Goal: Task Accomplishment & Management: Manage account settings

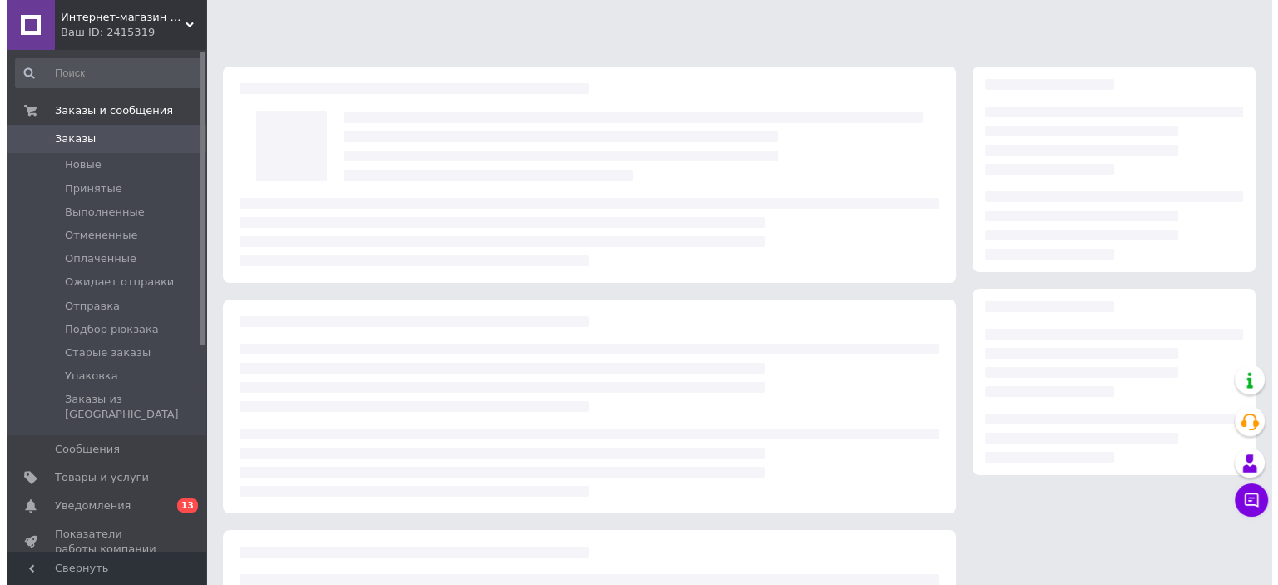
scroll to position [176, 0]
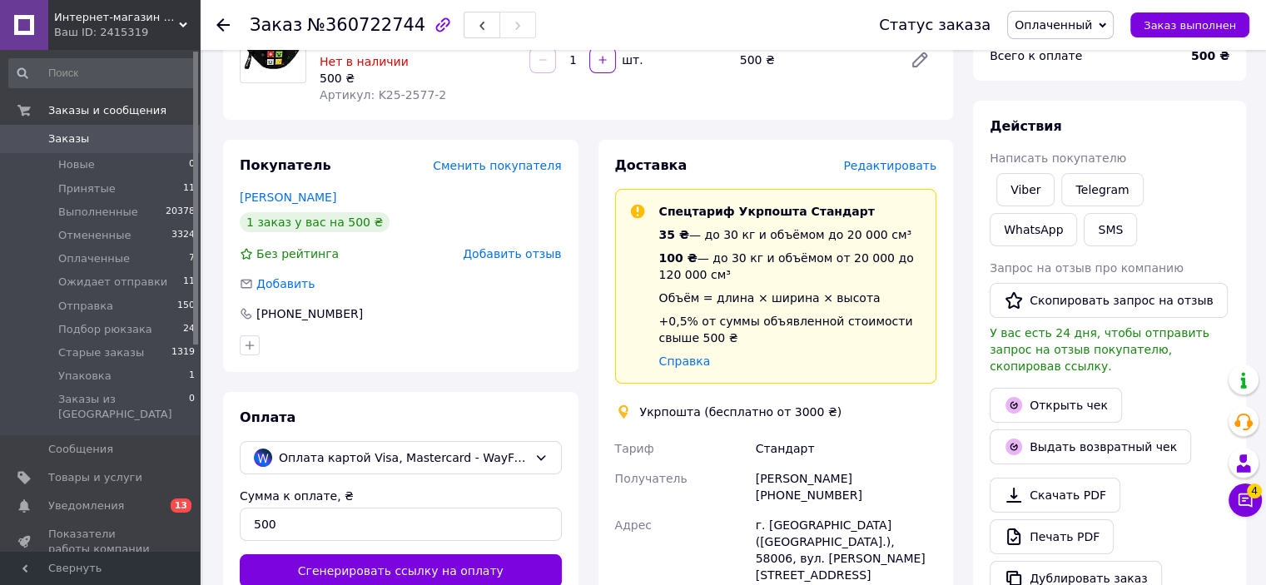
click at [896, 168] on span "Редактировать" at bounding box center [889, 165] width 93 height 13
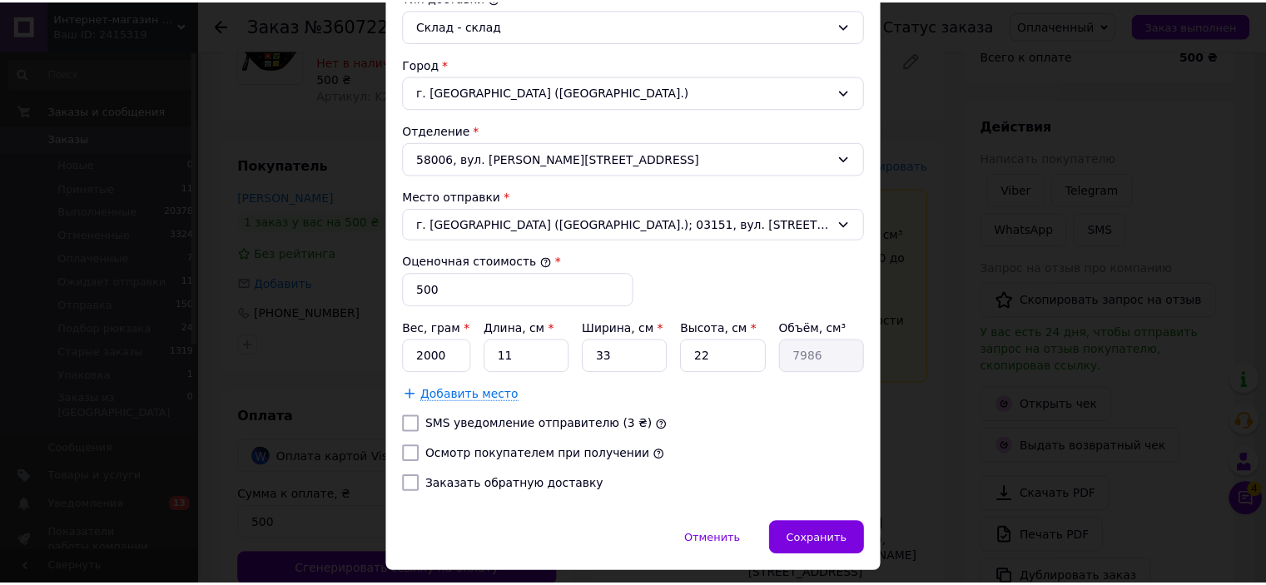
scroll to position [499, 0]
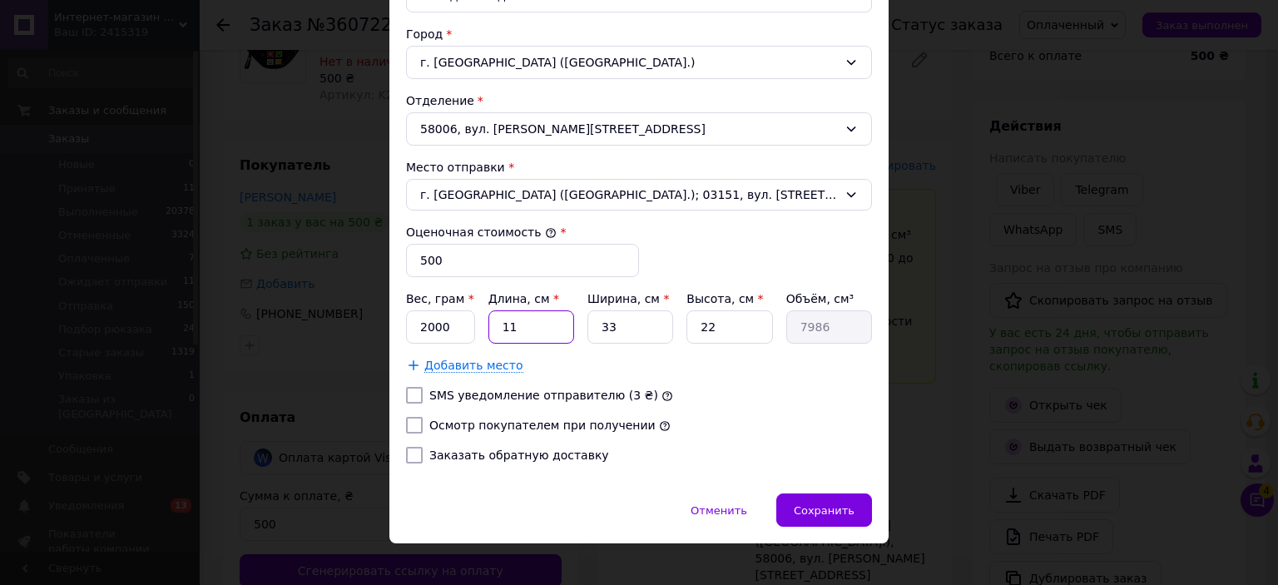
click at [499, 325] on input "11" at bounding box center [532, 326] width 86 height 33
type input "3"
type input "2178"
type input "31"
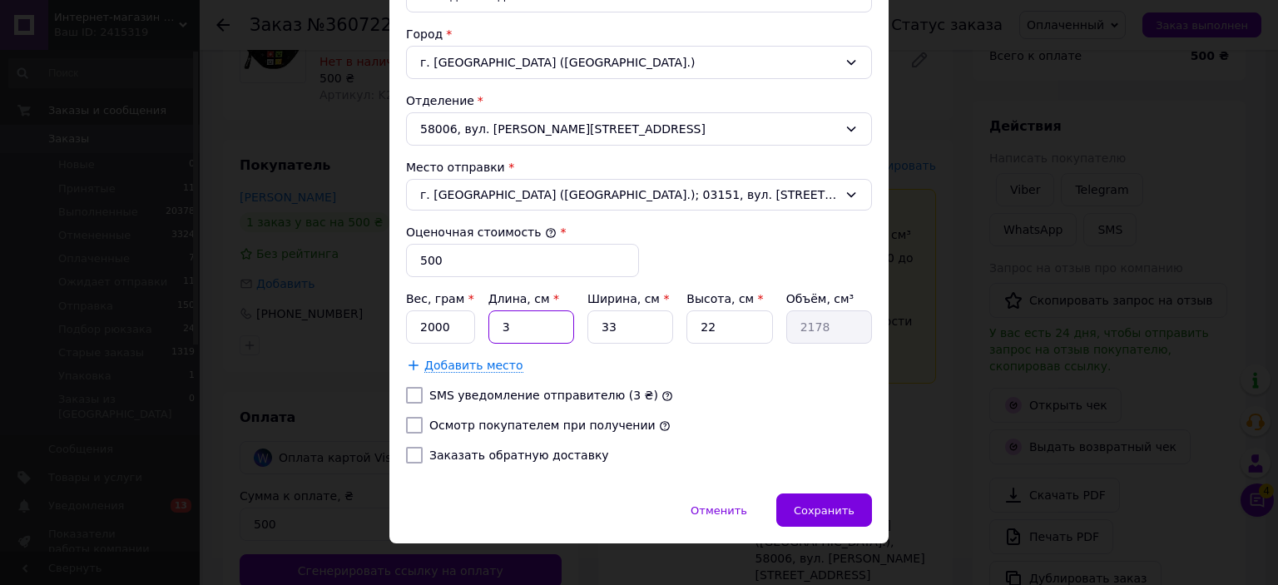
type input "22506"
type input "31"
click at [628, 311] on input "33" at bounding box center [631, 326] width 86 height 33
type input "2"
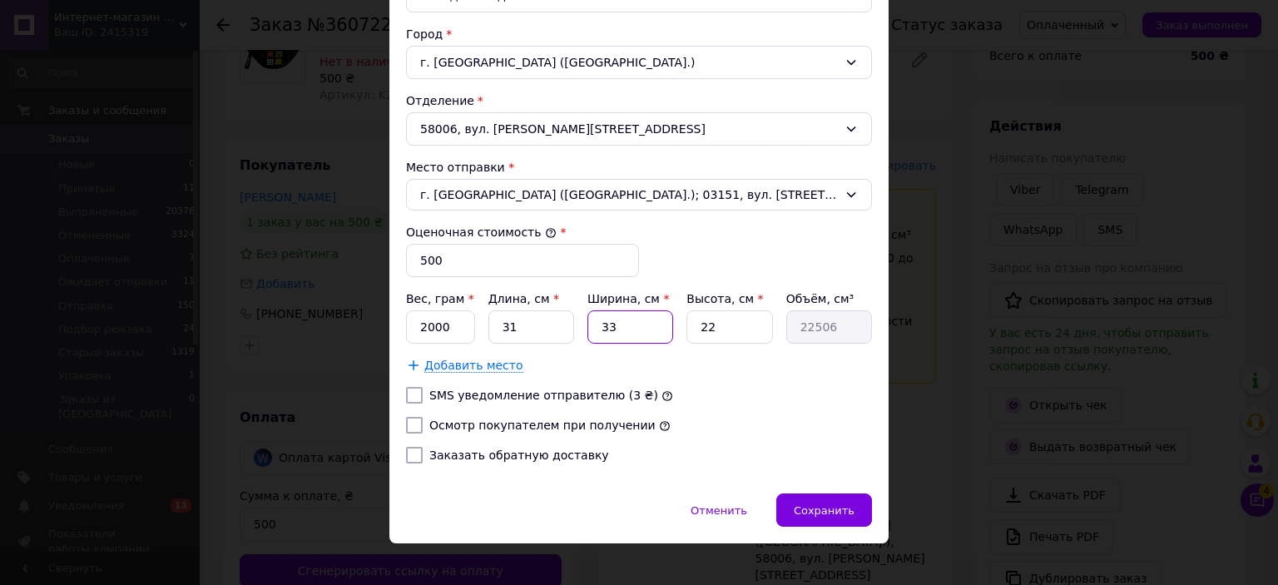
type input "1364"
type input "23"
type input "15686"
type input "23"
click at [716, 319] on input "22" at bounding box center [730, 326] width 86 height 33
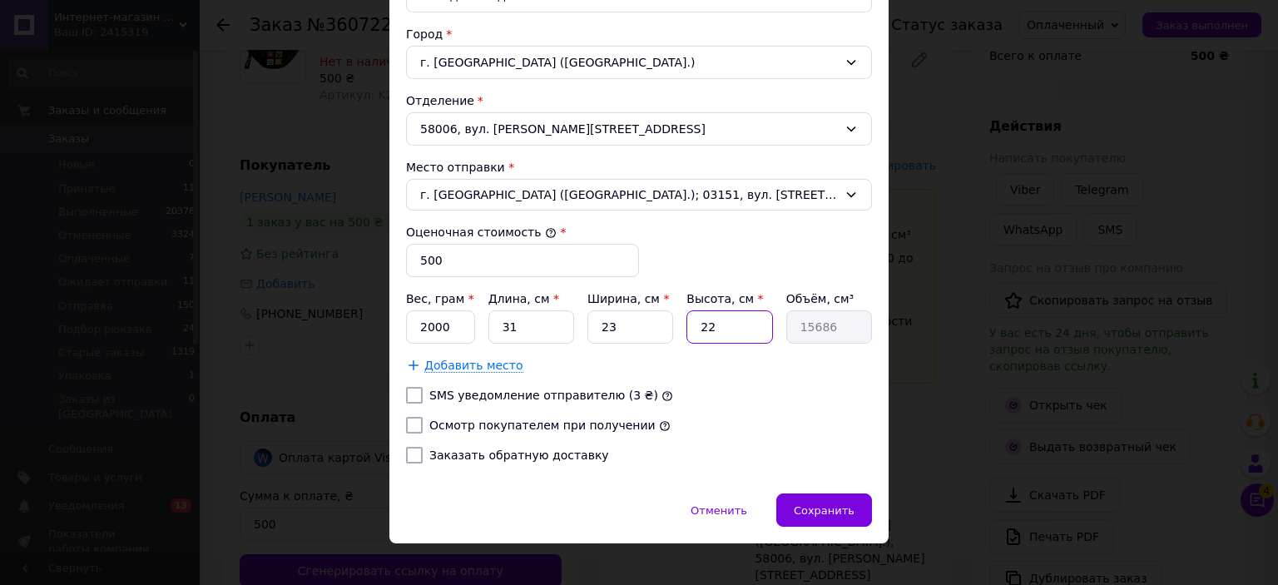
click at [716, 319] on input "22" at bounding box center [730, 326] width 86 height 33
type input "4"
type input "2852"
type input "4"
click at [772, 267] on div "Тариф * [PERSON_NAME] * Получатель Фамилия получателя * [PERSON_NAME] Имя получ…" at bounding box center [639, 85] width 466 height 784
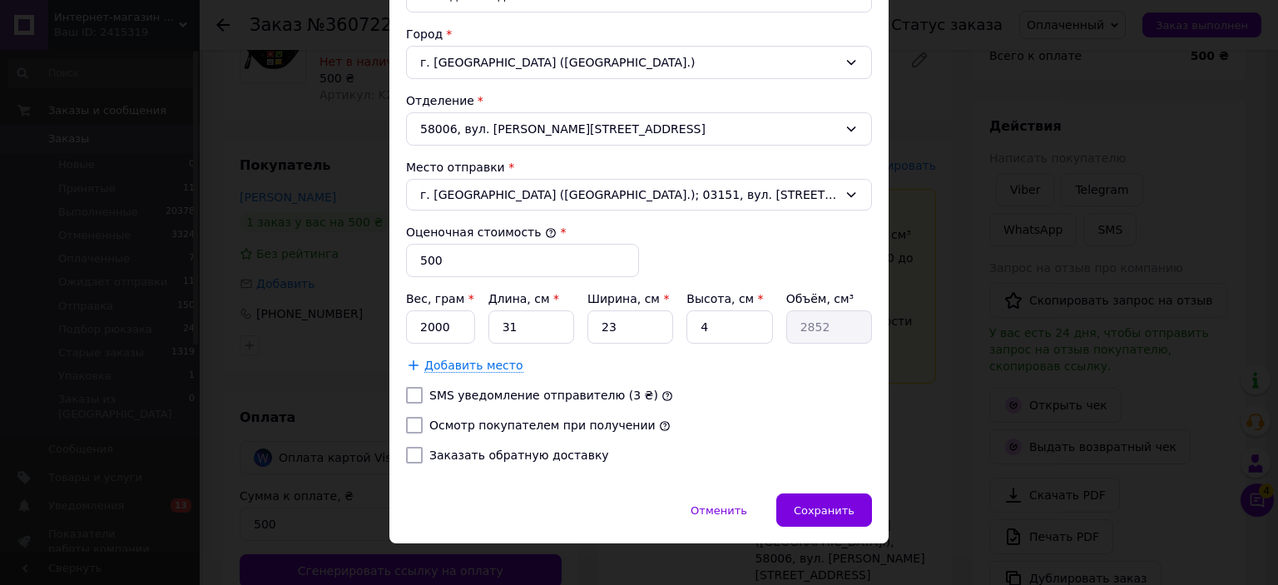
drag, startPoint x: 541, startPoint y: 419, endPoint x: 684, endPoint y: 457, distance: 148.2
click at [545, 420] on label "Осмотр покупателем при получении" at bounding box center [542, 425] width 226 height 13
drag, startPoint x: 573, startPoint y: 415, endPoint x: 474, endPoint y: 399, distance: 100.3
click at [572, 419] on label "Осмотр покупателем при получении" at bounding box center [542, 425] width 226 height 13
click at [423, 417] on input "Осмотр покупателем при получении" at bounding box center [414, 425] width 17 height 17
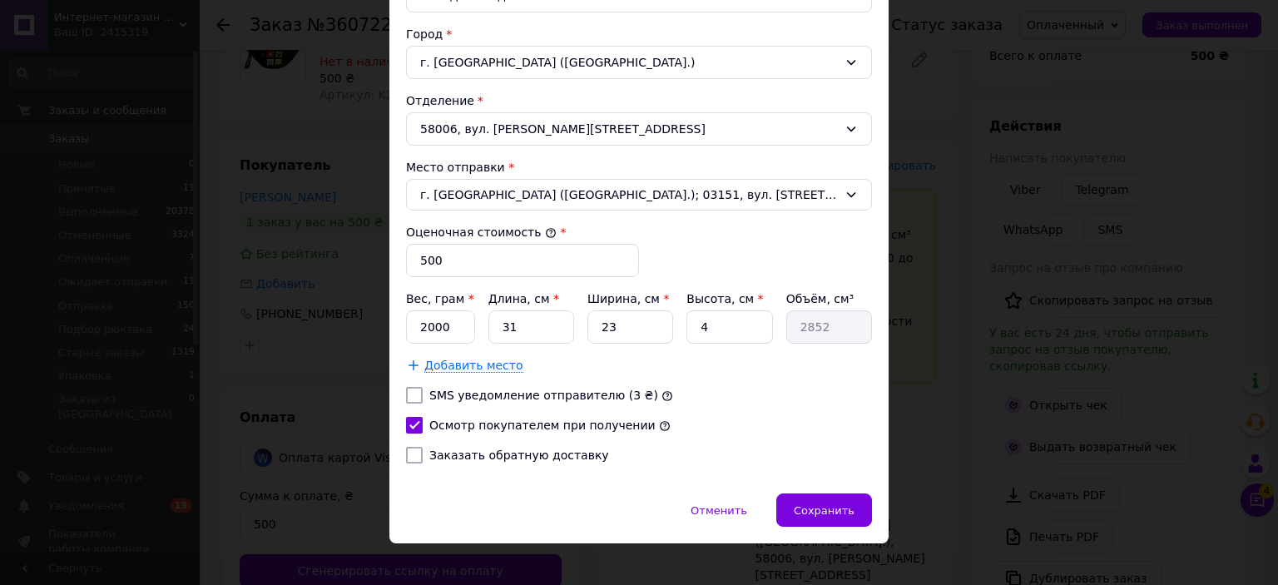
checkbox input "true"
drag, startPoint x: 433, startPoint y: 332, endPoint x: 419, endPoint y: 325, distance: 15.6
click at [419, 325] on input "2000" at bounding box center [440, 326] width 69 height 33
type input "500"
click at [843, 504] on span "Сохранить" at bounding box center [824, 510] width 61 height 12
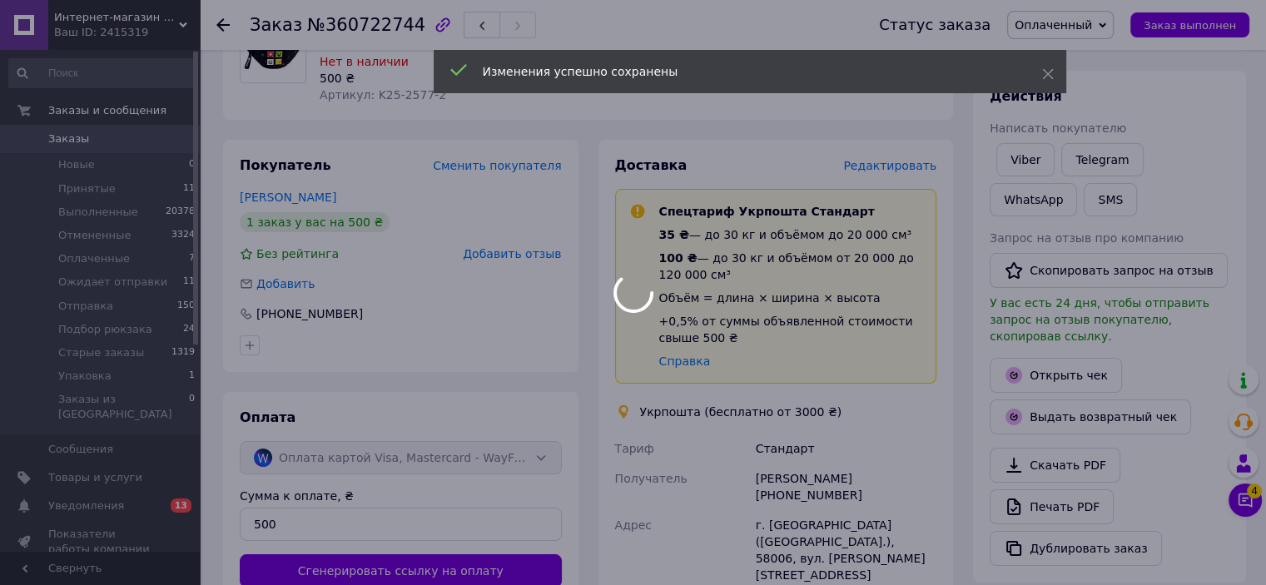
scroll to position [425, 0]
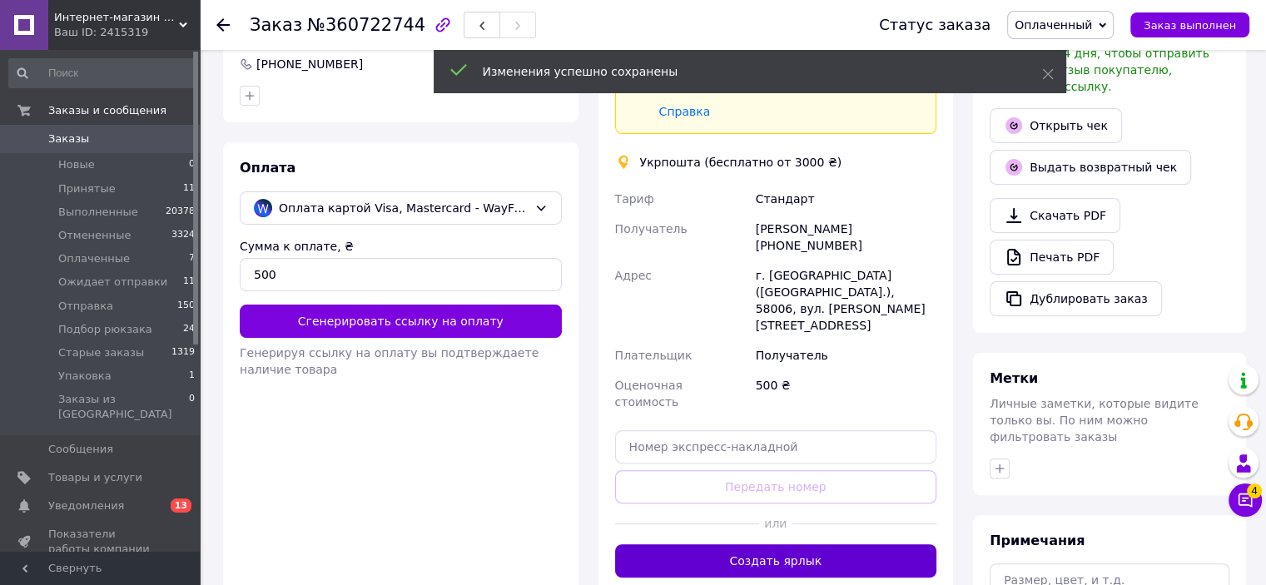
click at [829, 544] on button "Создать ярлык" at bounding box center [776, 560] width 322 height 33
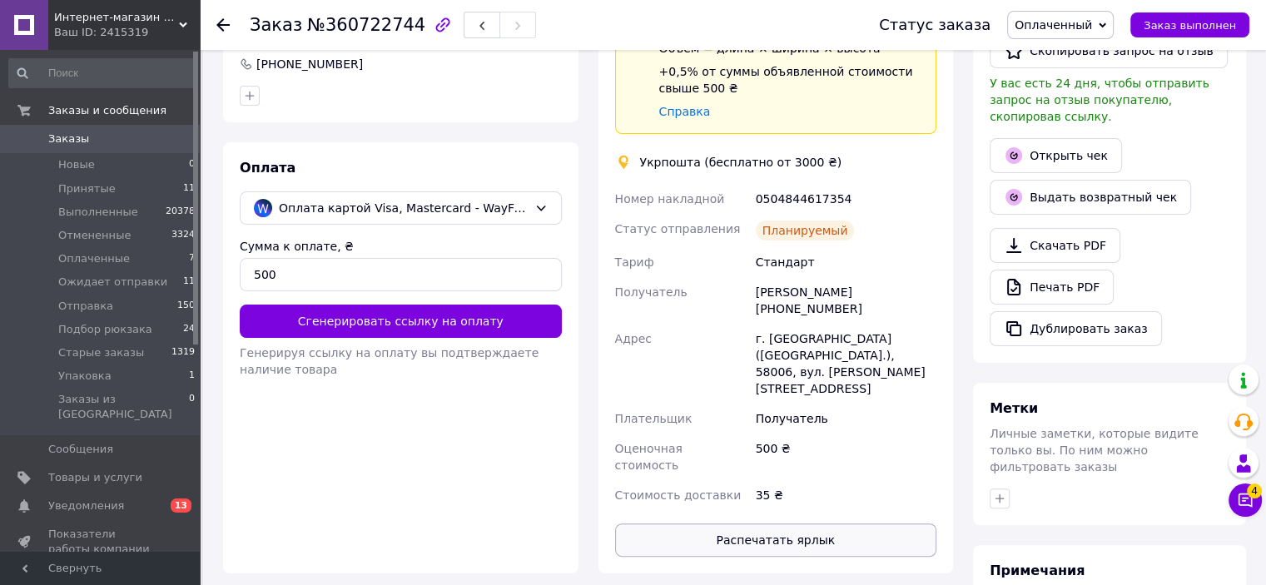
click at [836, 524] on button "Распечатать ярлык" at bounding box center [776, 540] width 322 height 33
click at [1065, 28] on span "Оплаченный" at bounding box center [1053, 24] width 77 height 13
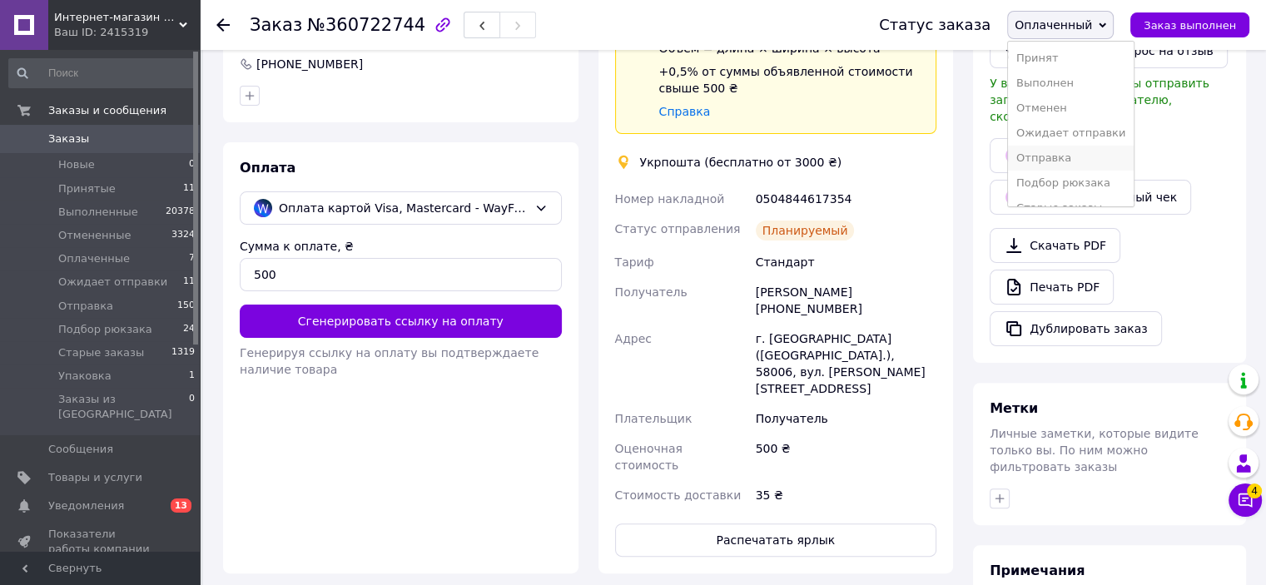
click at [1075, 153] on li "Отправка" at bounding box center [1071, 158] width 126 height 25
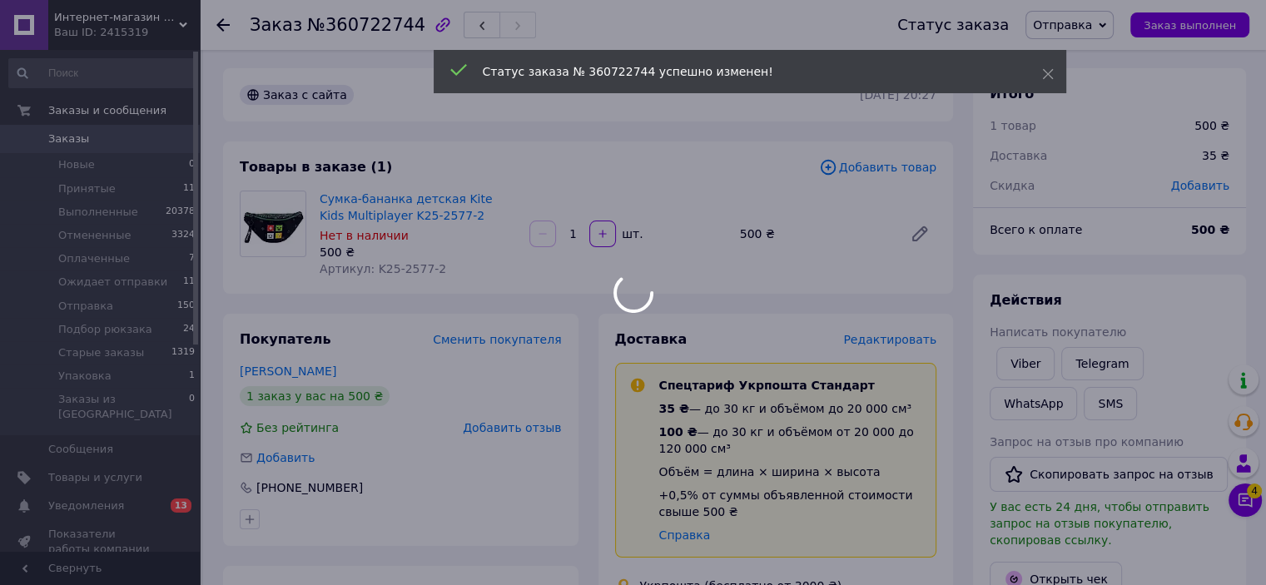
scroll to position [0, 0]
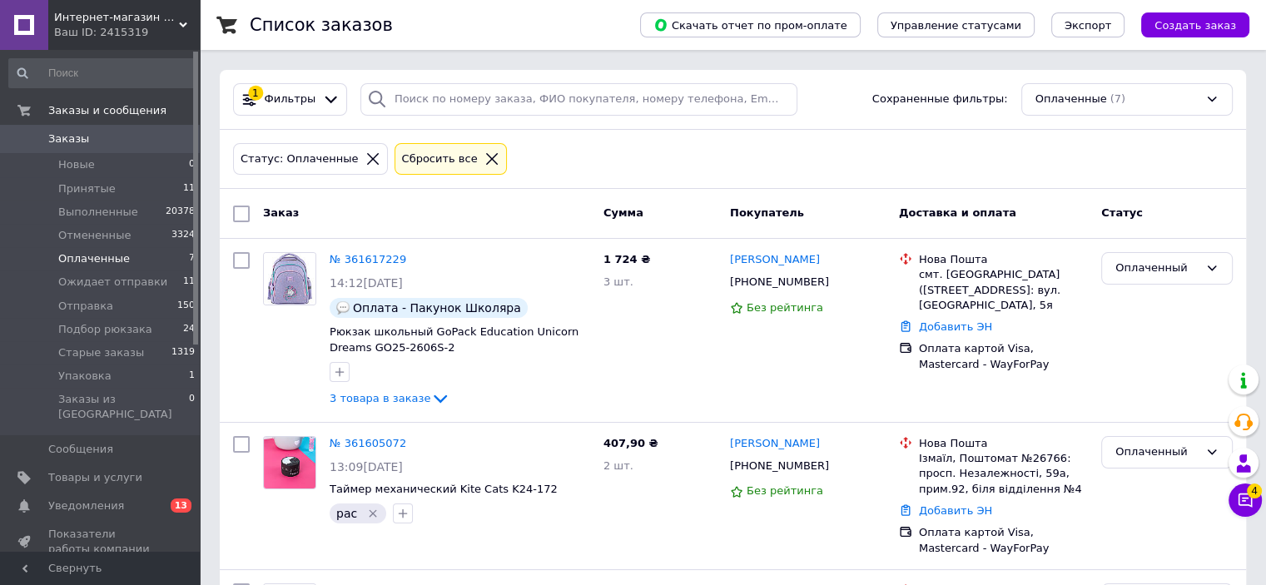
click at [456, 151] on div "Сбросить все" at bounding box center [451, 159] width 104 height 17
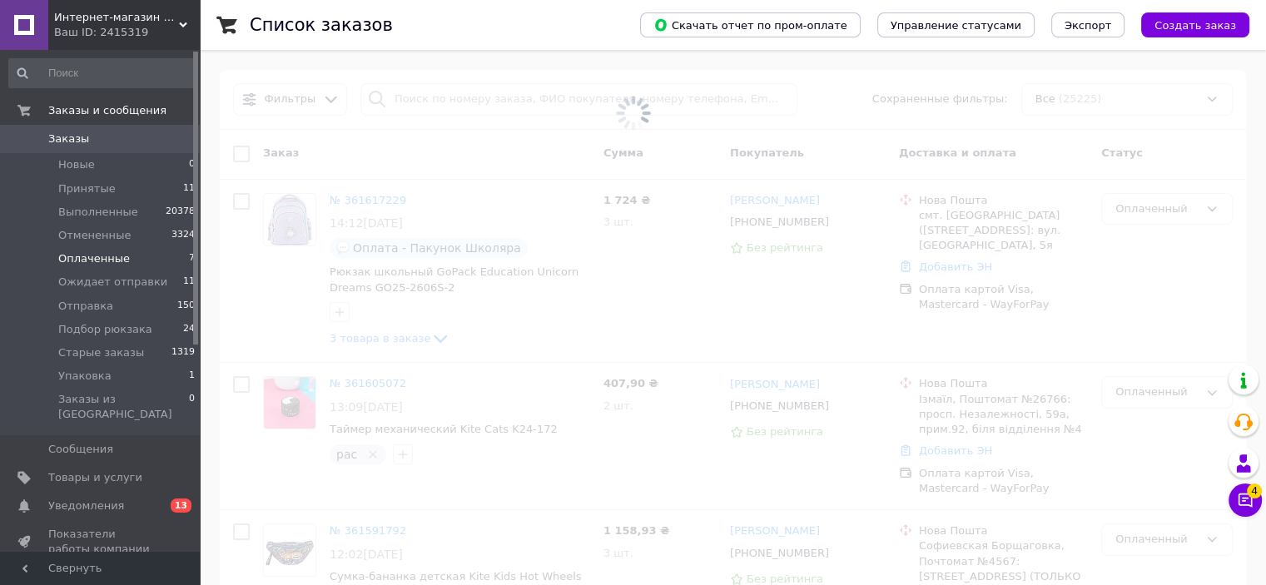
click at [363, 196] on span at bounding box center [633, 113] width 1266 height 226
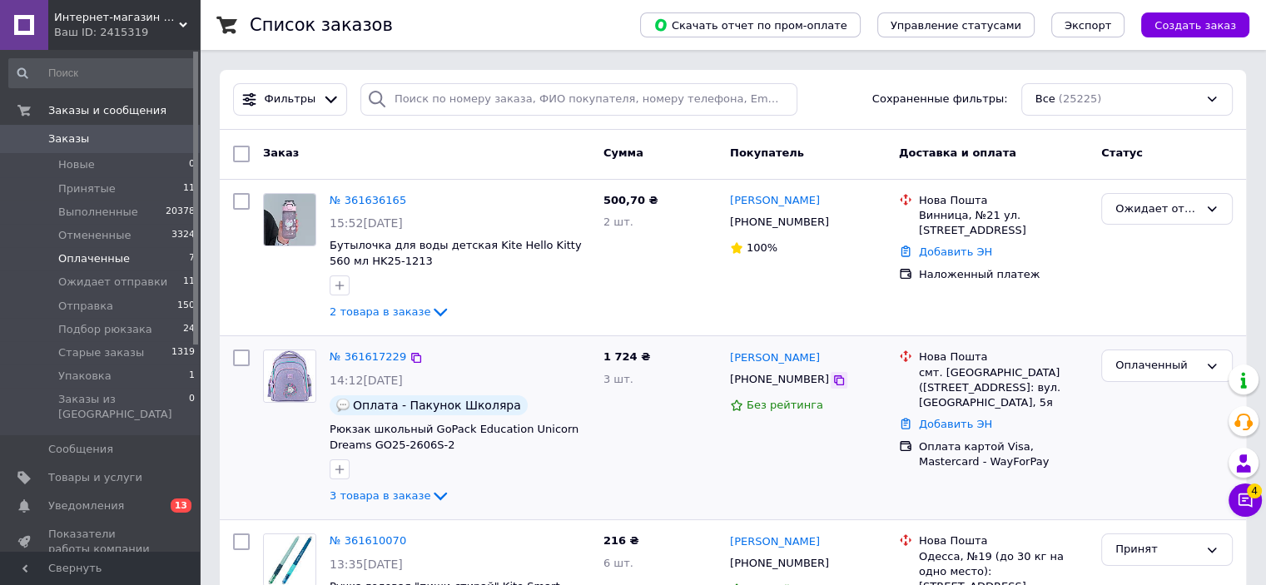
click at [832, 374] on icon at bounding box center [838, 380] width 13 height 13
drag, startPoint x: 816, startPoint y: 355, endPoint x: 745, endPoint y: 259, distance: 119.0
click at [762, 351] on div "[PERSON_NAME]" at bounding box center [807, 357] width 159 height 19
copy link "Шарган"
click at [963, 370] on div "смт. [GEOGRAPHIC_DATA] ([STREET_ADDRESS]: вул. [GEOGRAPHIC_DATA], 5я" at bounding box center [1003, 388] width 169 height 46
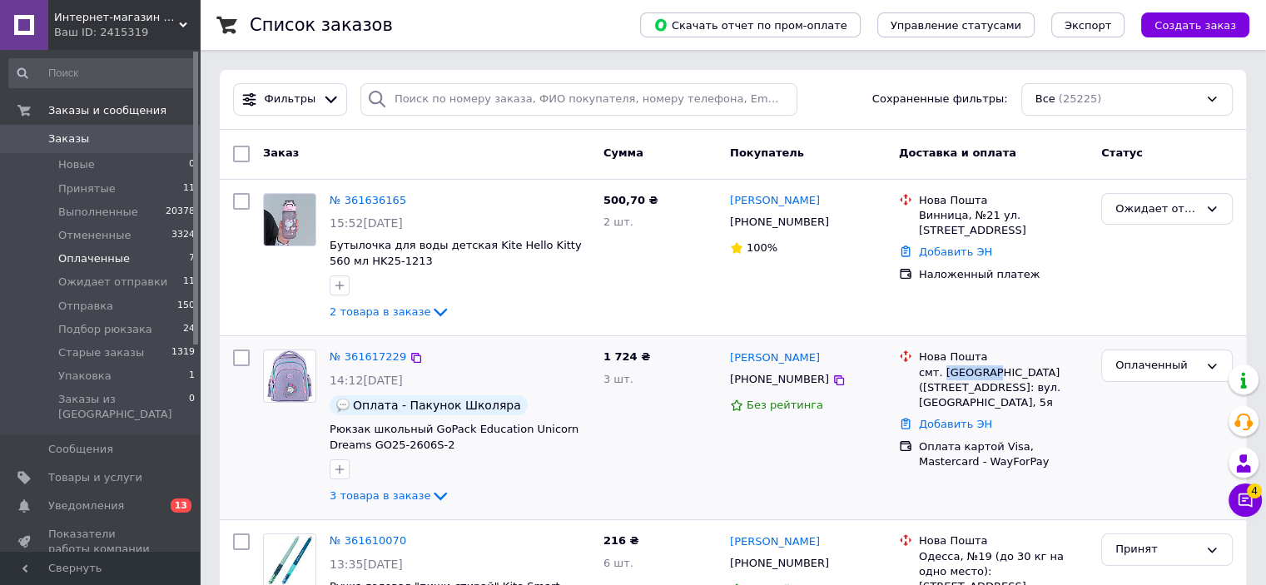
click at [963, 370] on div "смт. [GEOGRAPHIC_DATA] ([STREET_ADDRESS]: вул. [GEOGRAPHIC_DATA], 5я" at bounding box center [1003, 388] width 169 height 46
copy div "Гусятин"
click at [969, 418] on link "Добавить ЭН" at bounding box center [955, 424] width 73 height 12
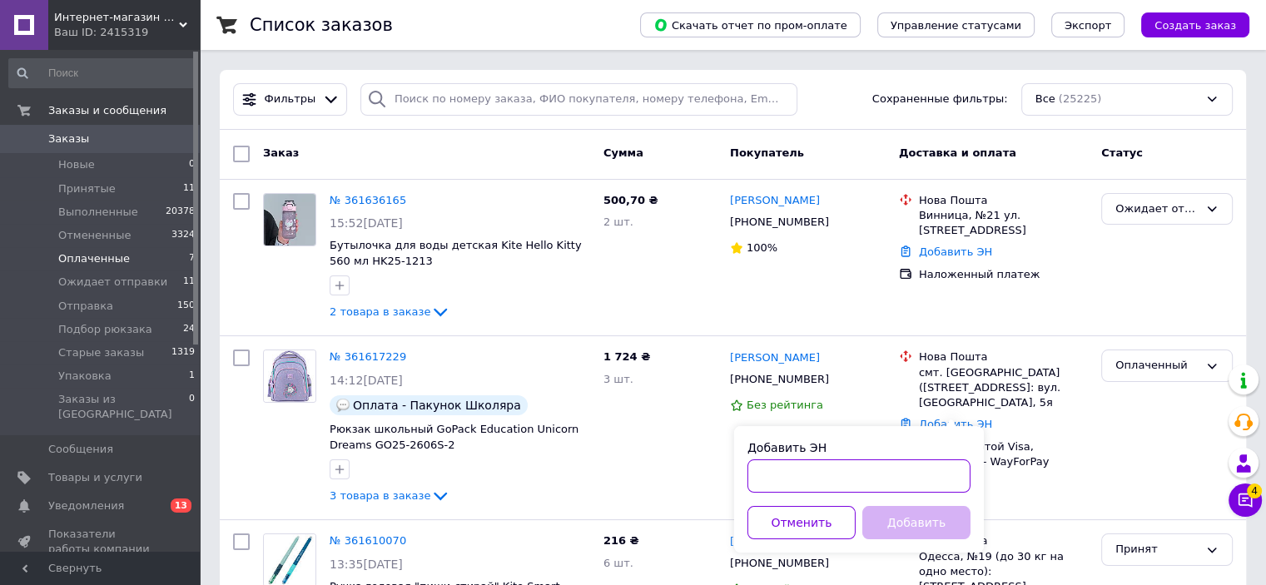
click at [935, 469] on input "Добавить ЭН" at bounding box center [858, 475] width 223 height 33
paste input "20451247313506"
type input "20451247313506"
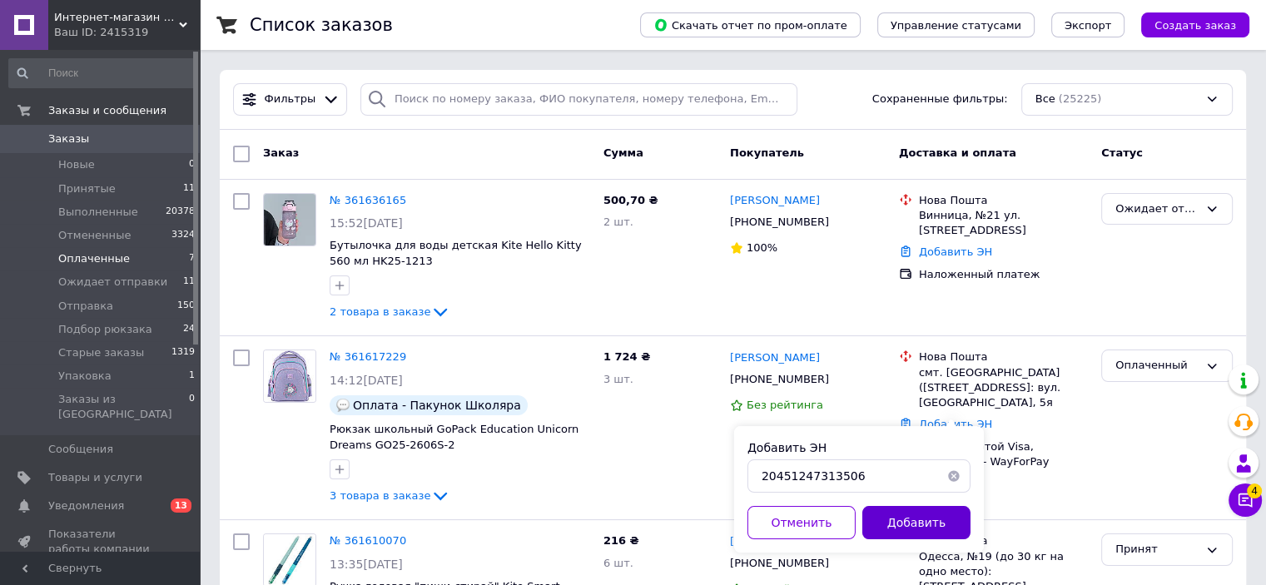
click at [924, 521] on button "Добавить" at bounding box center [916, 522] width 108 height 33
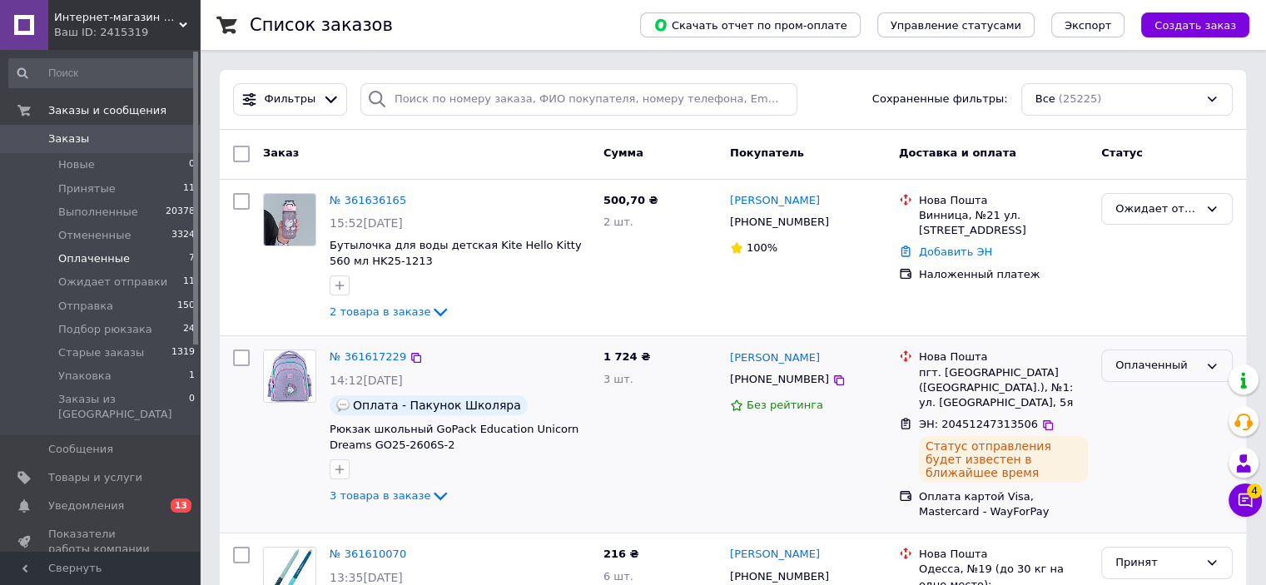
click at [1171, 374] on div "Оплаченный" at bounding box center [1167, 366] width 132 height 32
click at [1170, 441] on li "Отправка" at bounding box center [1167, 456] width 130 height 31
click at [834, 379] on icon at bounding box center [839, 380] width 10 height 10
click at [1041, 419] on icon at bounding box center [1047, 425] width 13 height 13
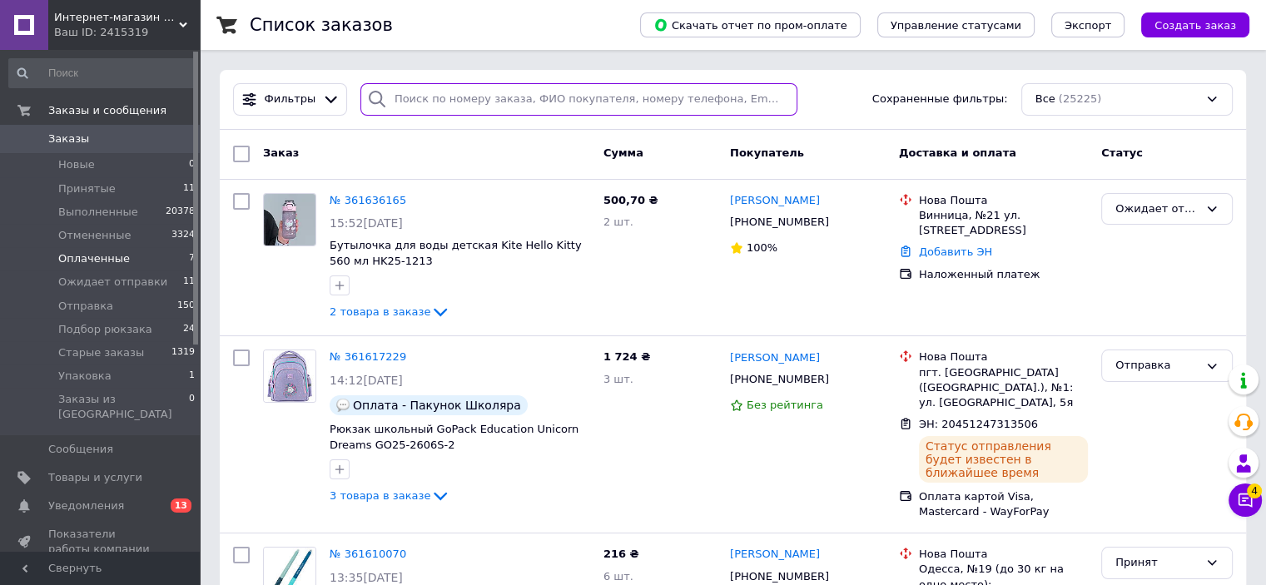
click at [757, 102] on input "search" at bounding box center [578, 99] width 437 height 32
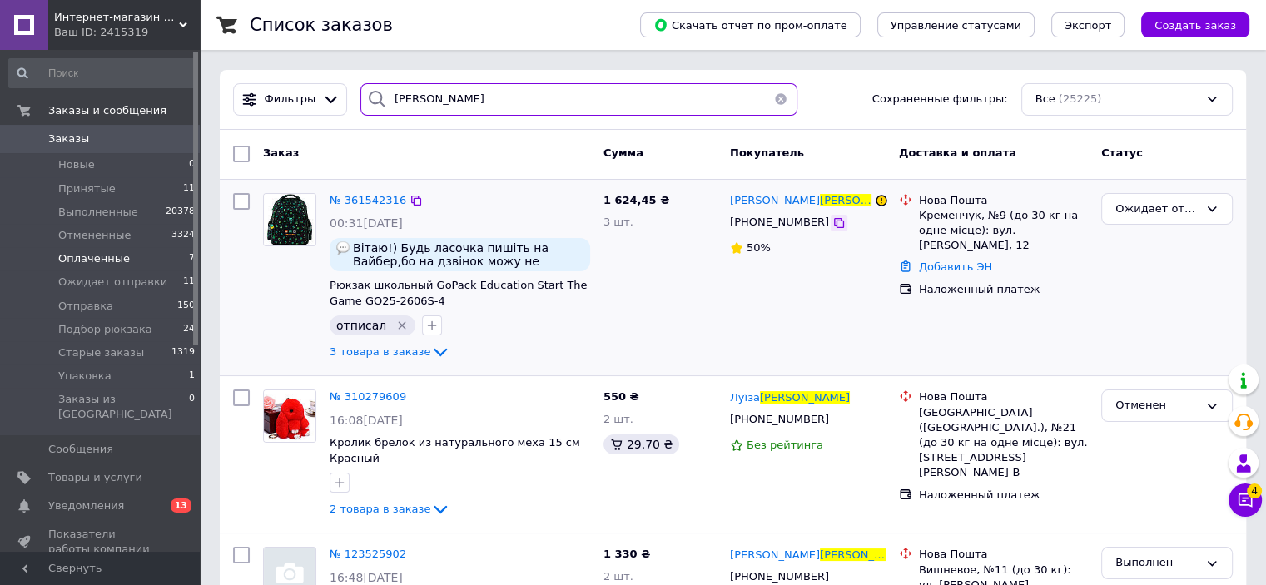
type input "[PERSON_NAME]"
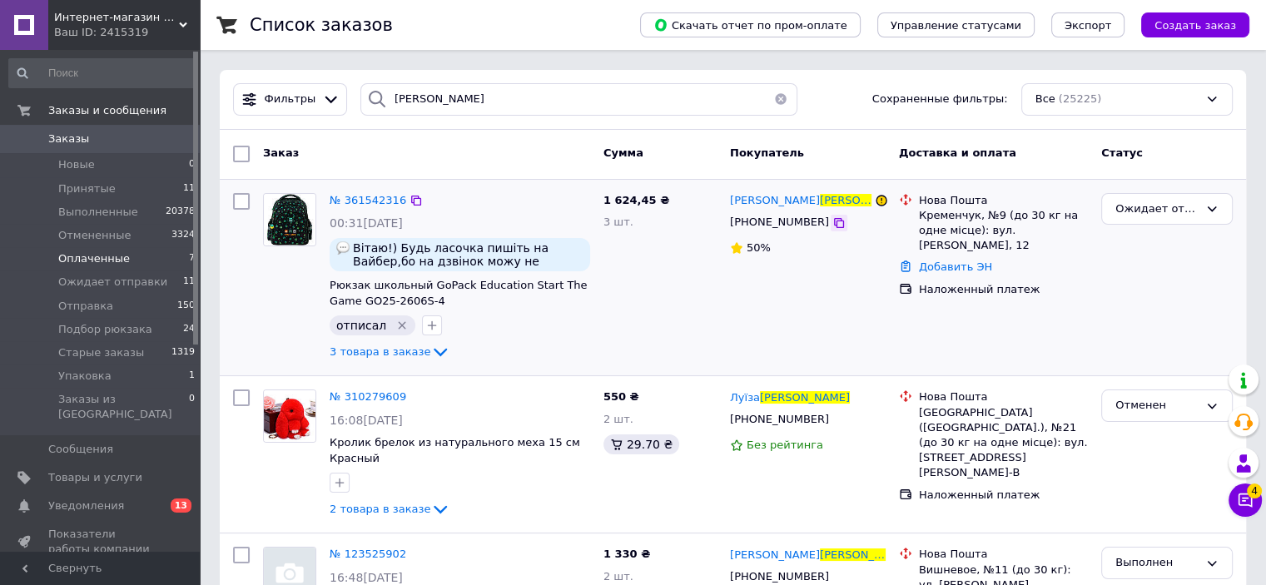
click at [834, 227] on icon at bounding box center [839, 223] width 10 height 10
drag, startPoint x: 832, startPoint y: 199, endPoint x: 784, endPoint y: 196, distance: 48.4
click at [784, 196] on div "[PERSON_NAME]" at bounding box center [807, 200] width 159 height 19
click at [959, 261] on link "Добавить ЭН" at bounding box center [955, 267] width 73 height 12
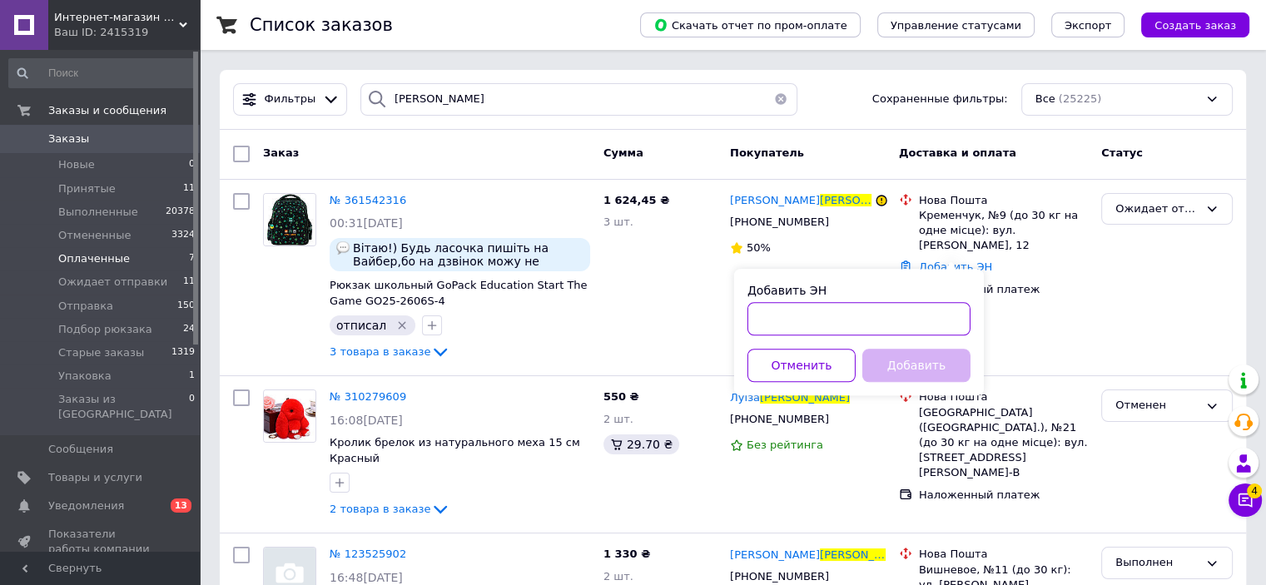
click at [931, 320] on input "Добавить ЭН" at bounding box center [858, 318] width 223 height 33
paste input "20451247317050"
type input "20451247317050"
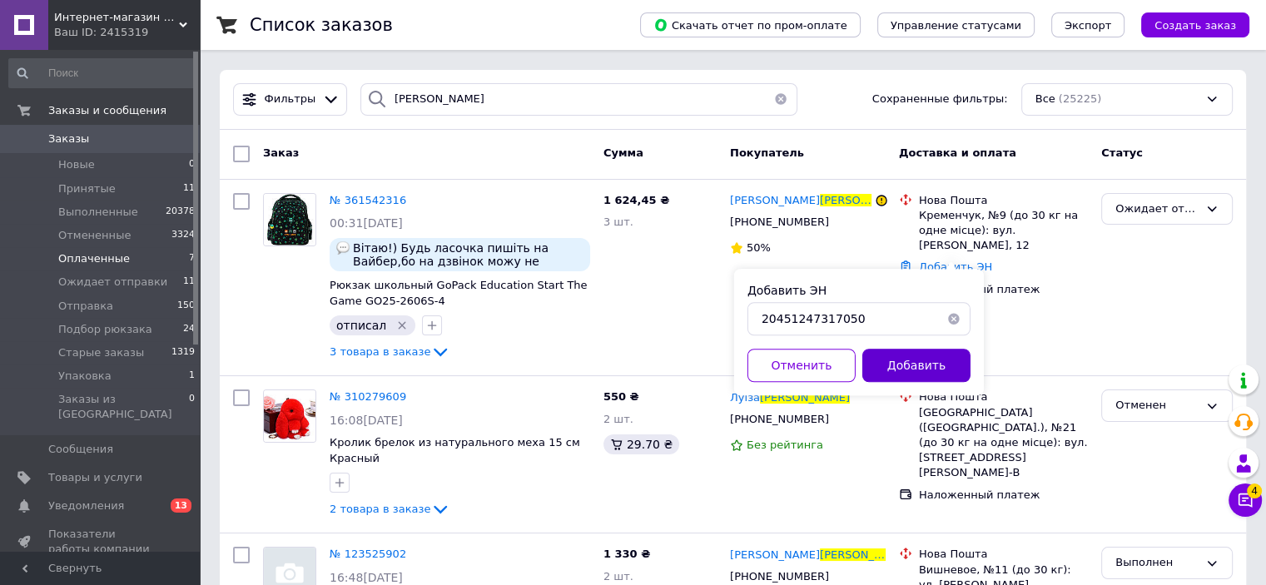
click at [926, 360] on button "Добавить" at bounding box center [916, 365] width 108 height 33
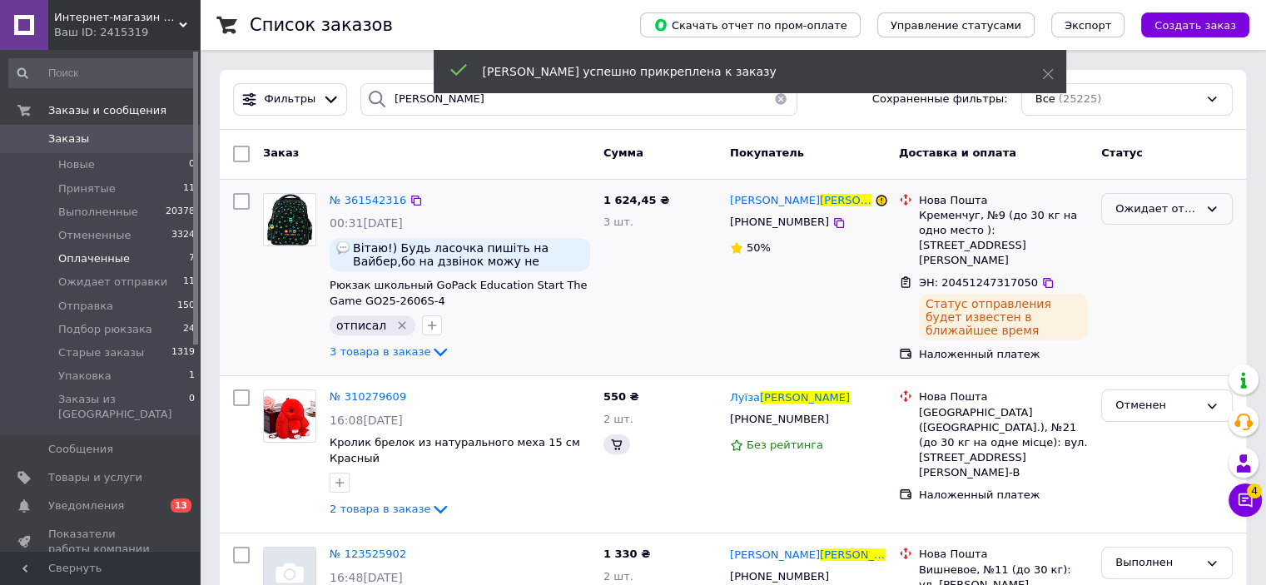
click at [1202, 212] on div "Ожидает отправки" at bounding box center [1167, 209] width 132 height 32
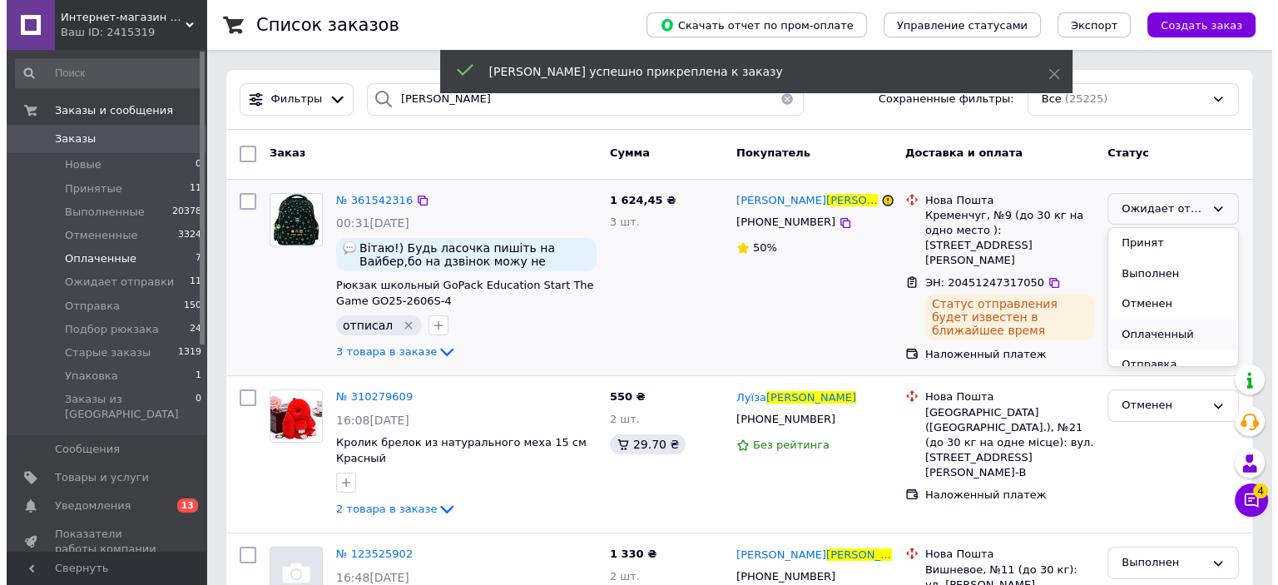
scroll to position [83, 0]
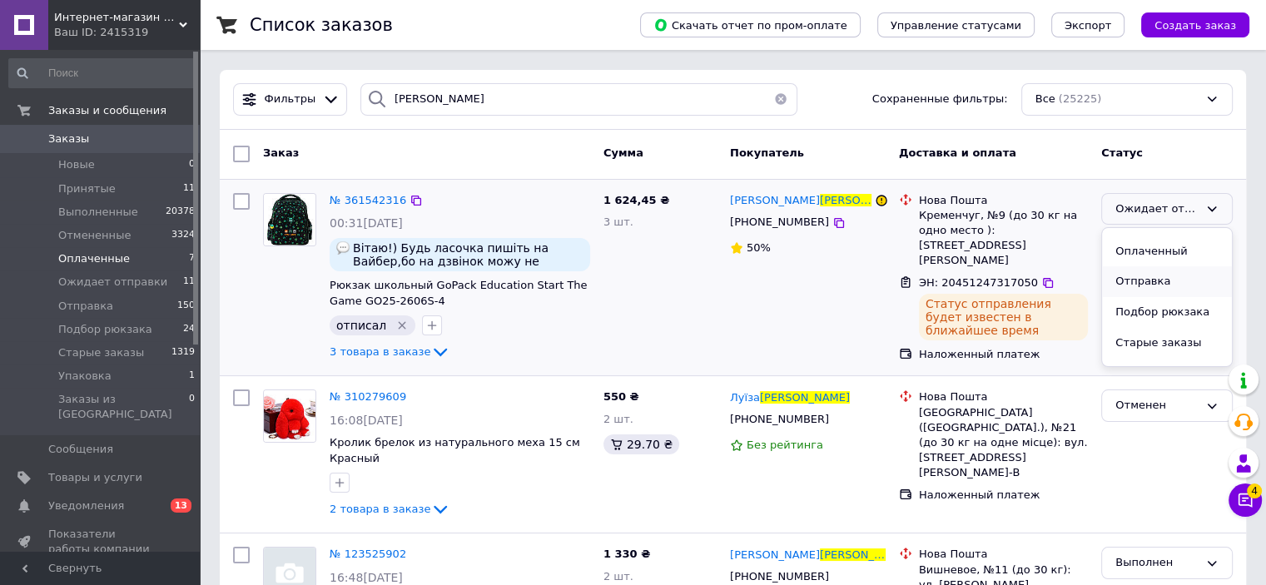
click at [1162, 285] on li "Отправка" at bounding box center [1167, 281] width 130 height 31
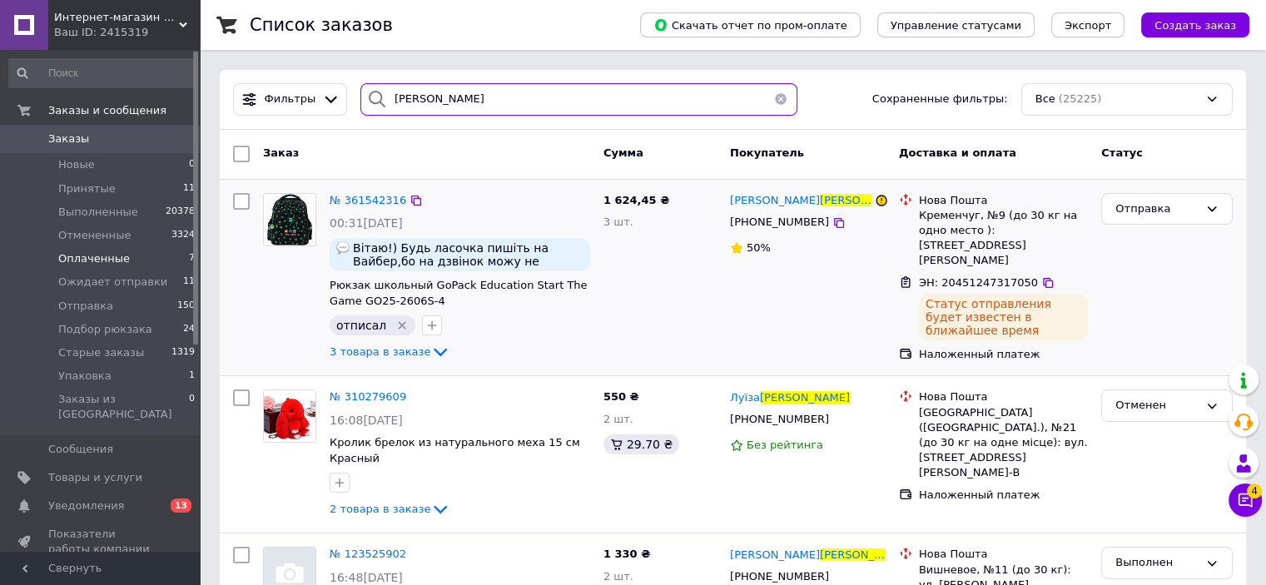
click at [452, 109] on input "[PERSON_NAME]" at bounding box center [578, 99] width 437 height 32
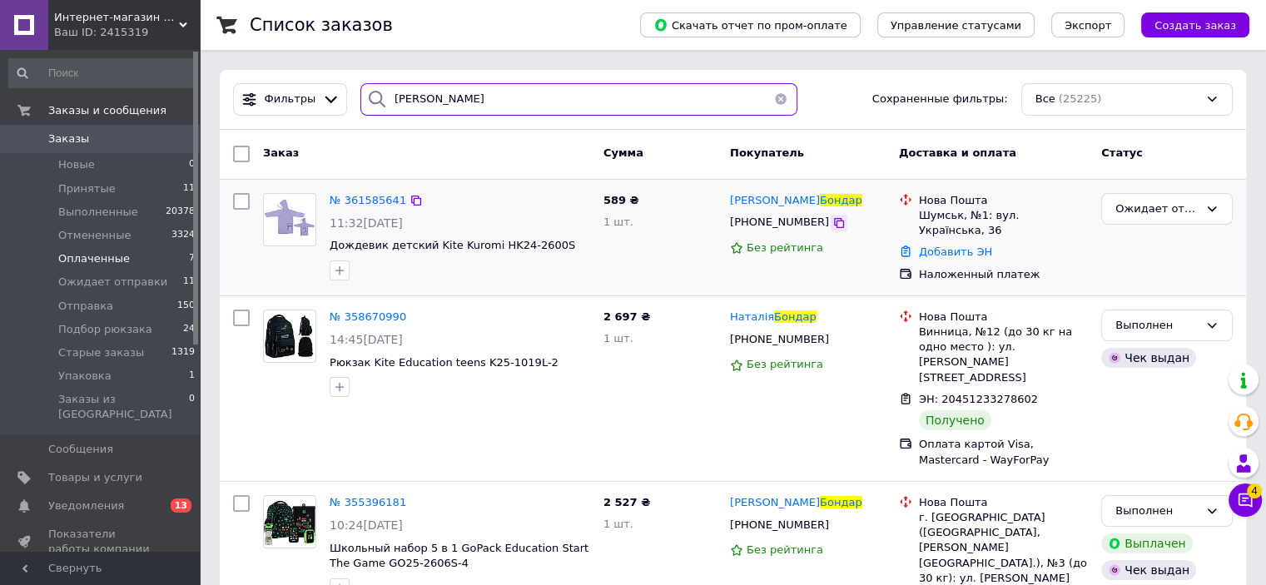
type input "[PERSON_NAME]"
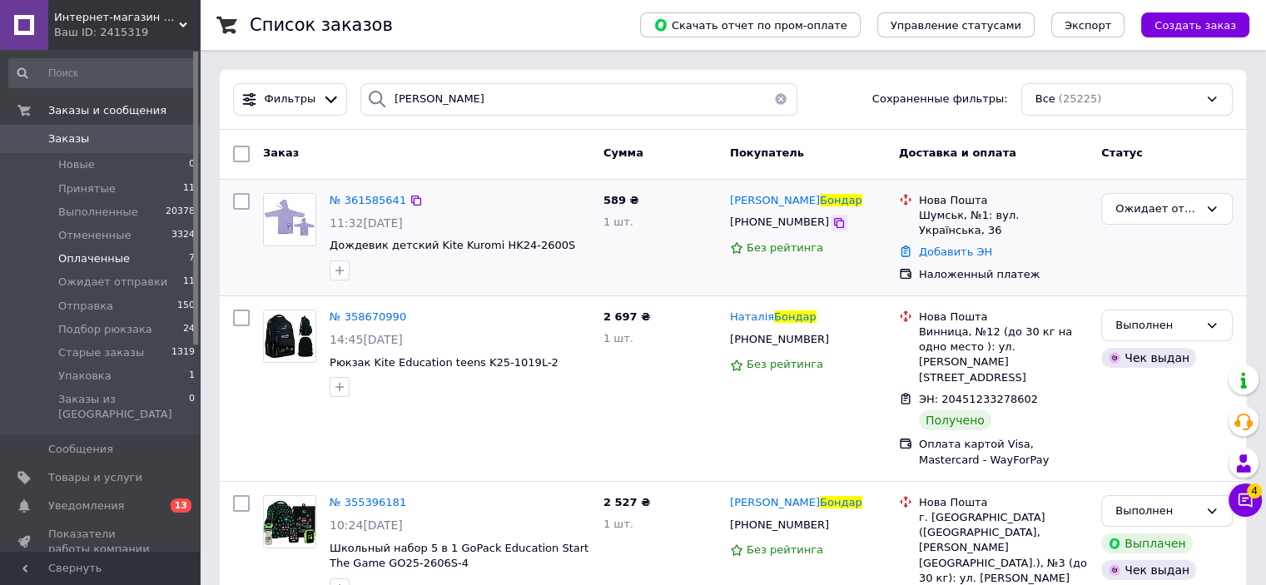
click at [832, 222] on icon at bounding box center [838, 222] width 13 height 13
drag, startPoint x: 832, startPoint y: 199, endPoint x: 732, endPoint y: 127, distance: 123.4
click at [782, 198] on div "[PERSON_NAME]" at bounding box center [807, 200] width 159 height 19
copy span "Бондар"
click at [921, 216] on div "Шумськ, №1: вул. Українська, 36" at bounding box center [1003, 223] width 169 height 30
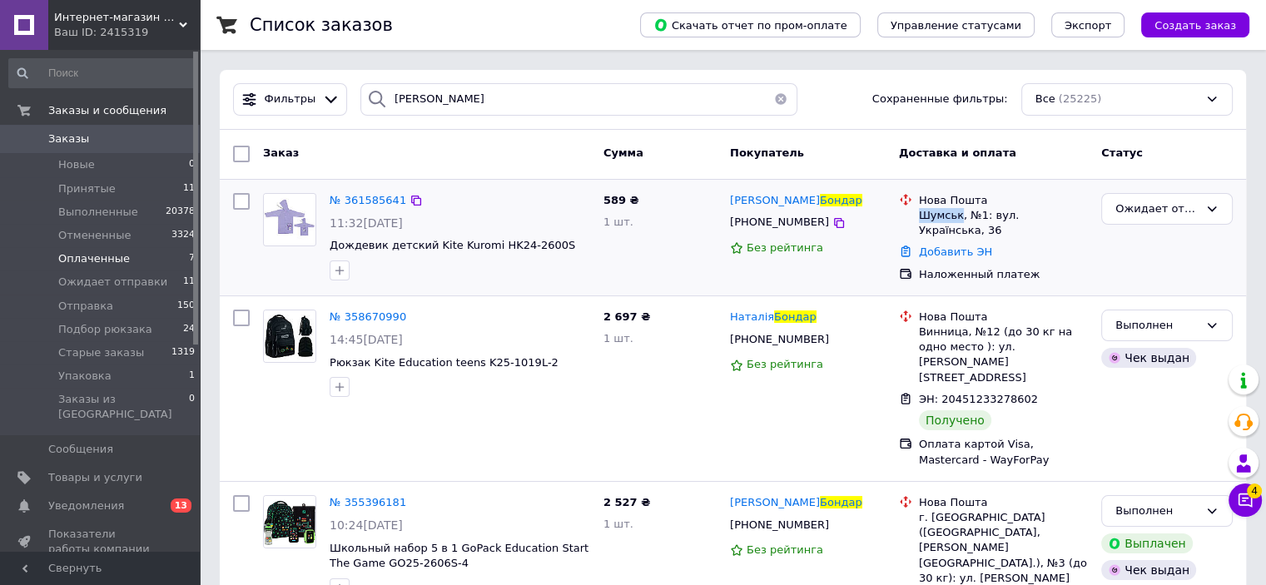
click at [921, 216] on div "Шумськ, №1: вул. Українська, 36" at bounding box center [1003, 223] width 169 height 30
copy div "[GEOGRAPHIC_DATA]"
drag, startPoint x: 946, startPoint y: 239, endPoint x: 949, endPoint y: 250, distance: 11.3
click at [946, 246] on link "Добавить ЭН" at bounding box center [955, 252] width 73 height 12
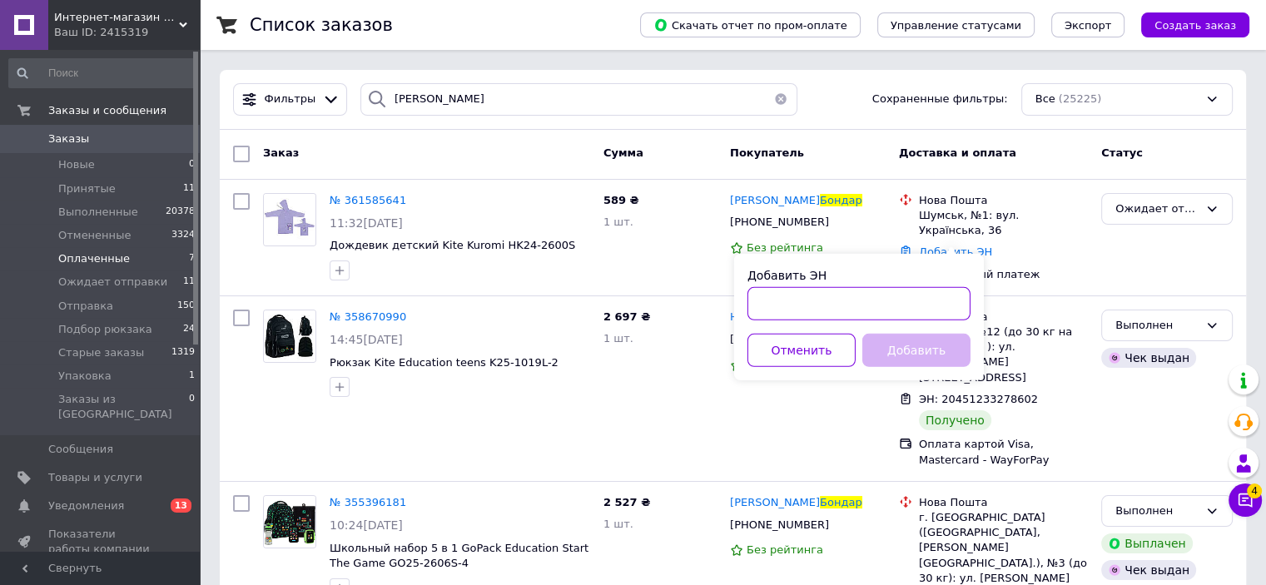
click at [931, 306] on input "Добавить ЭН" at bounding box center [858, 303] width 223 height 33
paste input "20451247320284"
type input "20451247320284"
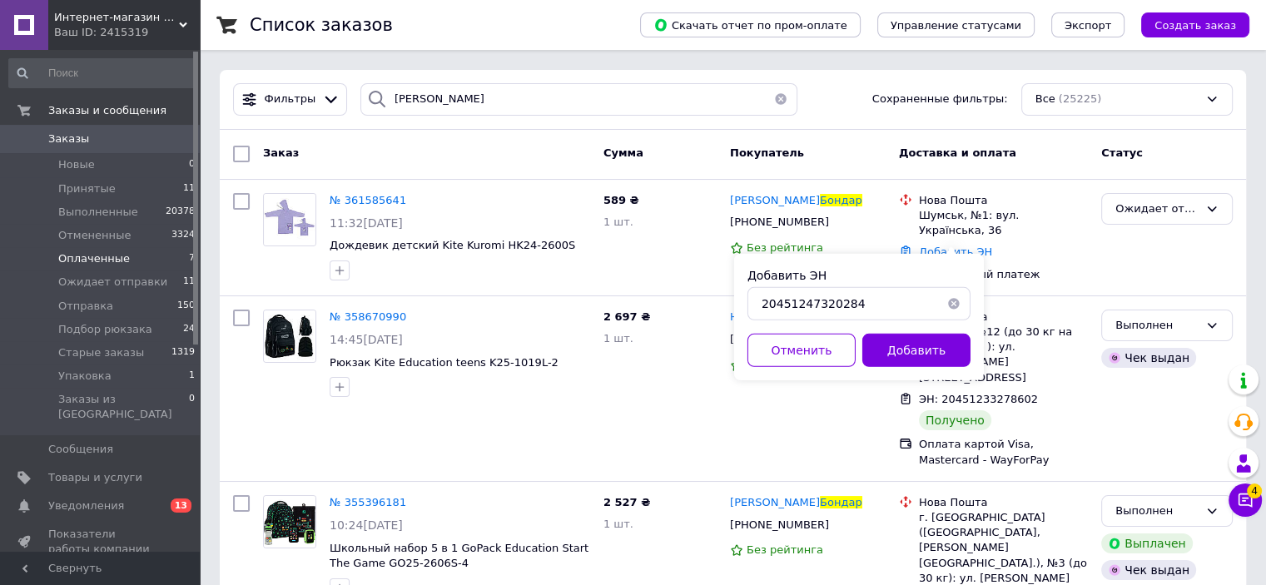
click at [929, 330] on div "Добавить ЭН 20451247320284 Отменить Добавить" at bounding box center [859, 317] width 250 height 127
click at [929, 342] on button "Добавить" at bounding box center [916, 350] width 108 height 33
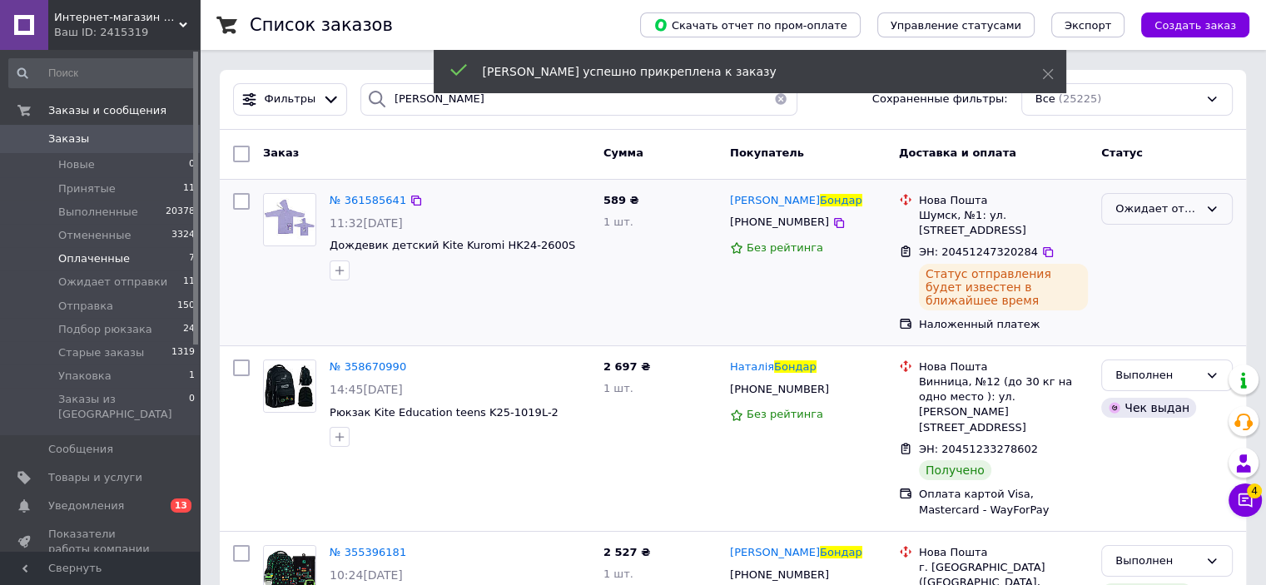
drag, startPoint x: 1172, startPoint y: 209, endPoint x: 1172, endPoint y: 222, distance: 13.3
click at [1172, 209] on div "Ожидает отправки" at bounding box center [1156, 209] width 83 height 17
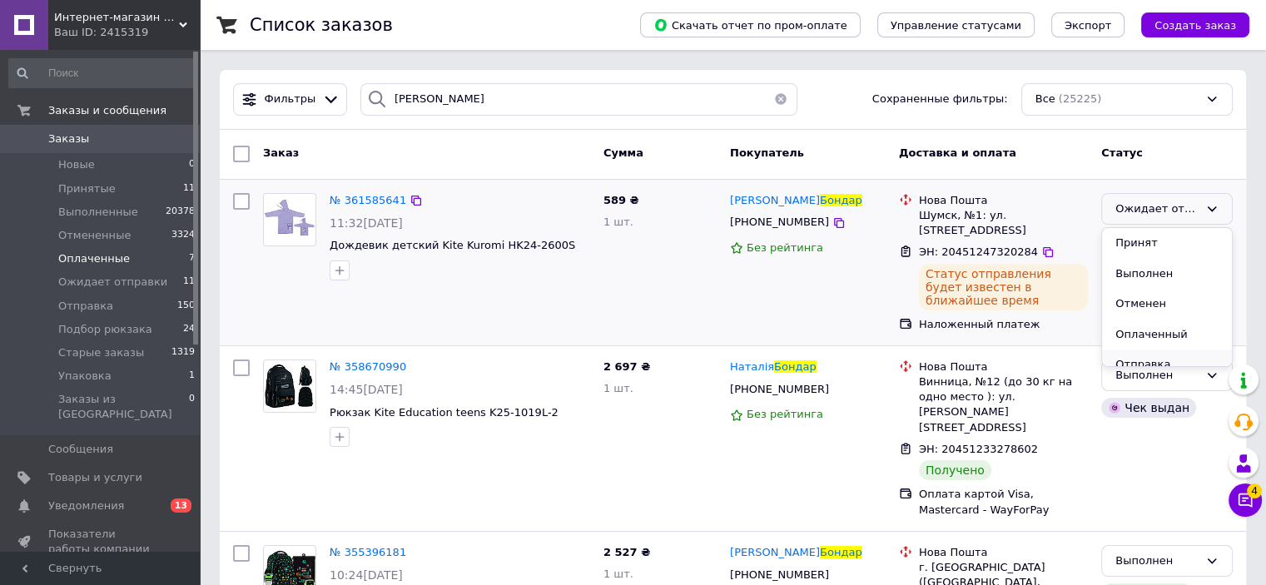
click at [1173, 352] on li "Отправка" at bounding box center [1167, 365] width 130 height 31
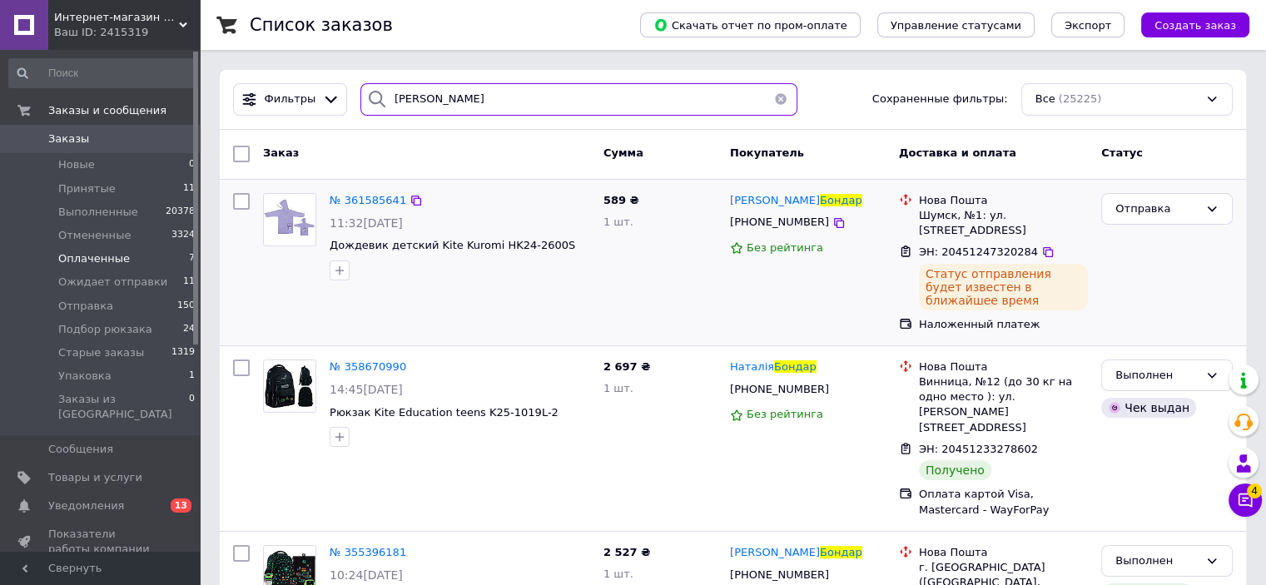
click at [431, 102] on input "[PERSON_NAME]" at bounding box center [578, 99] width 437 height 32
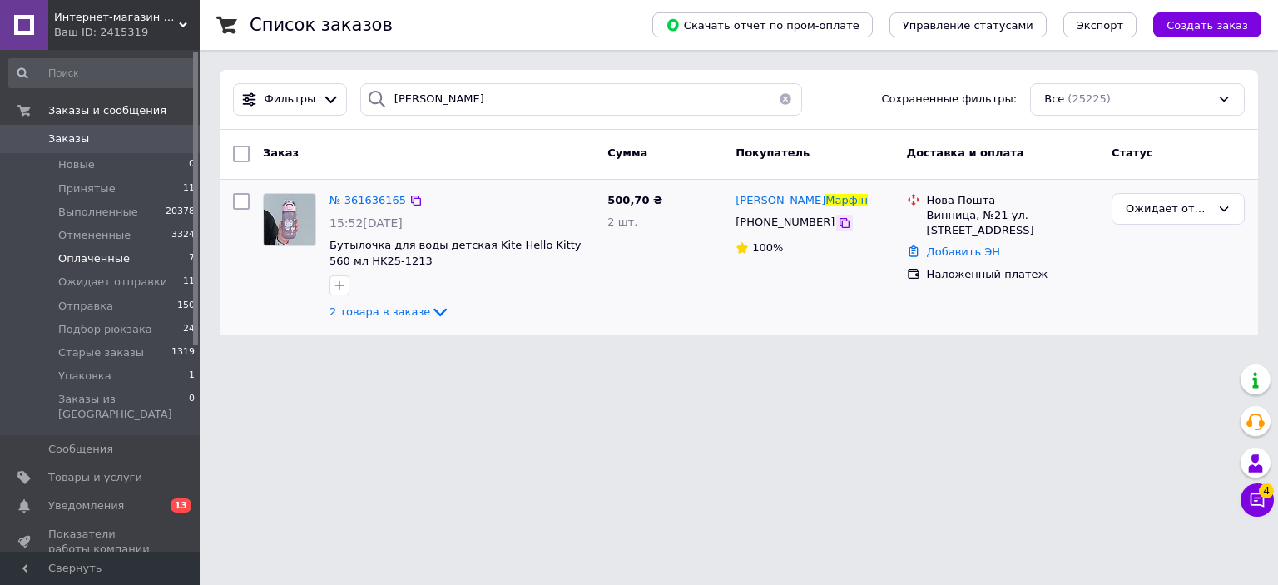
click at [840, 221] on icon at bounding box center [845, 223] width 10 height 10
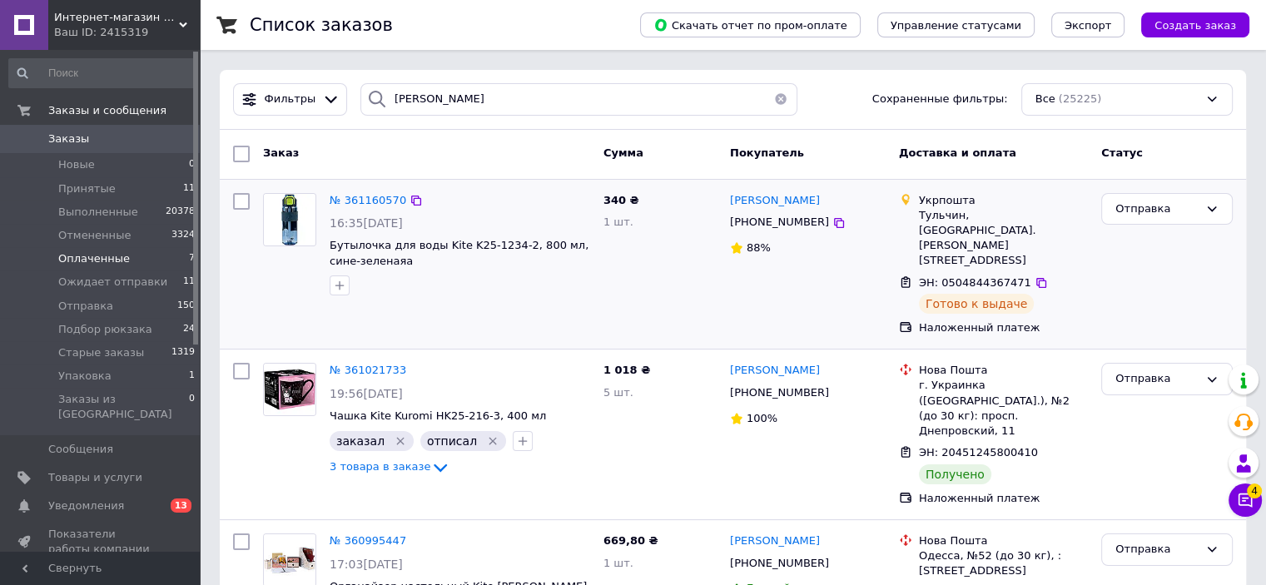
drag, startPoint x: 822, startPoint y: 200, endPoint x: 759, endPoint y: 181, distance: 65.3
click at [769, 192] on div "[PERSON_NAME]" at bounding box center [807, 200] width 159 height 19
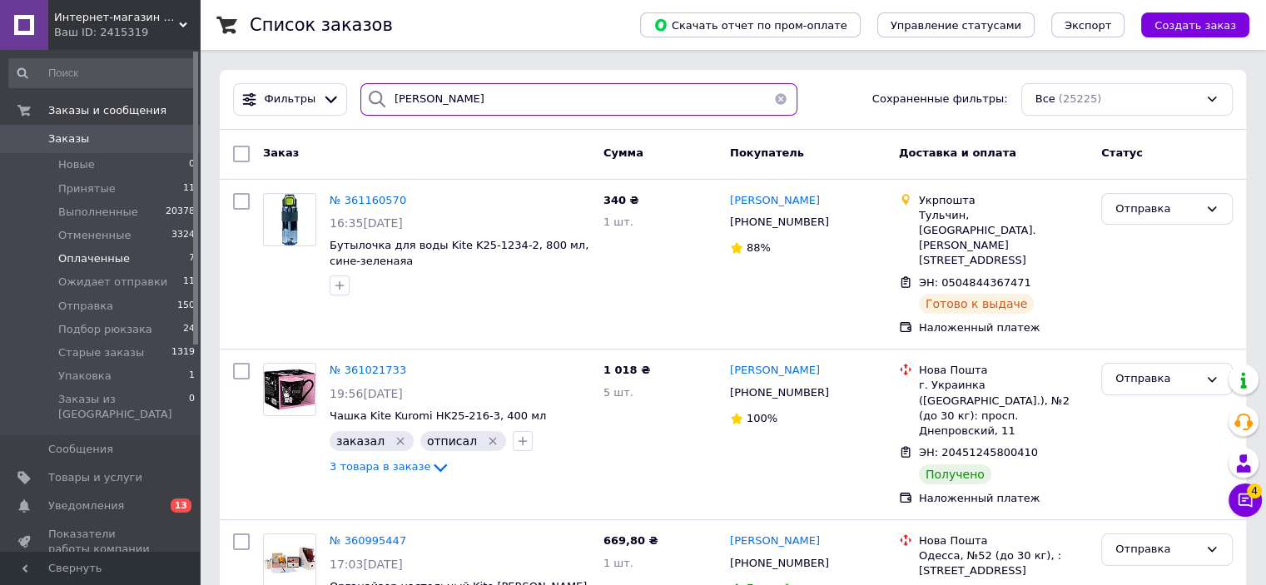
click at [599, 95] on input "[PERSON_NAME]" at bounding box center [578, 99] width 437 height 32
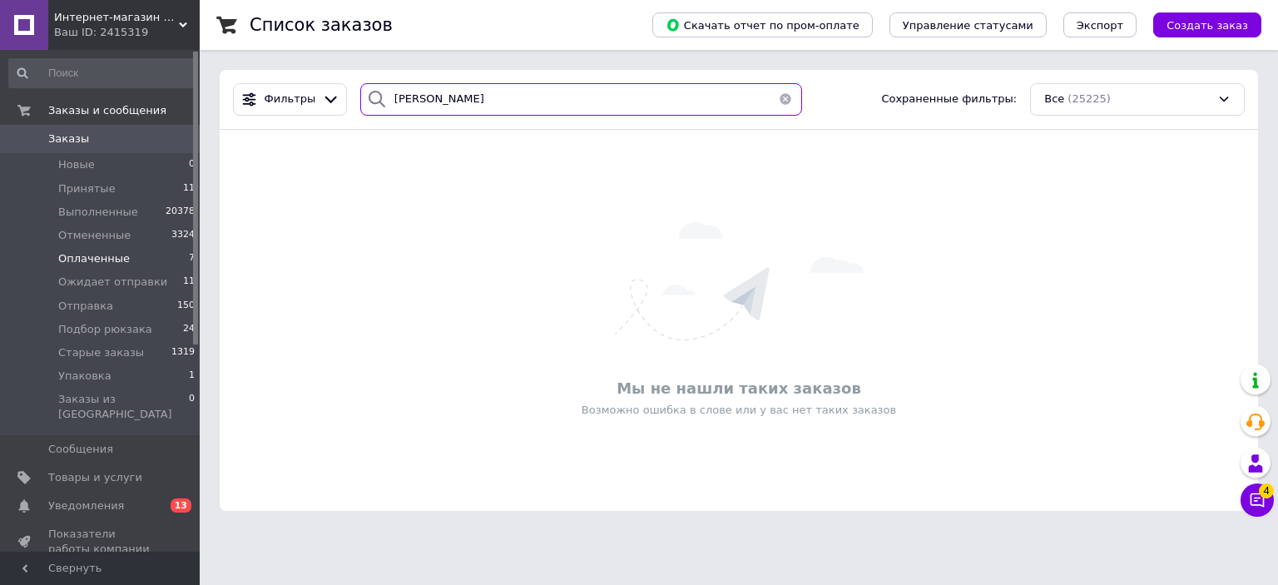
type input "[PERSON_NAME]"
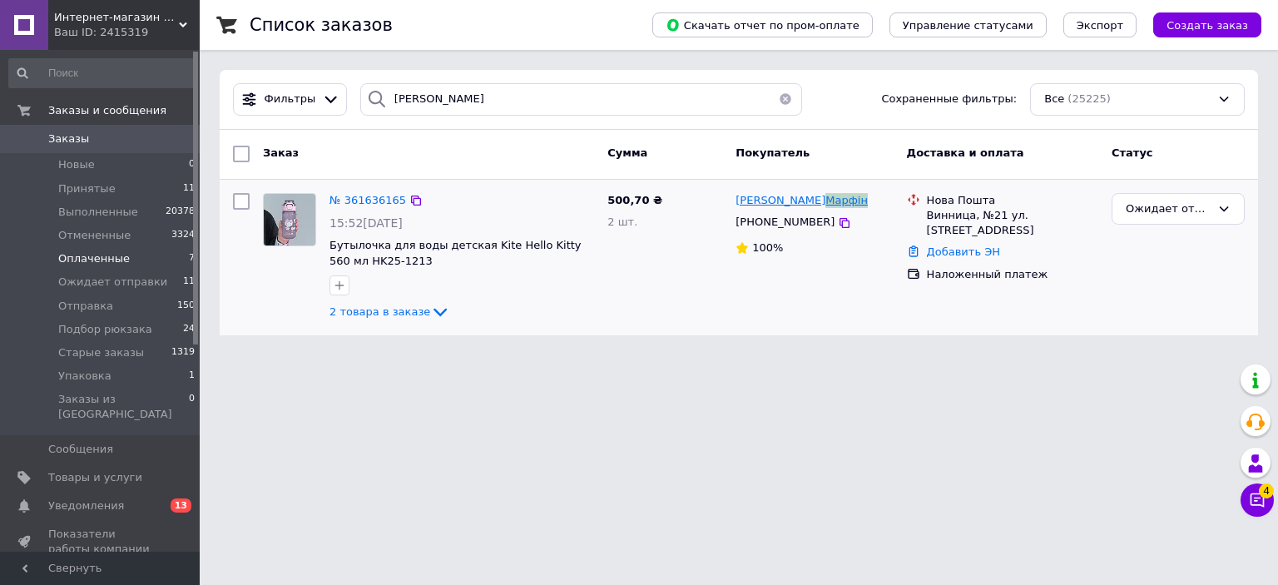
drag, startPoint x: 814, startPoint y: 201, endPoint x: 529, endPoint y: 3, distance: 347.5
click at [772, 206] on div "[PERSON_NAME]" at bounding box center [814, 200] width 161 height 19
copy span "Марфін"
click at [968, 216] on div "Винница, №21 ул. [STREET_ADDRESS]" at bounding box center [1012, 223] width 171 height 30
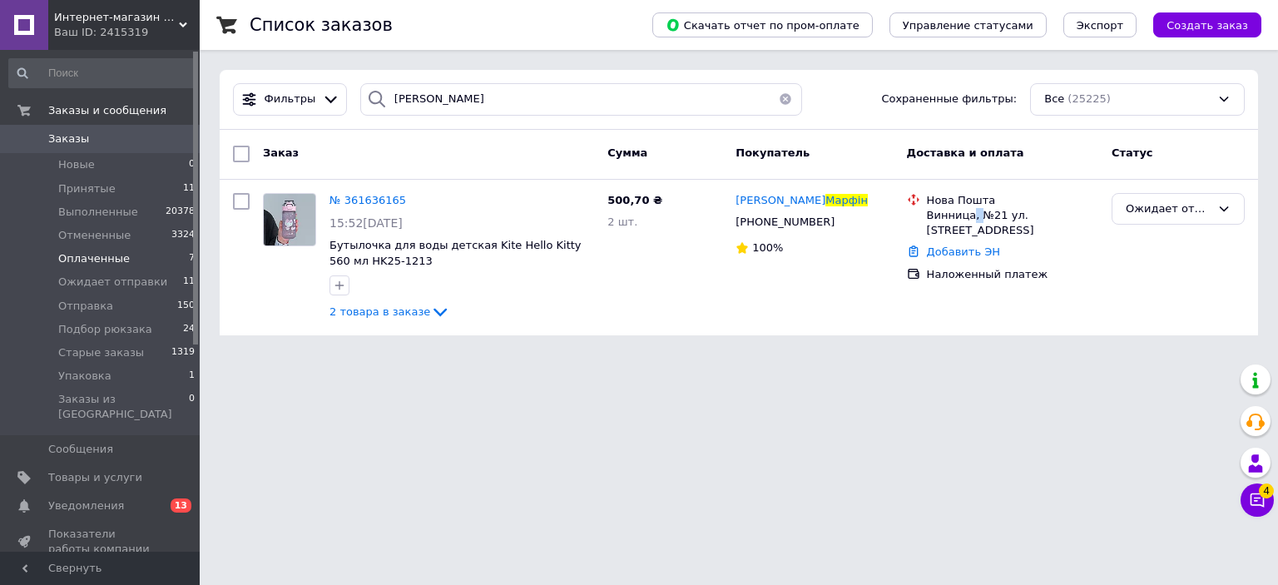
copy div ","
click at [949, 208] on div "Винница, №21 ул. [STREET_ADDRESS]" at bounding box center [1012, 223] width 171 height 30
copy div "Винница"
click at [968, 264] on div "Наложенный платеж" at bounding box center [1013, 275] width 178 height 22
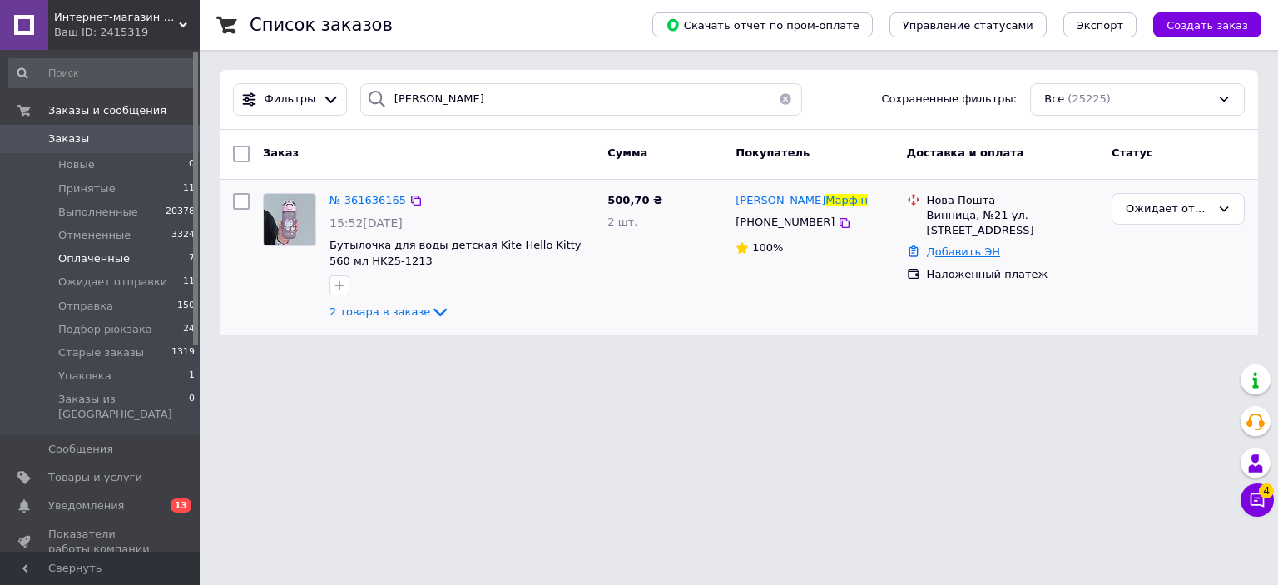
click at [975, 258] on link "Добавить ЭН" at bounding box center [963, 252] width 73 height 12
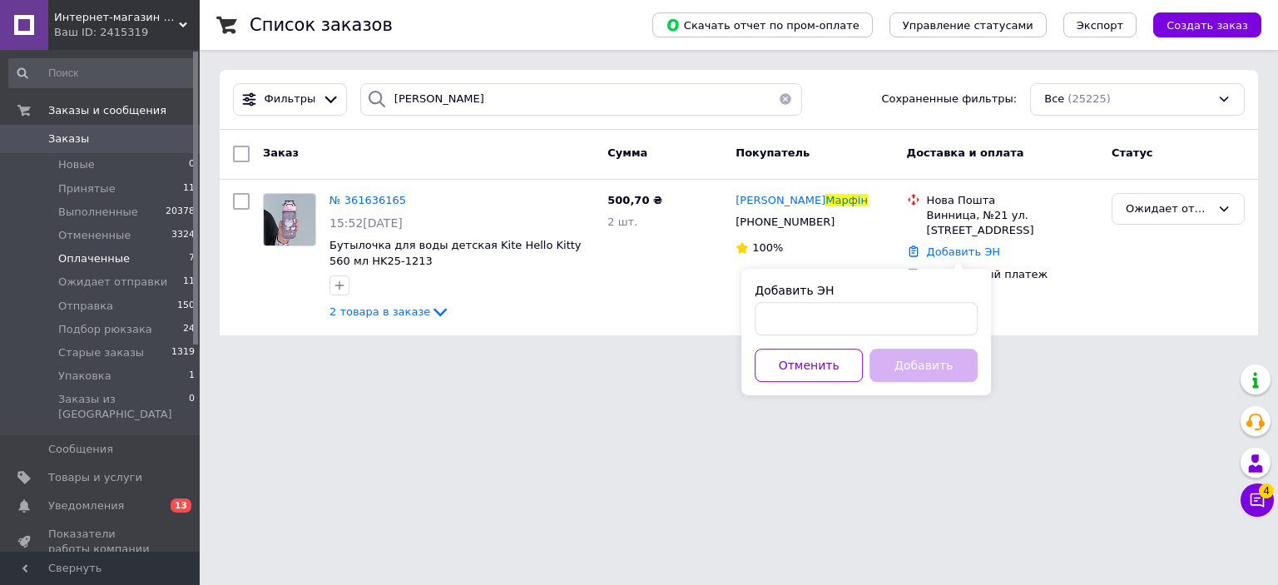
drag, startPoint x: 892, startPoint y: 336, endPoint x: 899, endPoint y: 329, distance: 10.0
click at [895, 335] on div "Добавить ЭН Отменить Добавить" at bounding box center [867, 332] width 250 height 127
click at [902, 319] on input "Добавить ЭН" at bounding box center [866, 318] width 223 height 33
paste input "20451247322872"
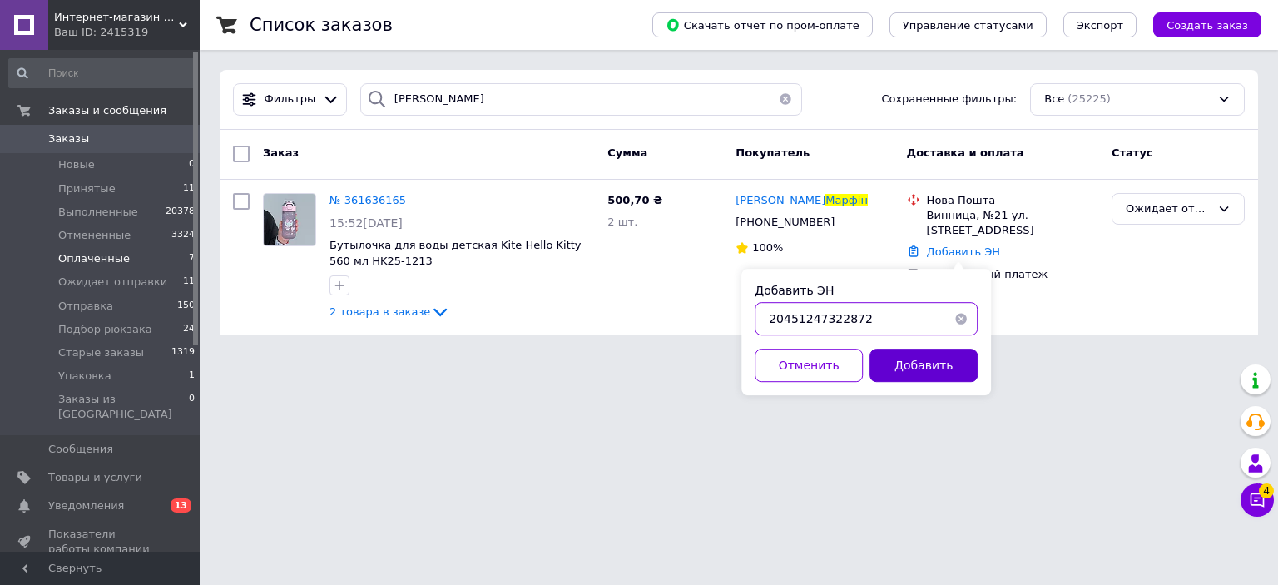
type input "20451247322872"
click at [916, 354] on button "Добавить" at bounding box center [924, 365] width 108 height 33
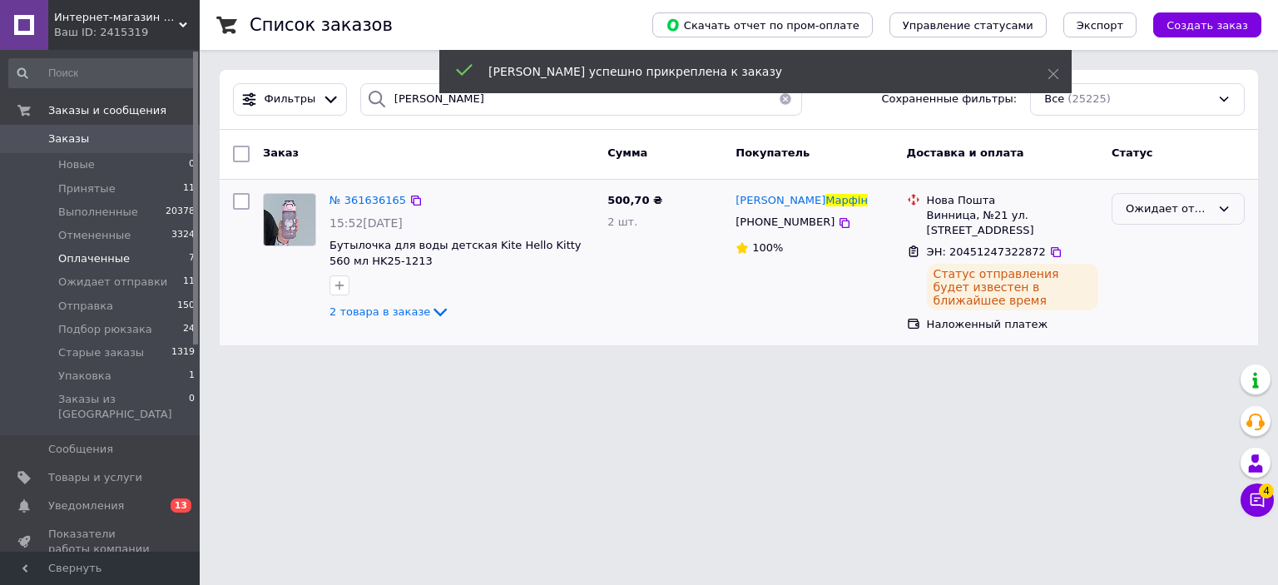
click at [1205, 216] on div "Ожидает отправки" at bounding box center [1168, 209] width 85 height 17
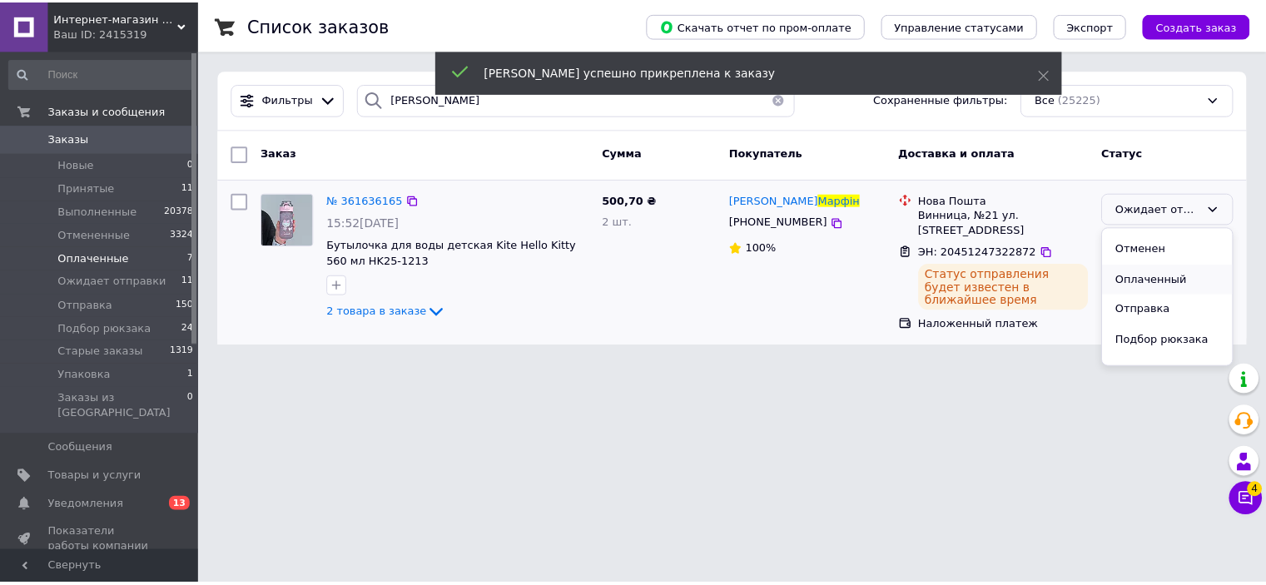
scroll to position [83, 0]
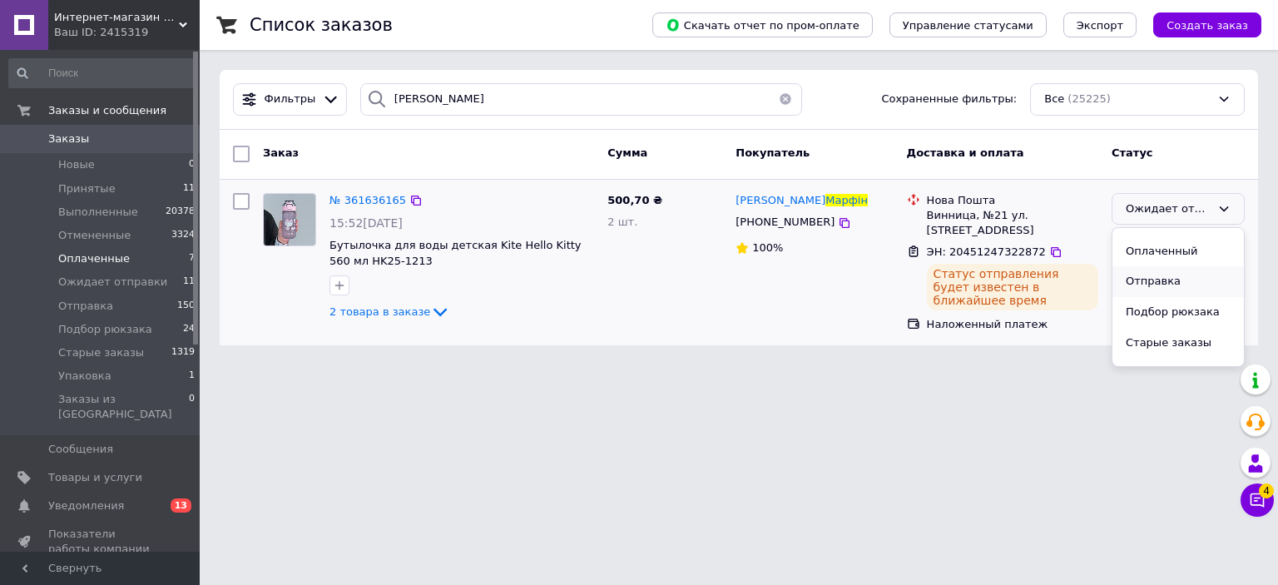
click at [1179, 285] on li "Отправка" at bounding box center [1179, 281] width 132 height 31
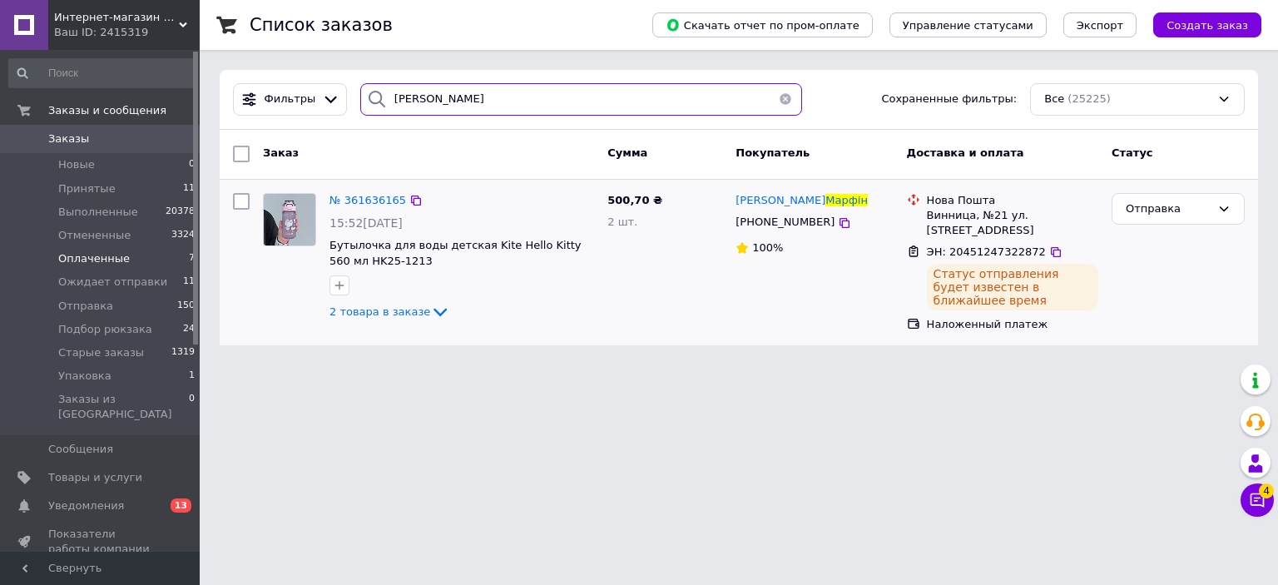
click at [618, 92] on input "[PERSON_NAME]" at bounding box center [581, 99] width 443 height 32
click at [616, 92] on input "[PERSON_NAME]" at bounding box center [581, 99] width 443 height 32
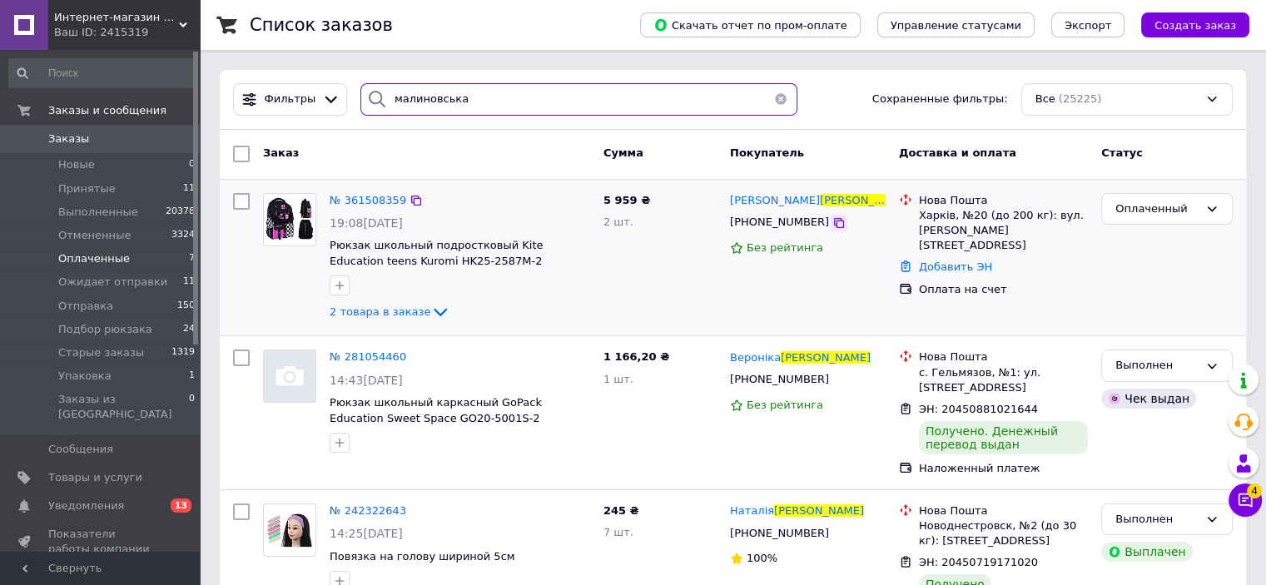
type input "малиновська"
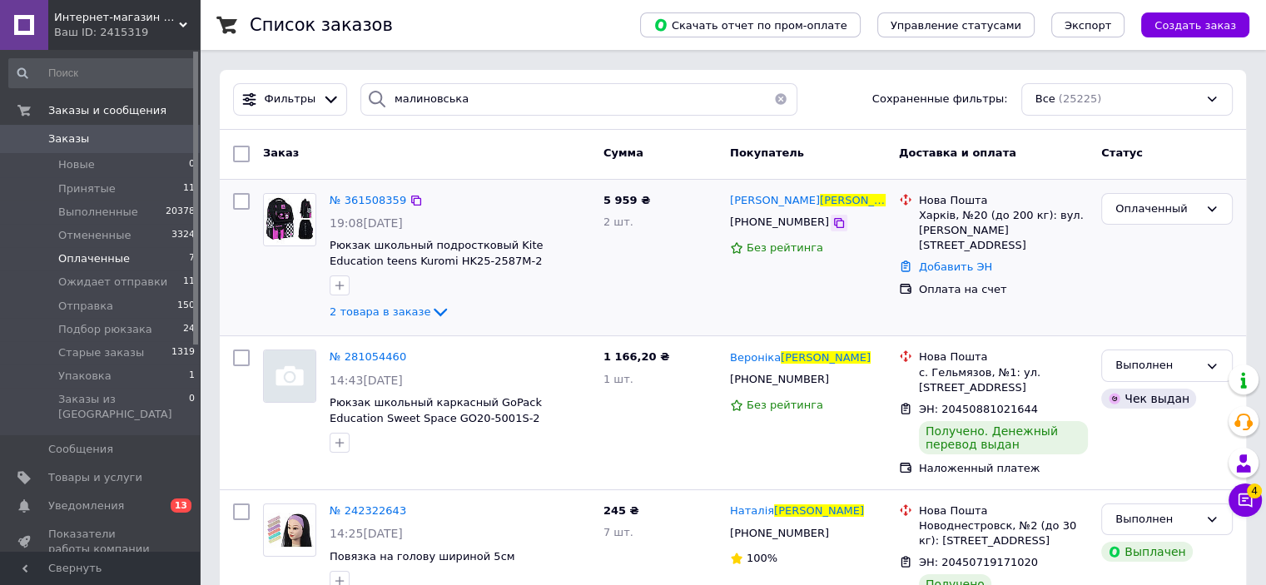
click at [834, 222] on icon at bounding box center [839, 223] width 10 height 10
click at [832, 223] on icon at bounding box center [838, 222] width 13 height 13
click at [934, 216] on div "Харків, №20 (до 200 кг): вул. [PERSON_NAME][STREET_ADDRESS]" at bounding box center [1003, 231] width 169 height 46
copy div "Харків"
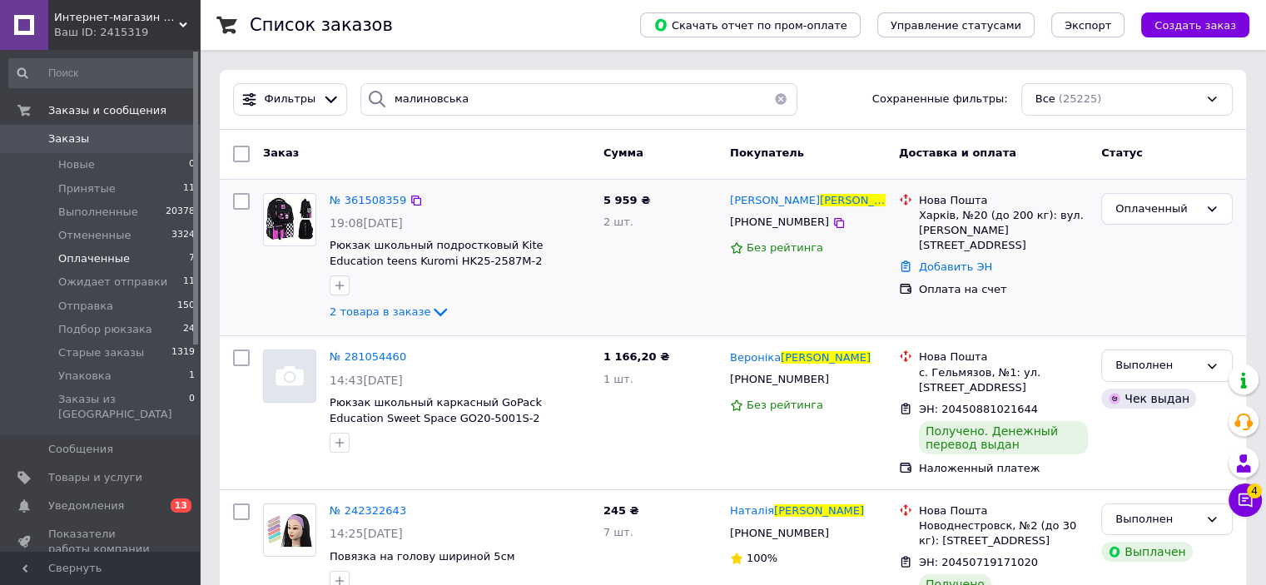
drag, startPoint x: 919, startPoint y: 252, endPoint x: 932, endPoint y: 259, distance: 14.9
click at [920, 261] on link "Добавить ЭН" at bounding box center [955, 267] width 73 height 12
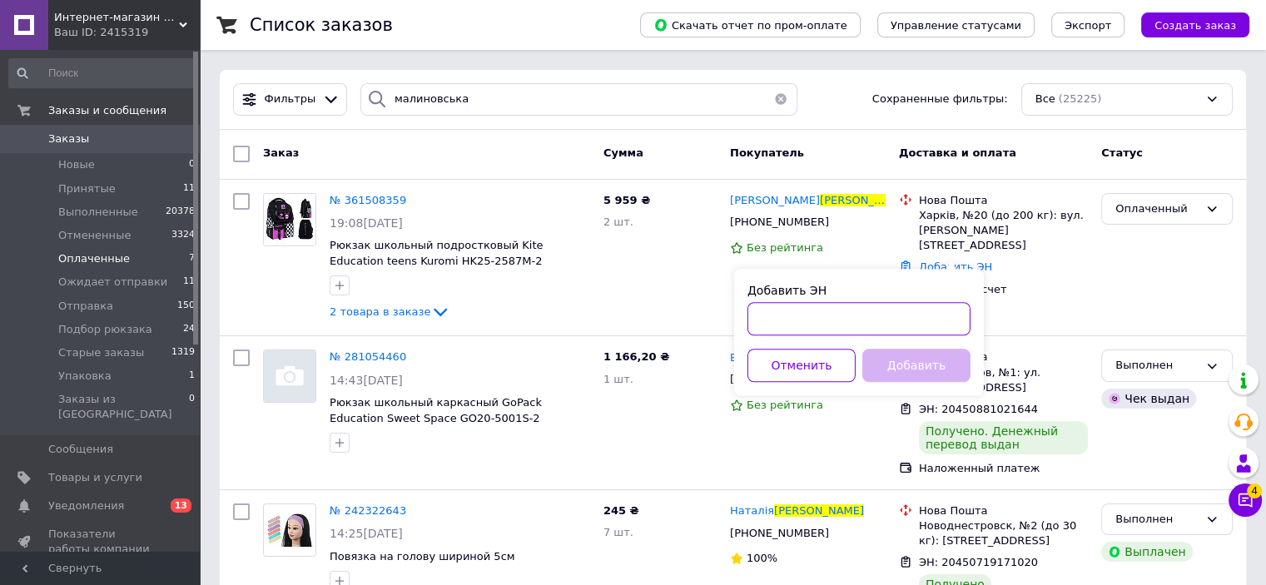
click at [924, 312] on input "Добавить ЭН" at bounding box center [858, 318] width 223 height 33
paste input "20451247333364"
type input "20451247333364"
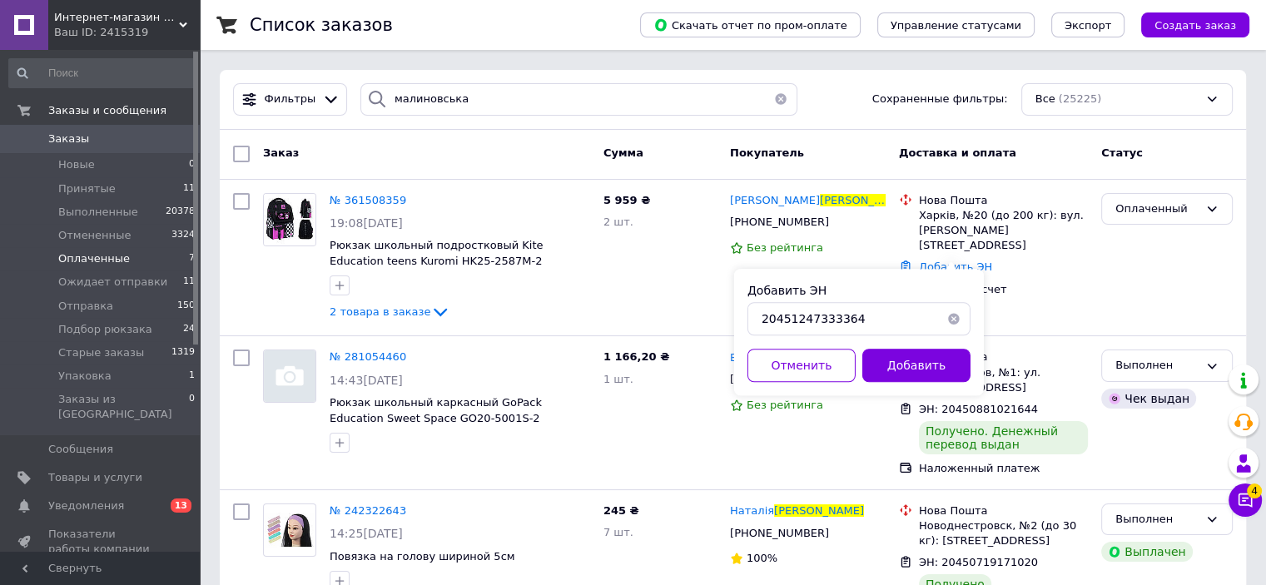
click at [919, 351] on button "Добавить" at bounding box center [916, 365] width 108 height 33
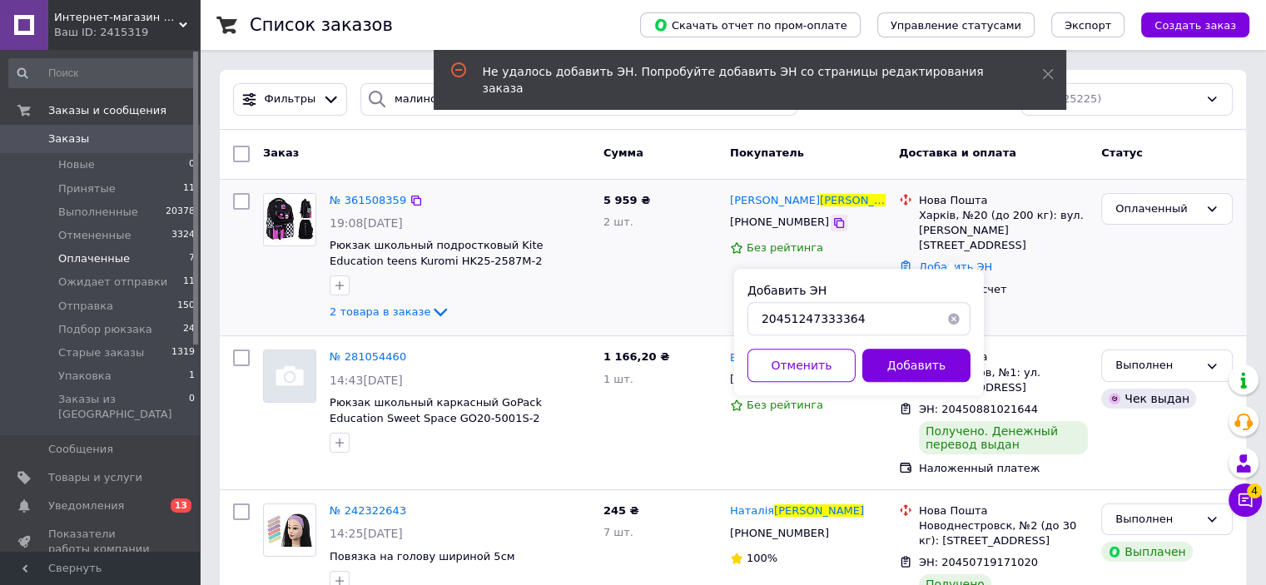
click at [832, 227] on icon at bounding box center [838, 222] width 13 height 13
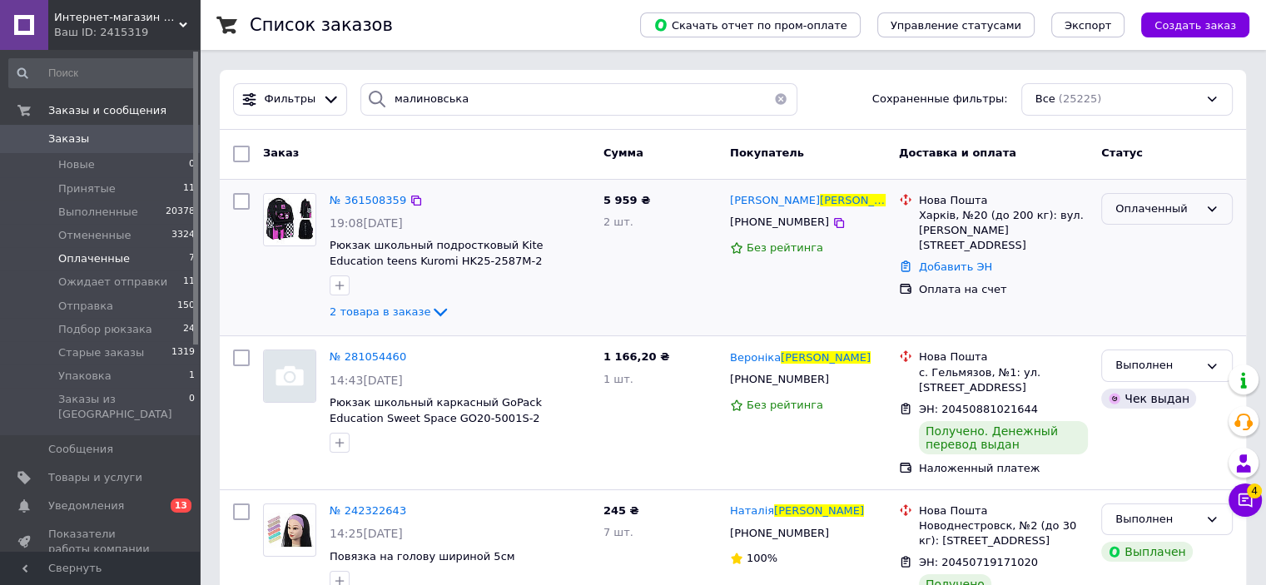
click at [1184, 212] on div "Оплаченный" at bounding box center [1156, 209] width 83 height 17
click at [1172, 284] on li "Отправка" at bounding box center [1167, 299] width 130 height 31
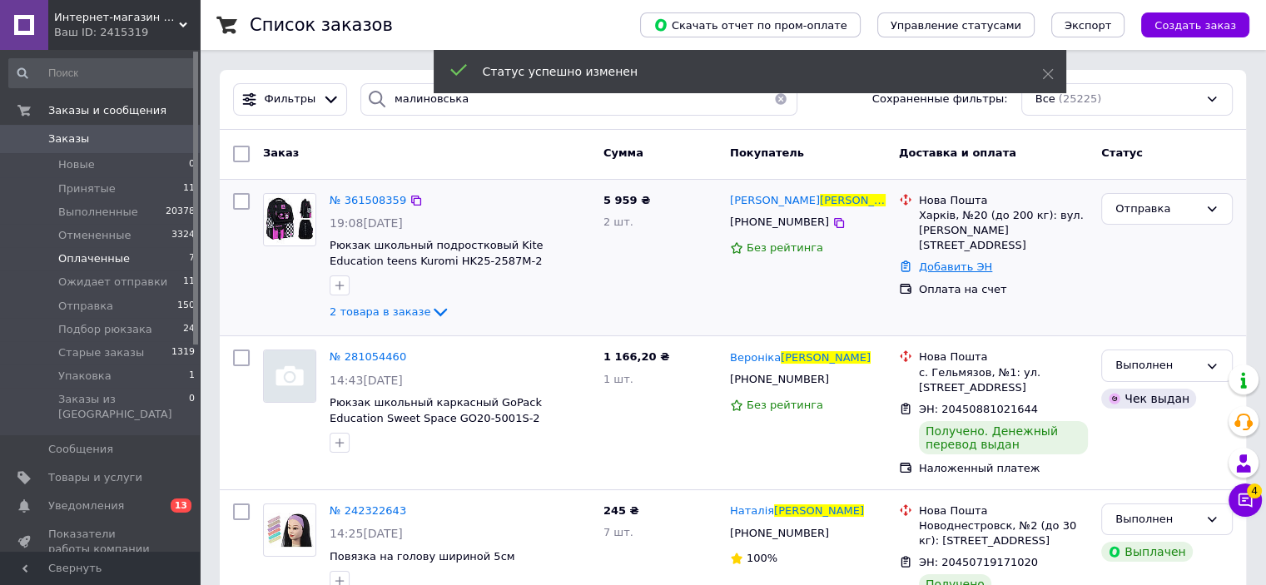
click at [944, 261] on link "Добавить ЭН" at bounding box center [955, 267] width 73 height 12
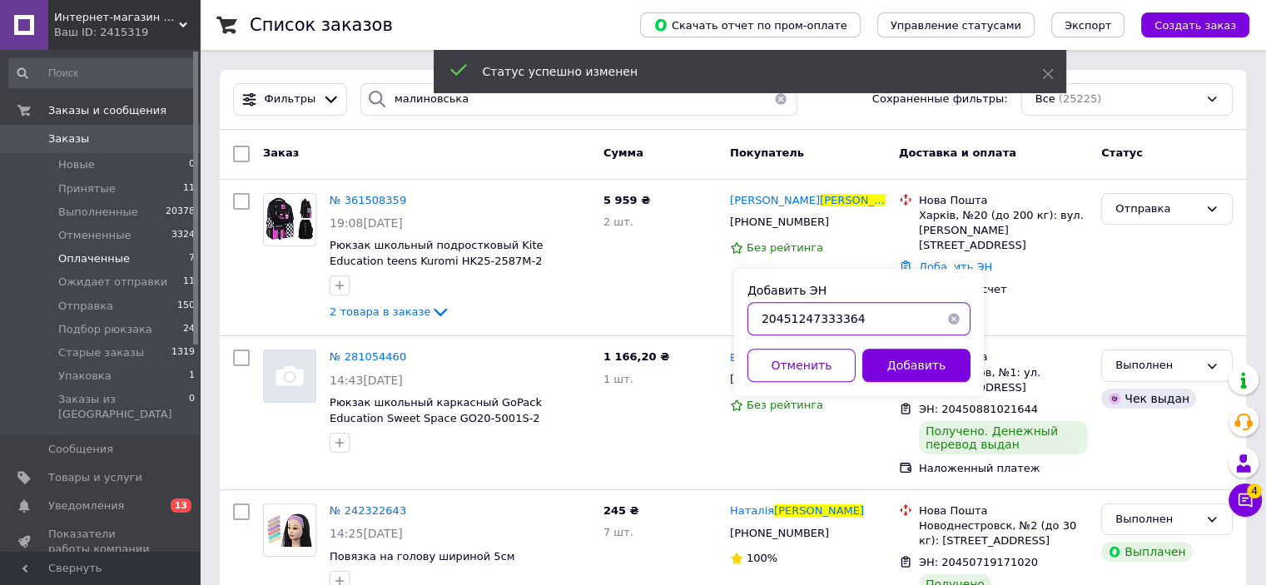
click at [900, 308] on input "20451247333364" at bounding box center [858, 318] width 223 height 33
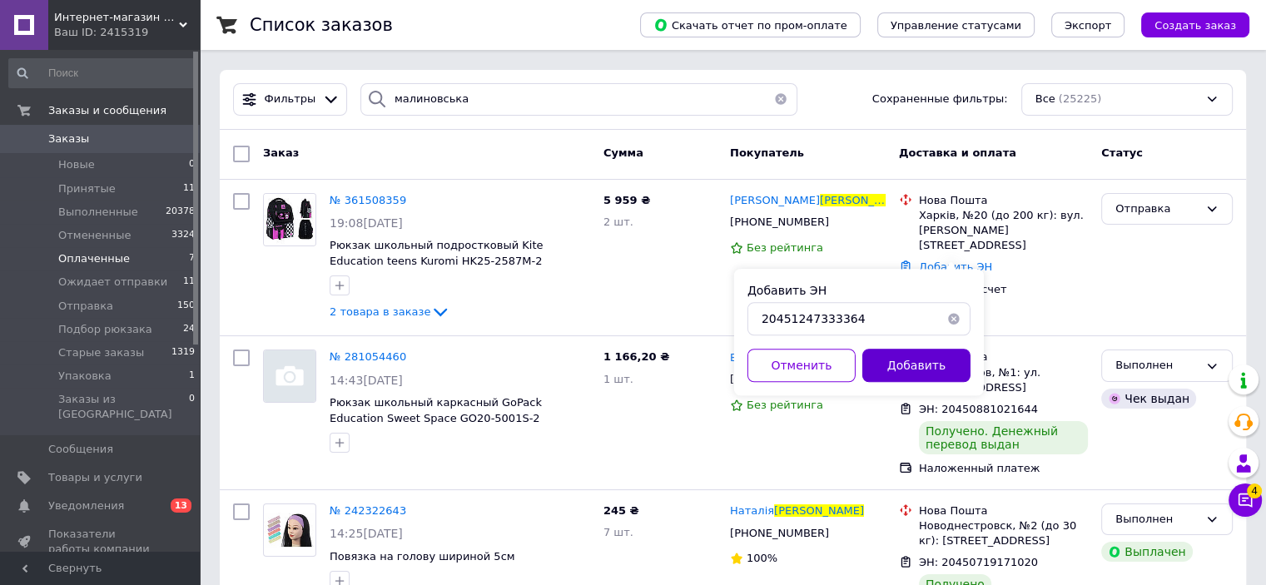
drag, startPoint x: 900, startPoint y: 347, endPoint x: 903, endPoint y: 355, distance: 9.0
click at [901, 349] on div "Добавить ЭН 20451247333364 Отменить Добавить" at bounding box center [859, 332] width 250 height 127
click at [903, 355] on button "Добавить" at bounding box center [916, 365] width 108 height 33
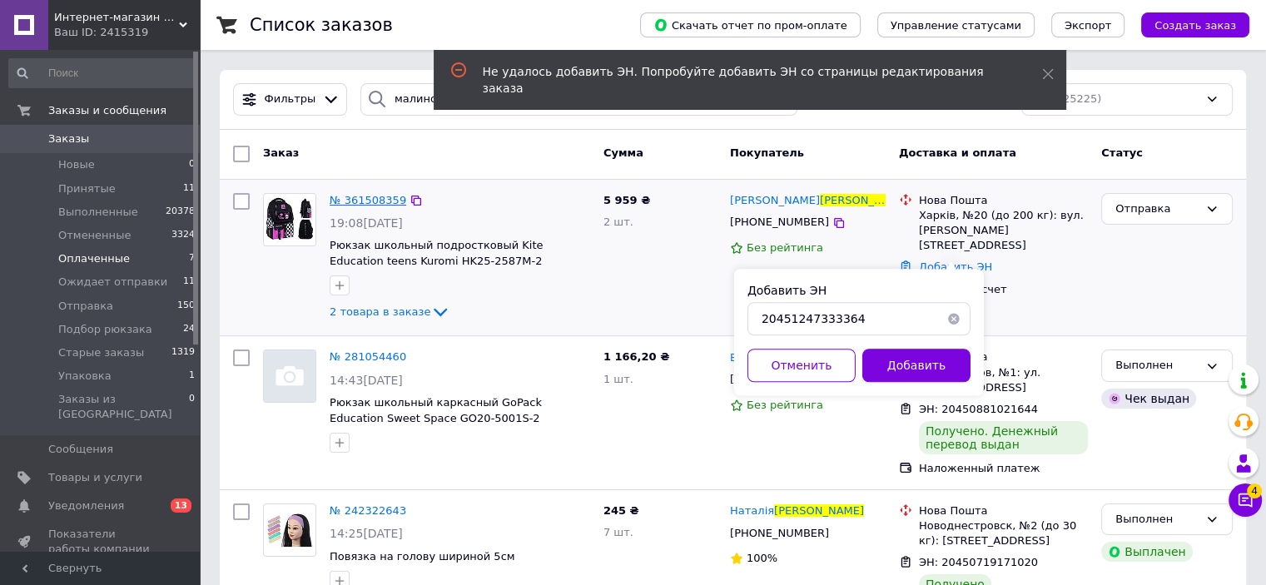
click at [386, 191] on div "№ 361508359 19:08[DATE] Рюкзак школьный подростковый Kite Education teens Kurom…" at bounding box center [460, 257] width 274 height 143
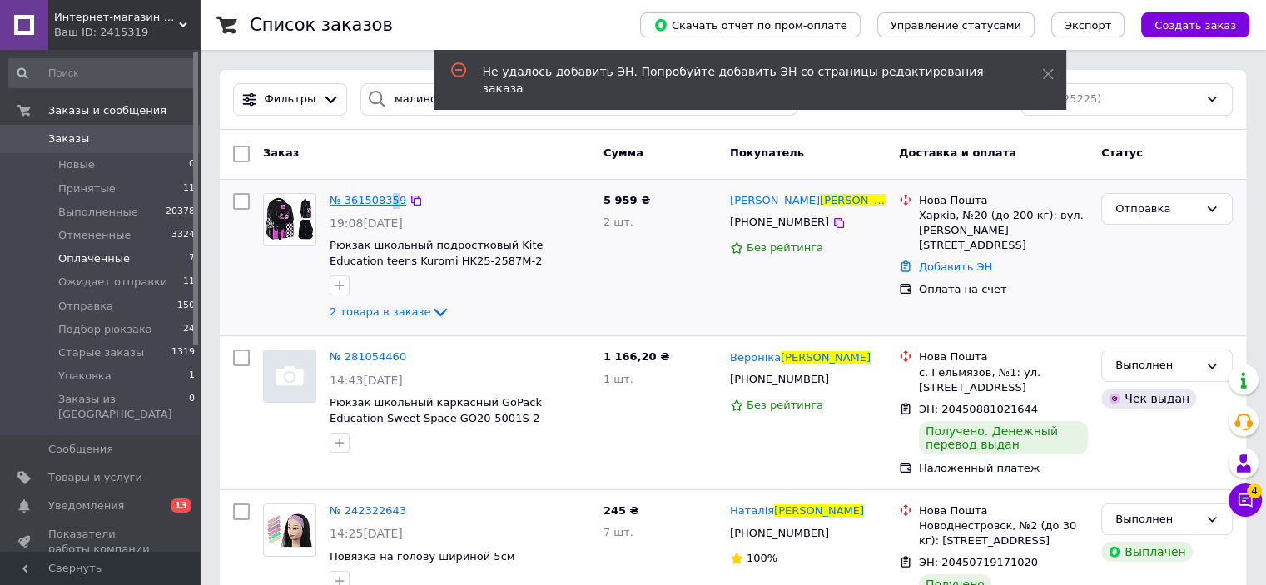
click at [381, 194] on span "№ 361508359" at bounding box center [368, 200] width 77 height 12
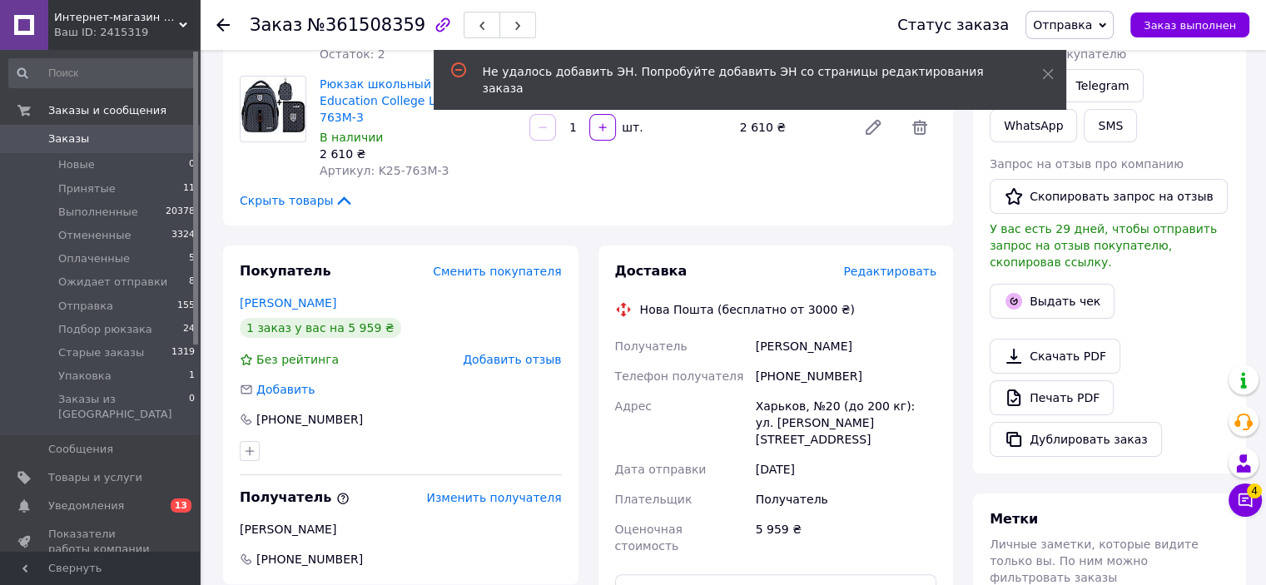
scroll to position [333, 0]
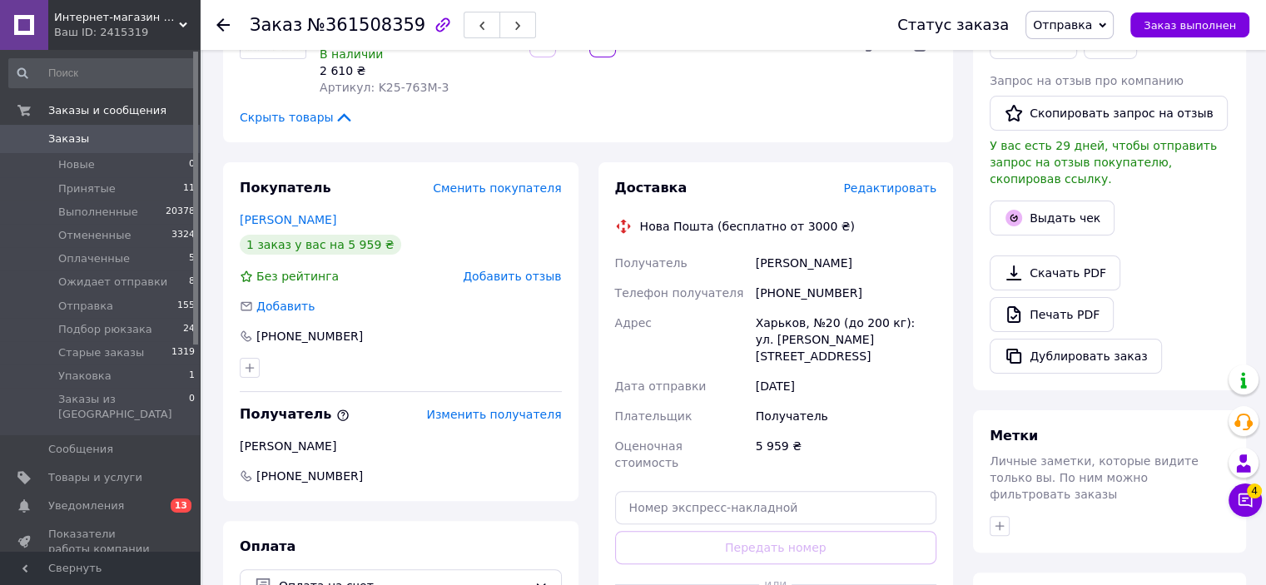
click at [789, 278] on div "[PHONE_NUMBER]" at bounding box center [845, 293] width 187 height 30
copy div "380505075195"
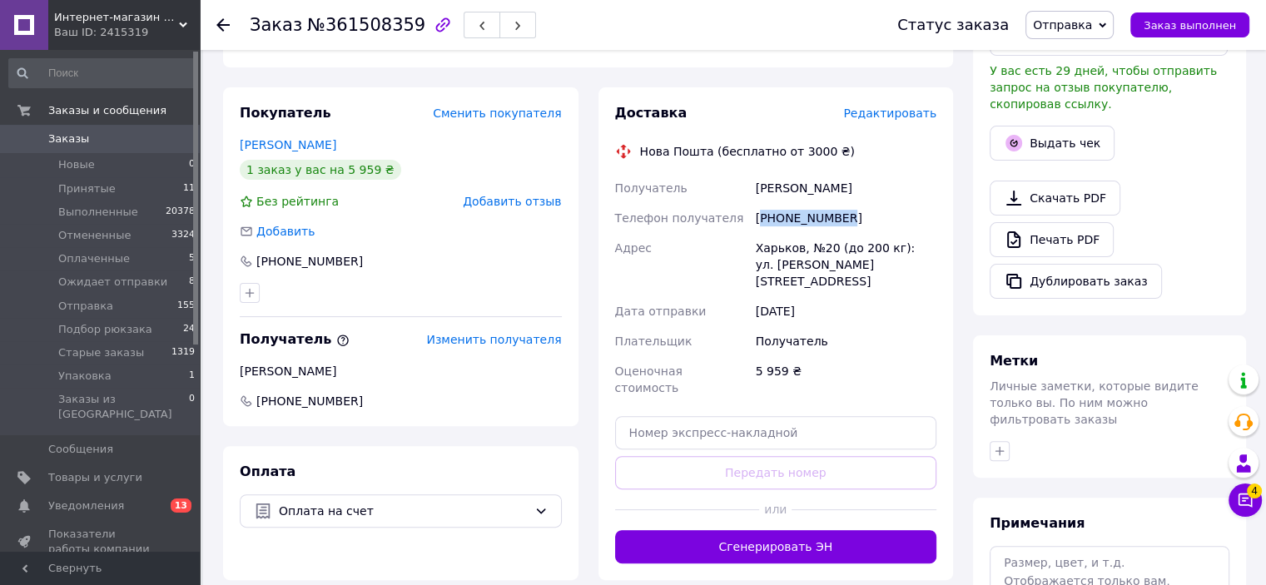
scroll to position [499, 0]
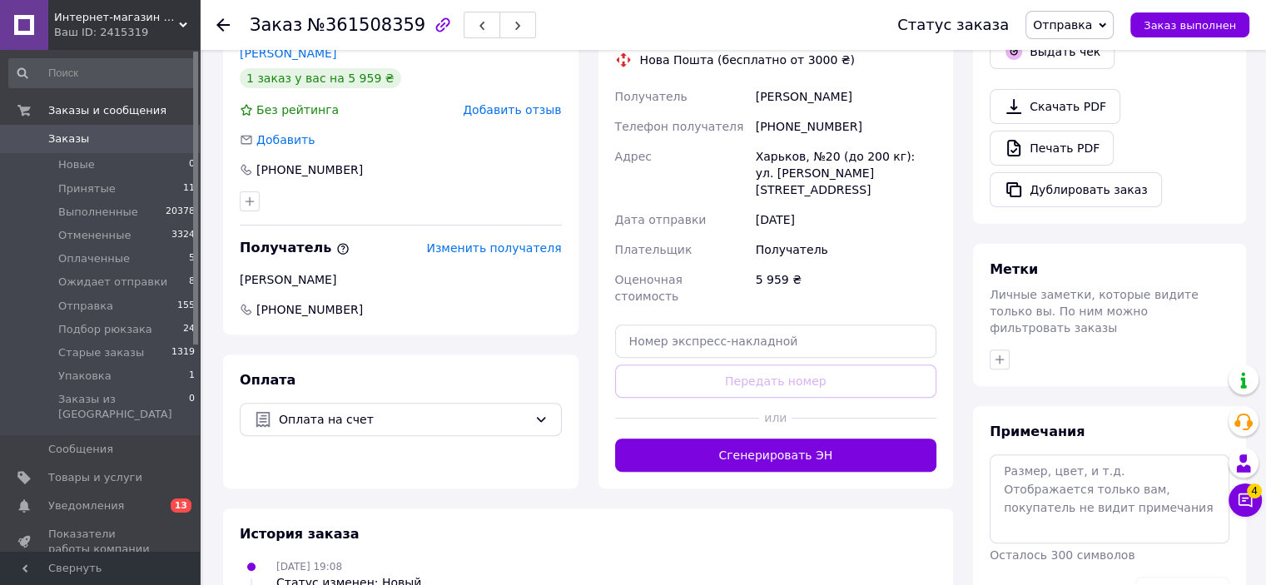
click at [782, 141] on div "Харьков, №20 (до 200 кг): ул. [PERSON_NAME][STREET_ADDRESS]" at bounding box center [845, 172] width 187 height 63
copy div "Харьков"
click at [879, 325] on input "text" at bounding box center [776, 341] width 322 height 33
paste input "20451247333364"
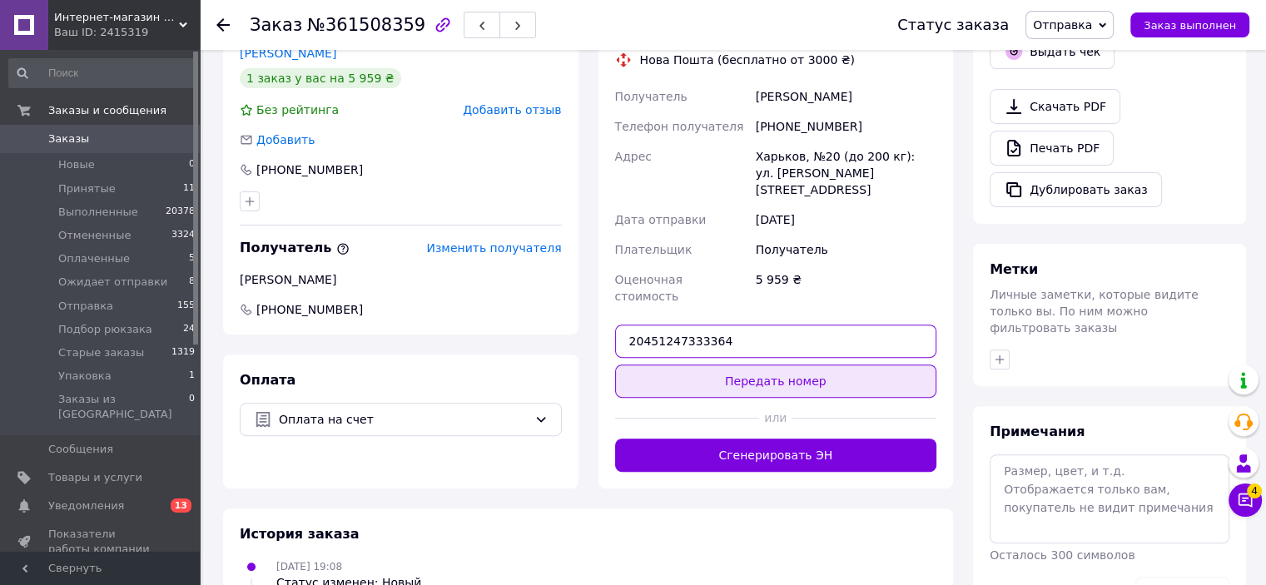
type input "20451247333364"
click at [856, 365] on button "Передать номер" at bounding box center [776, 381] width 322 height 33
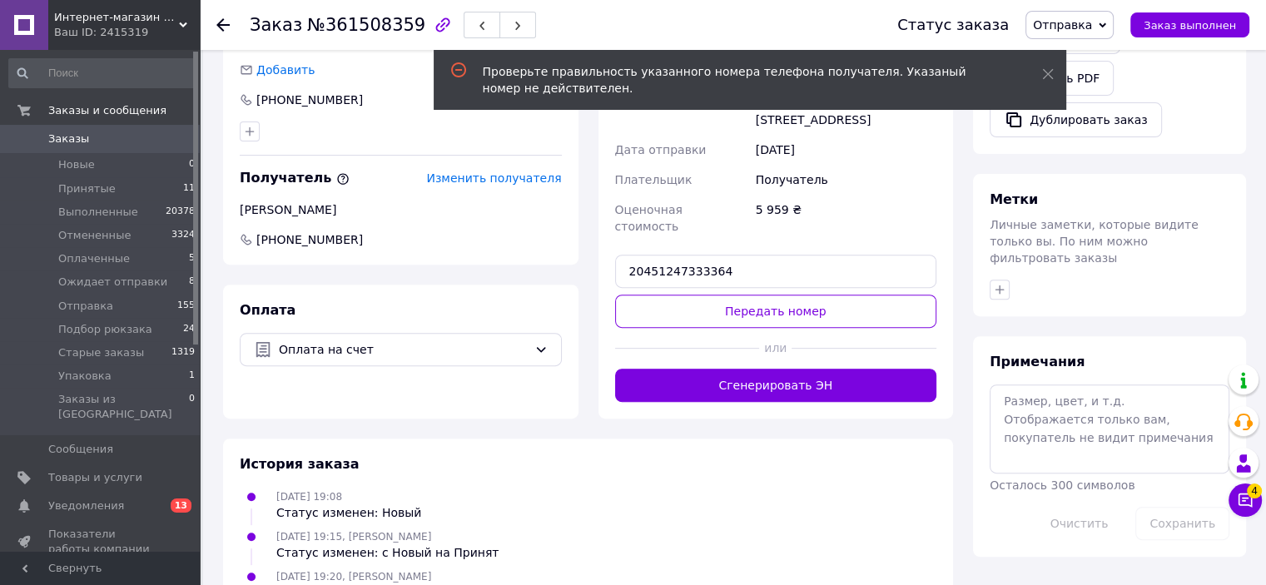
scroll to position [571, 0]
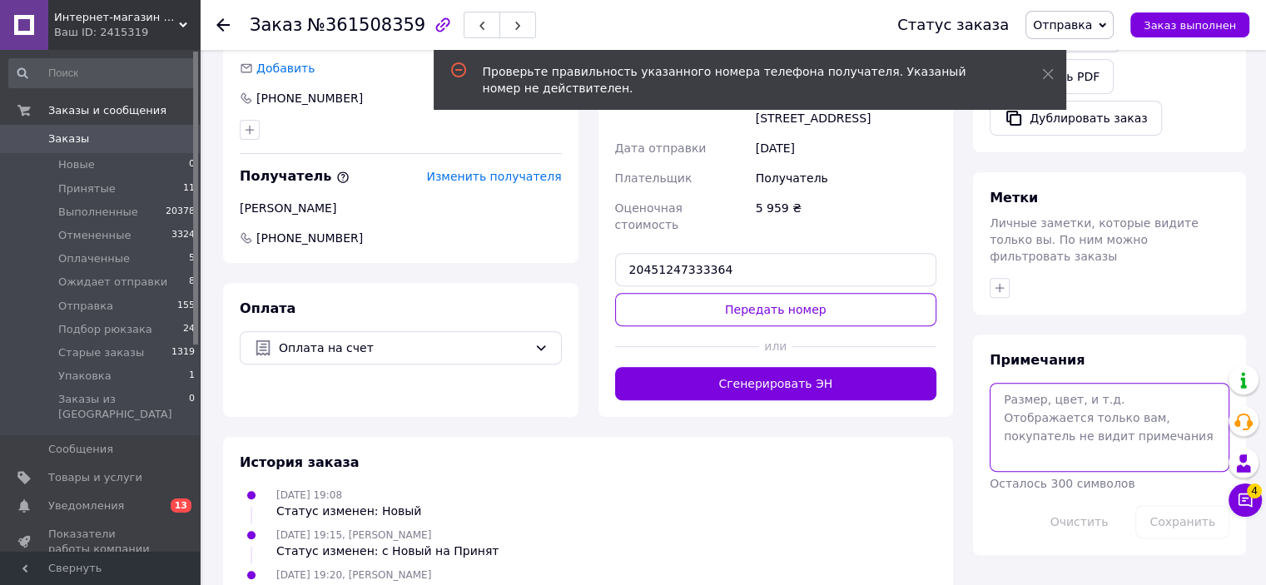
click at [1076, 391] on textarea at bounding box center [1110, 427] width 240 height 88
paste textarea "20451247333364"
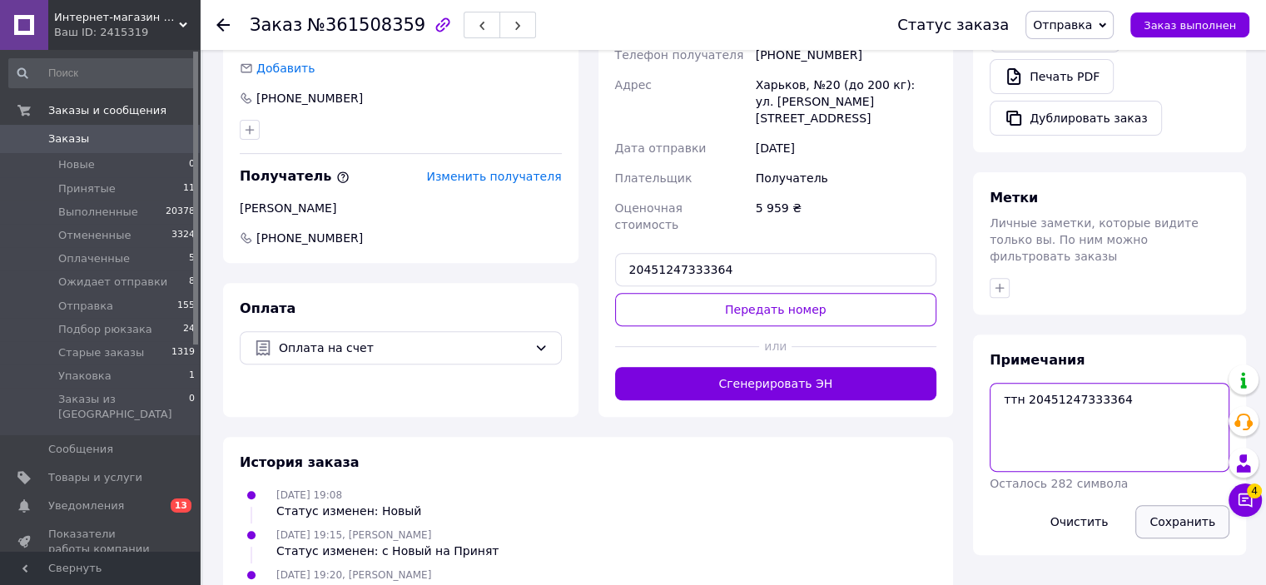
type textarea "ттн 20451247333364"
click at [1171, 505] on button "Сохранить" at bounding box center [1182, 521] width 94 height 33
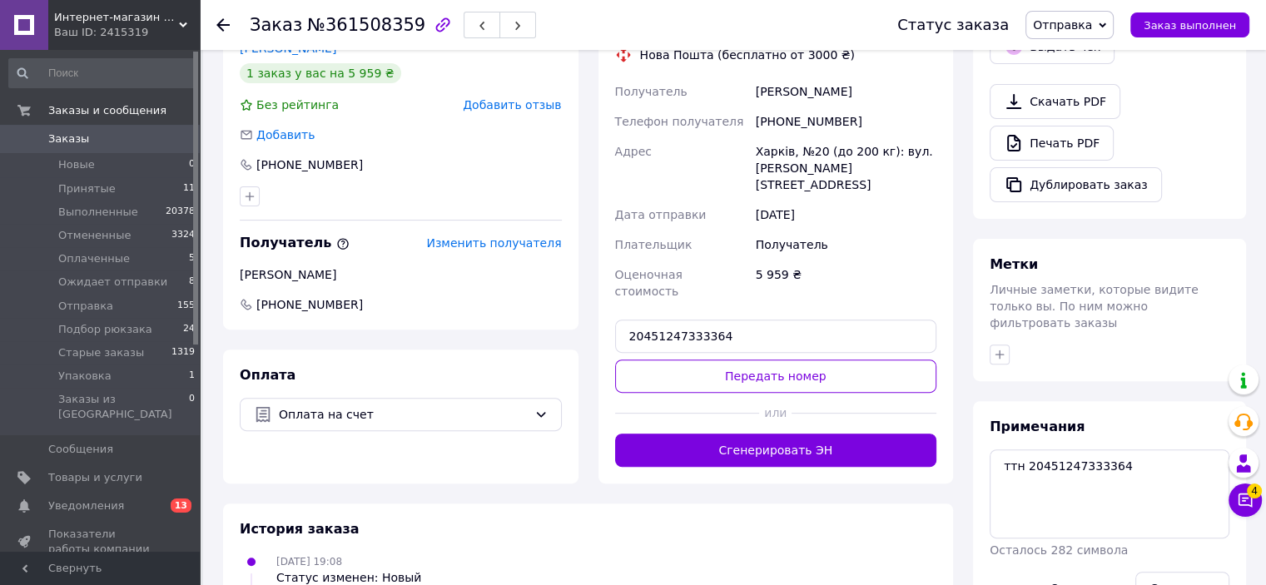
scroll to position [405, 0]
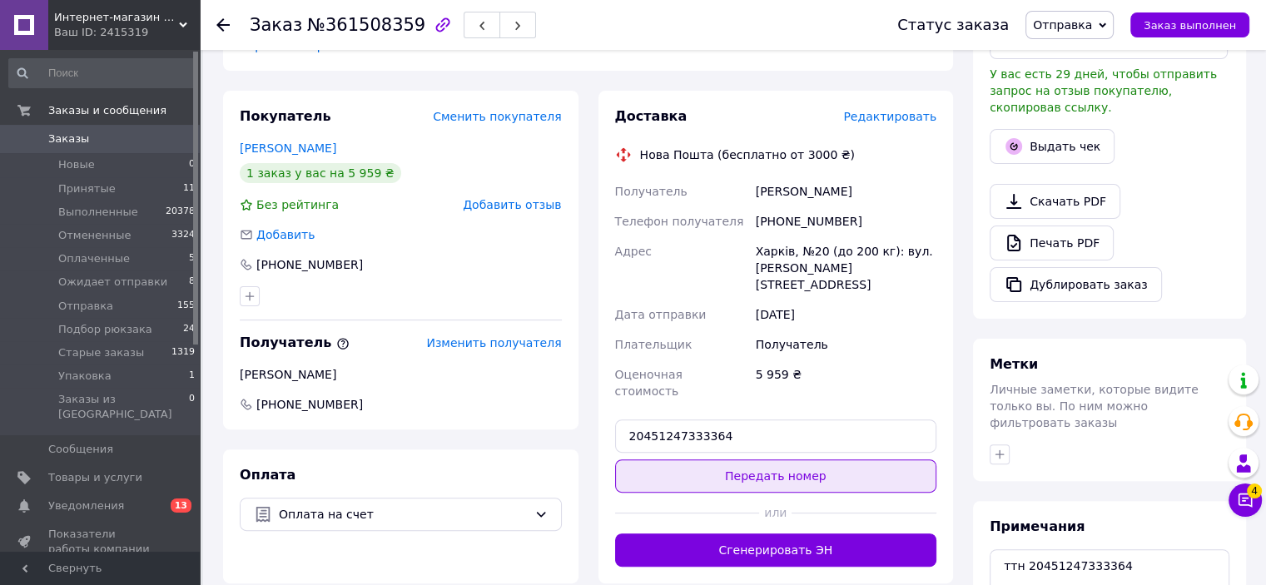
click at [819, 459] on button "Передать номер" at bounding box center [776, 475] width 322 height 33
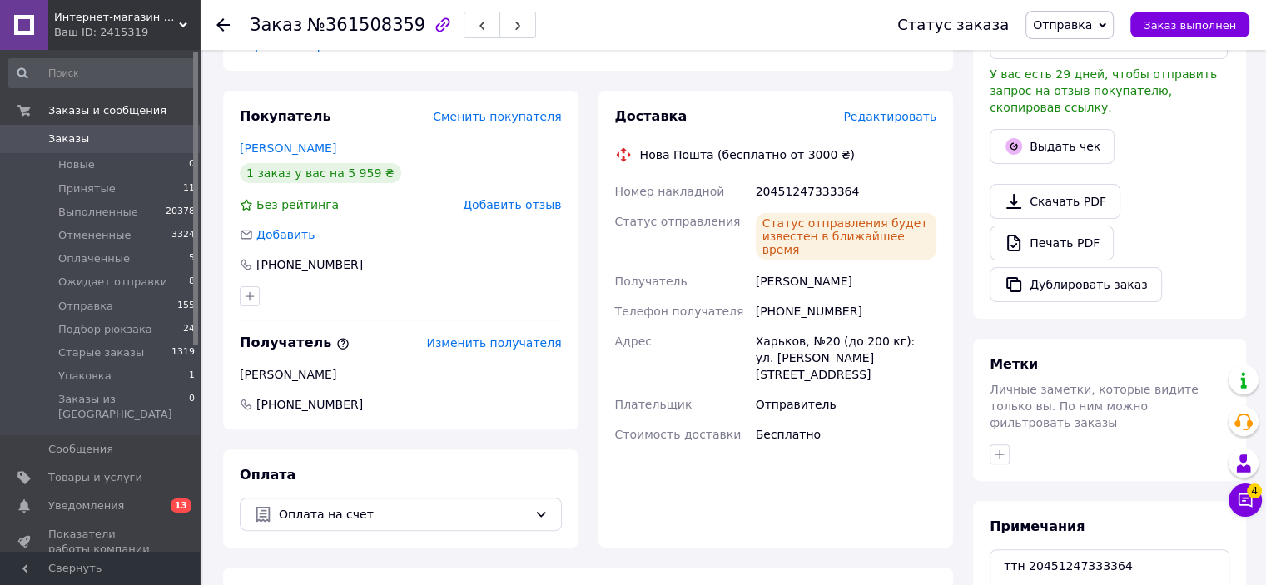
scroll to position [0, 0]
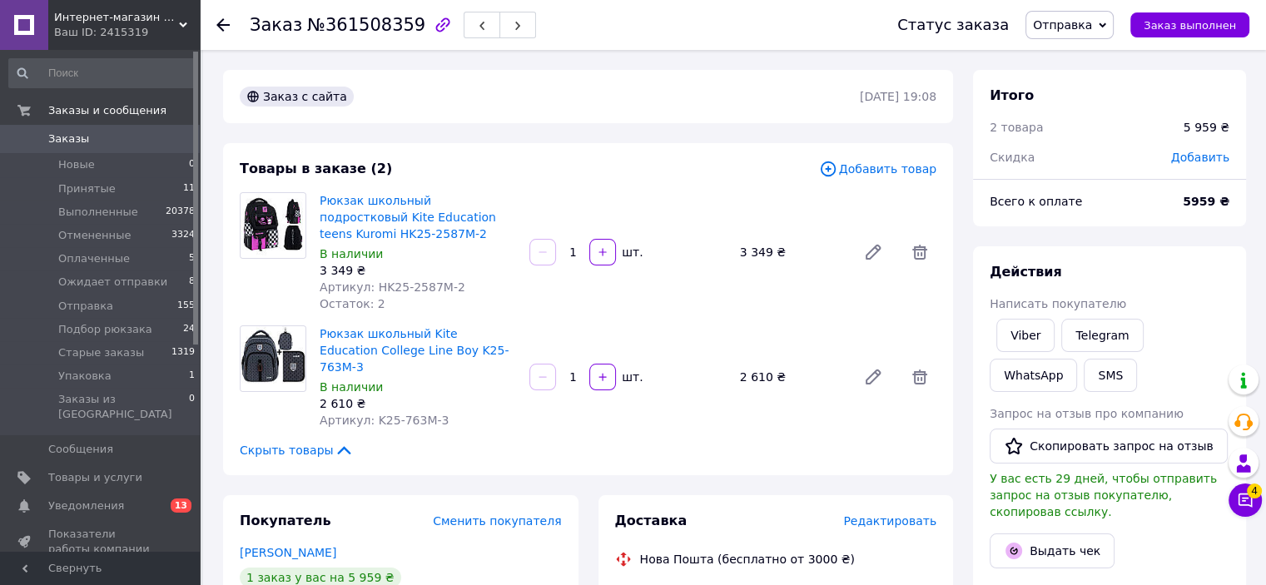
click at [183, 139] on span "0" at bounding box center [177, 139] width 46 height 15
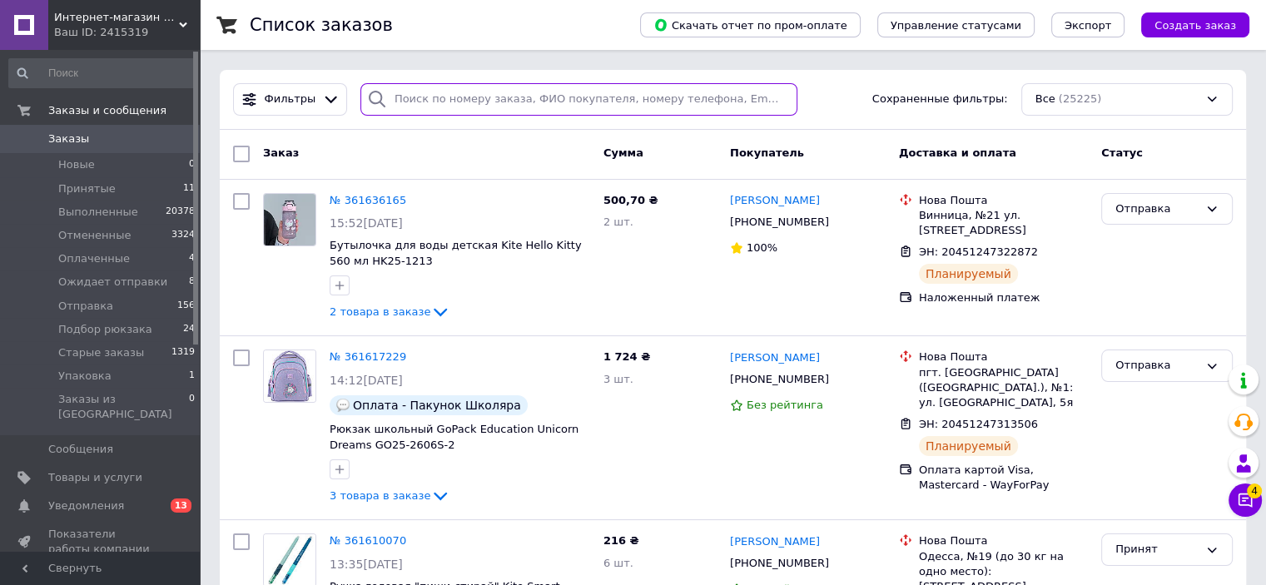
click at [471, 96] on input "search" at bounding box center [578, 99] width 437 height 32
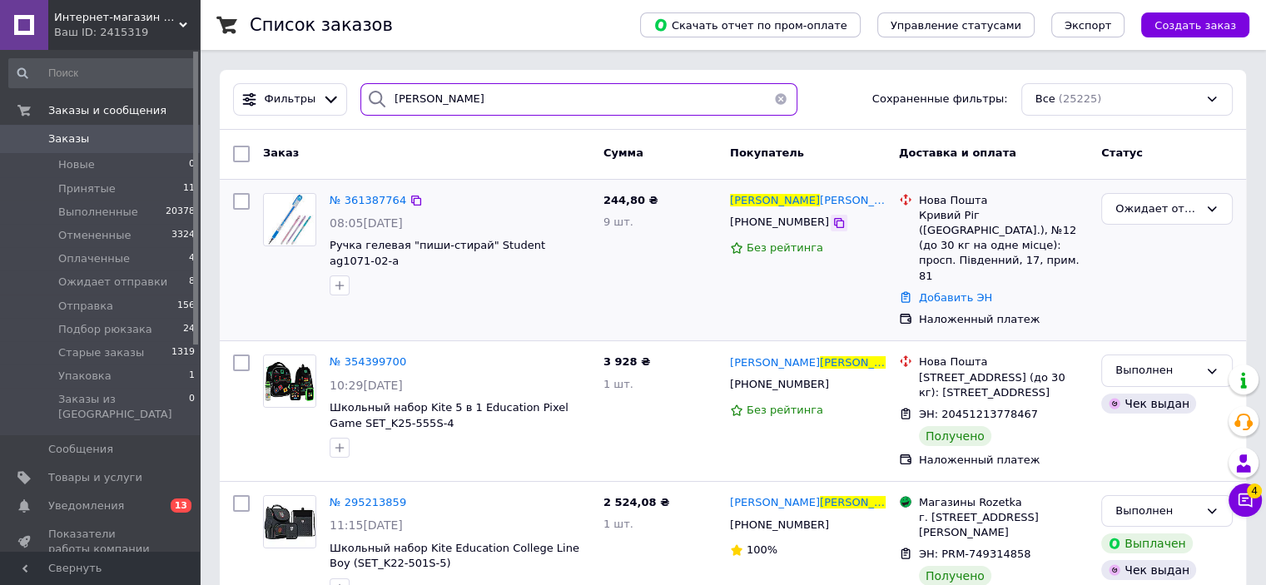
type input "[PERSON_NAME]"
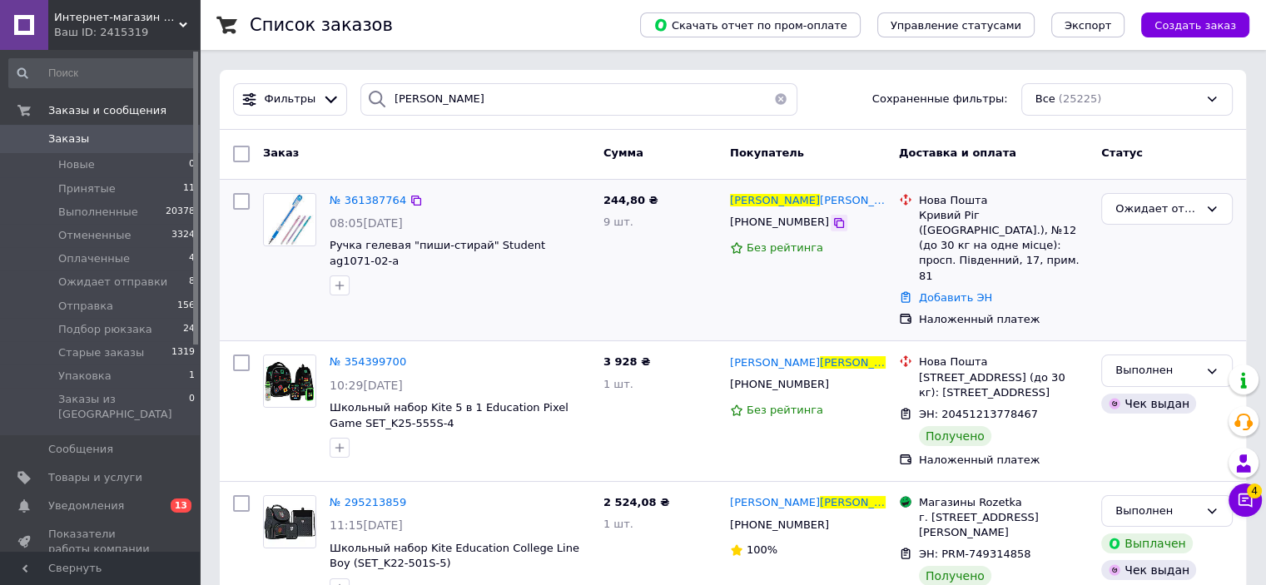
click at [831, 216] on div at bounding box center [839, 223] width 17 height 17
click at [832, 220] on icon at bounding box center [838, 222] width 13 height 13
click at [832, 226] on icon at bounding box center [838, 222] width 13 height 13
click at [956, 211] on div "Кривий Ріг ([GEOGRAPHIC_DATA].), №12 (до 30 кг на одне місце): просп. Південний…" at bounding box center [1003, 246] width 169 height 76
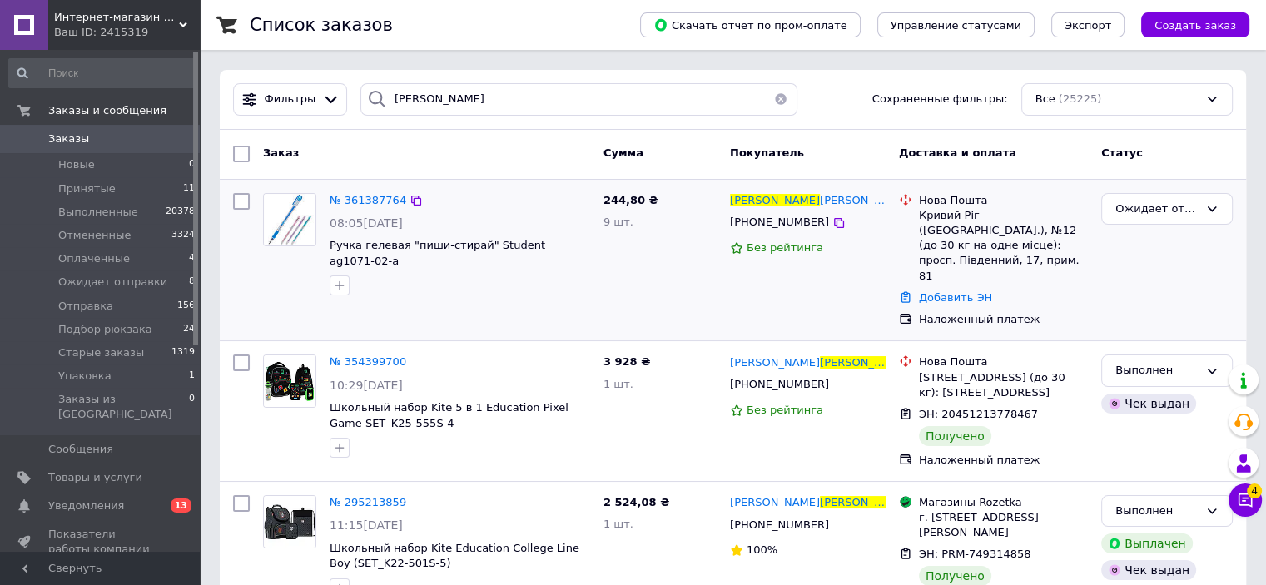
click at [940, 211] on div "Кривий Ріг ([GEOGRAPHIC_DATA].), №12 (до 30 кг на одне місце): просп. Південний…" at bounding box center [1003, 246] width 169 height 76
drag, startPoint x: 940, startPoint y: 211, endPoint x: 921, endPoint y: 164, distance: 50.4
click at [957, 206] on div "Нова Пошта Кривий Ріг ([GEOGRAPHIC_DATA].), №12 (до 30 кг на одне місце): просп…" at bounding box center [1004, 238] width 176 height 91
click at [967, 291] on link "Добавить ЭН" at bounding box center [955, 297] width 73 height 12
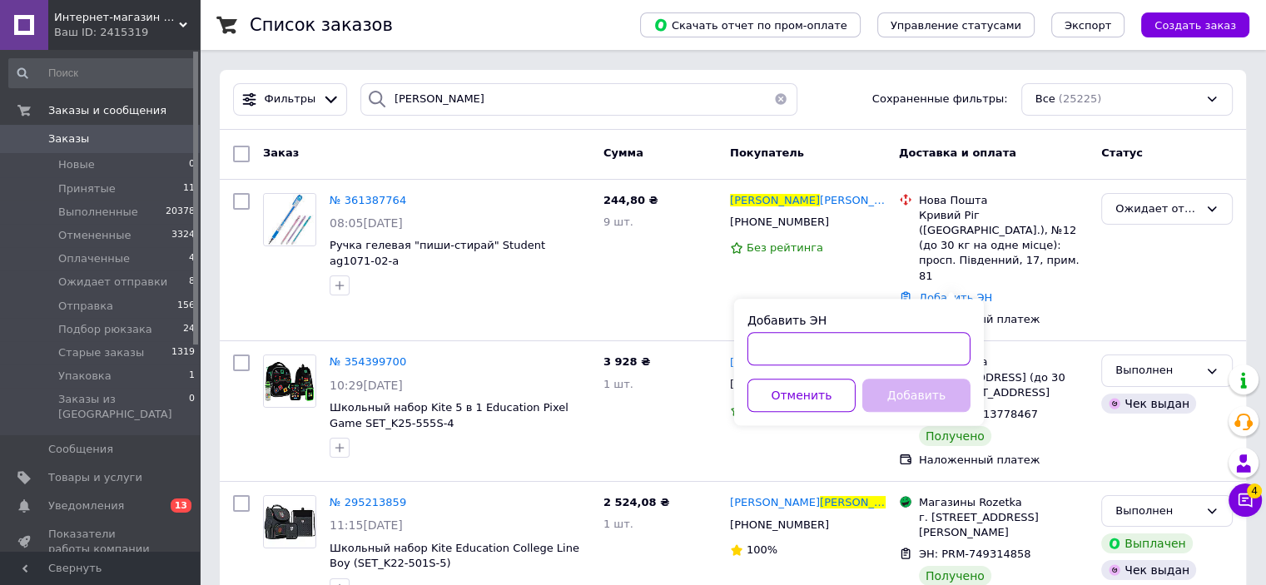
click at [923, 341] on input "Добавить ЭН" at bounding box center [858, 348] width 223 height 33
paste input "20451247339476"
type input "20451247339476"
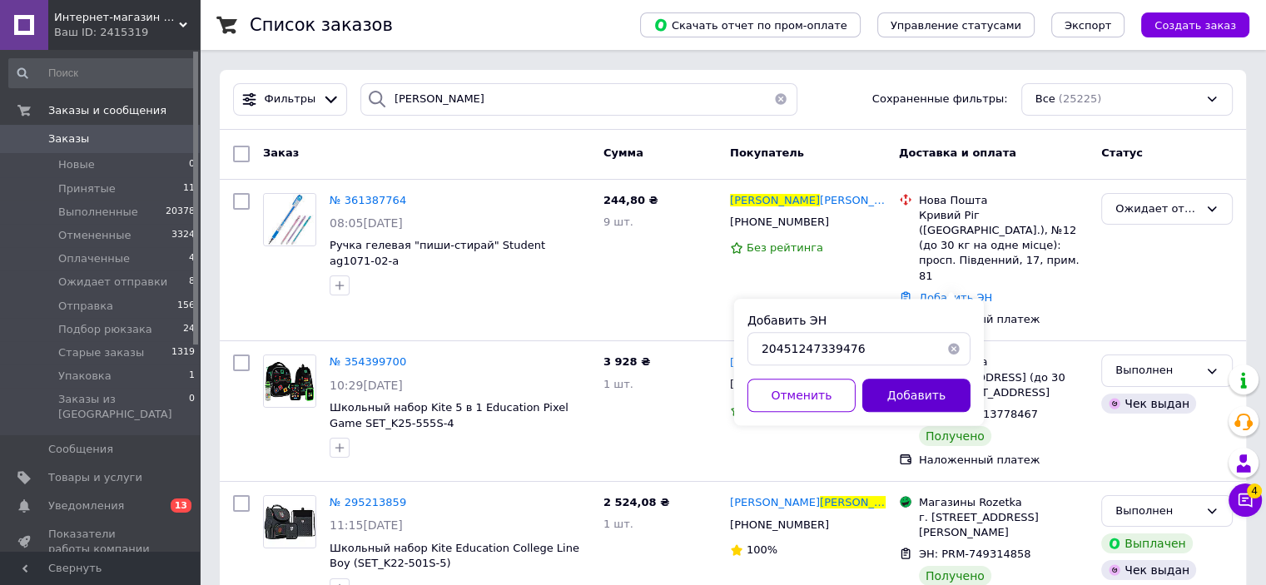
click at [925, 389] on button "Добавить" at bounding box center [916, 395] width 108 height 33
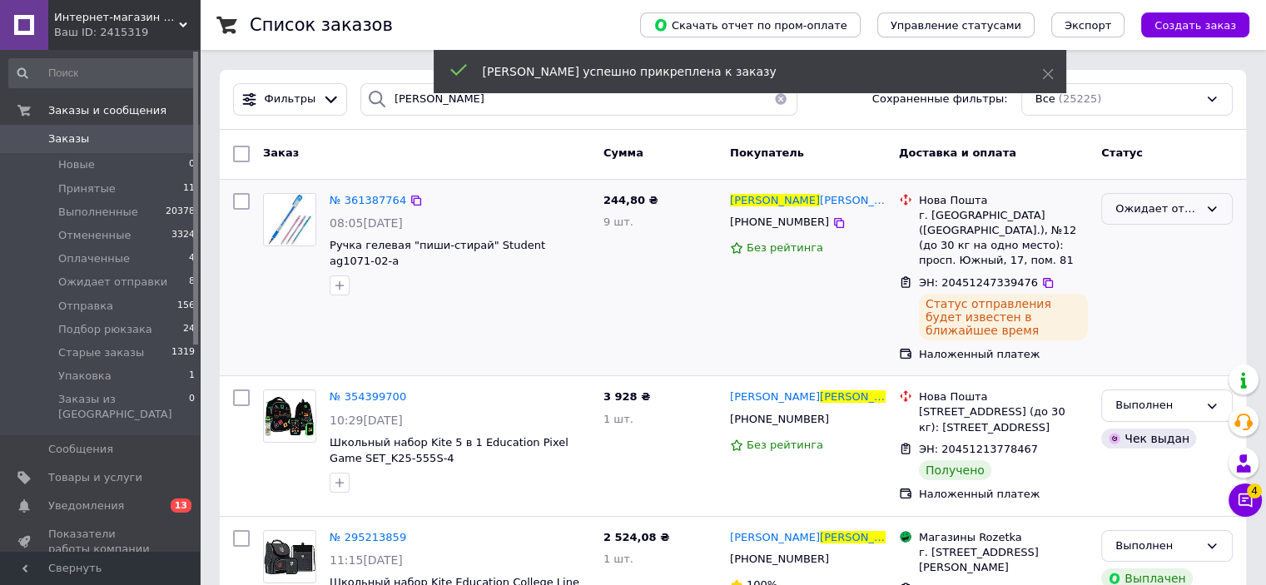
click at [1141, 206] on div "Ожидает отправки" at bounding box center [1156, 209] width 83 height 17
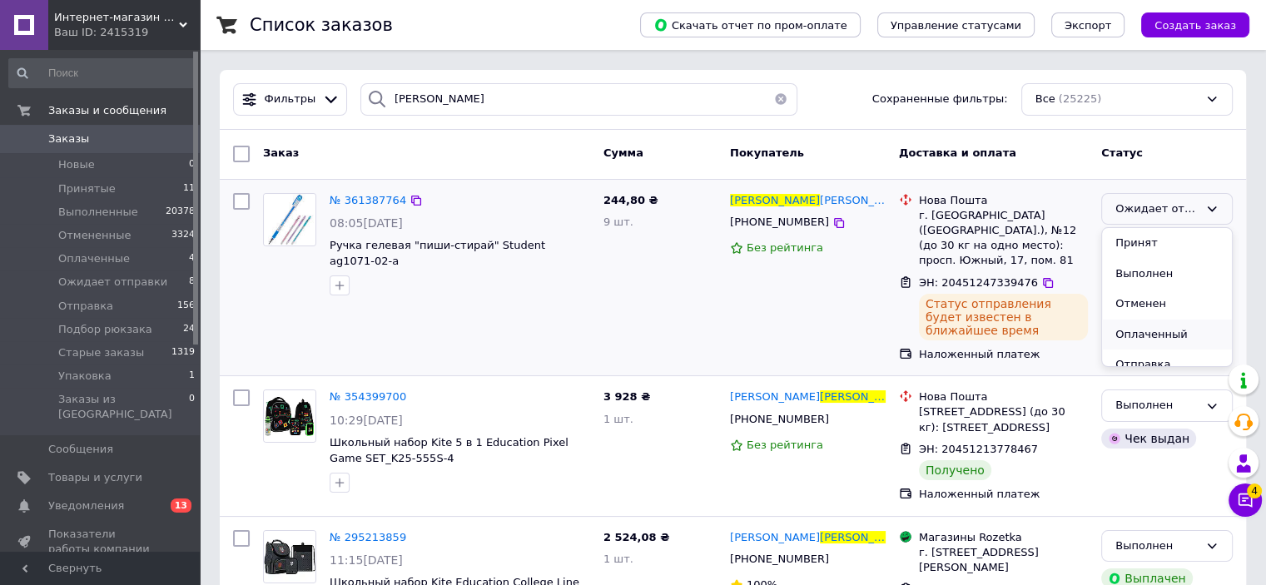
scroll to position [83, 0]
click at [1175, 279] on li "Отправка" at bounding box center [1167, 281] width 130 height 31
click at [156, 154] on li "Новые 0" at bounding box center [102, 164] width 205 height 23
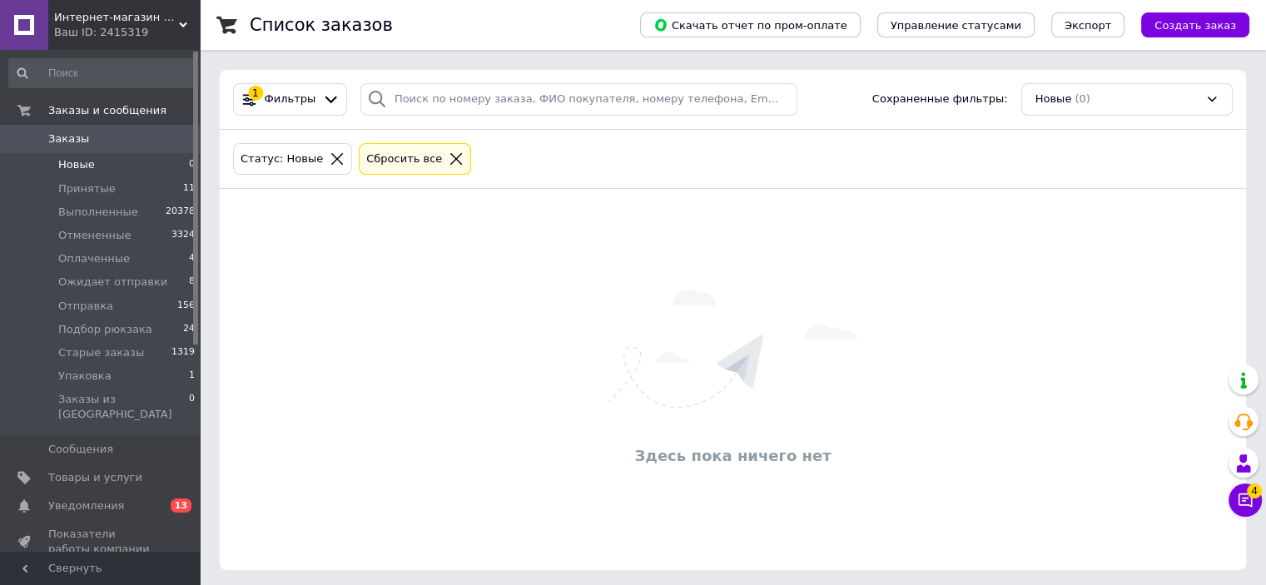
click at [445, 152] on div at bounding box center [456, 158] width 22 height 15
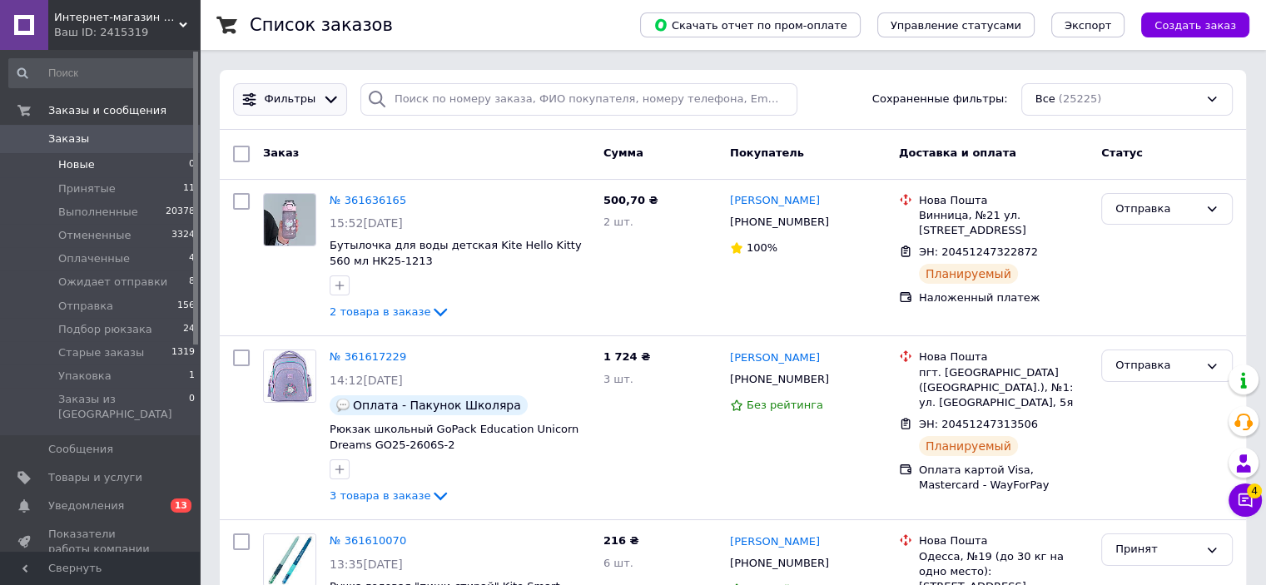
click at [319, 106] on div at bounding box center [331, 99] width 24 height 17
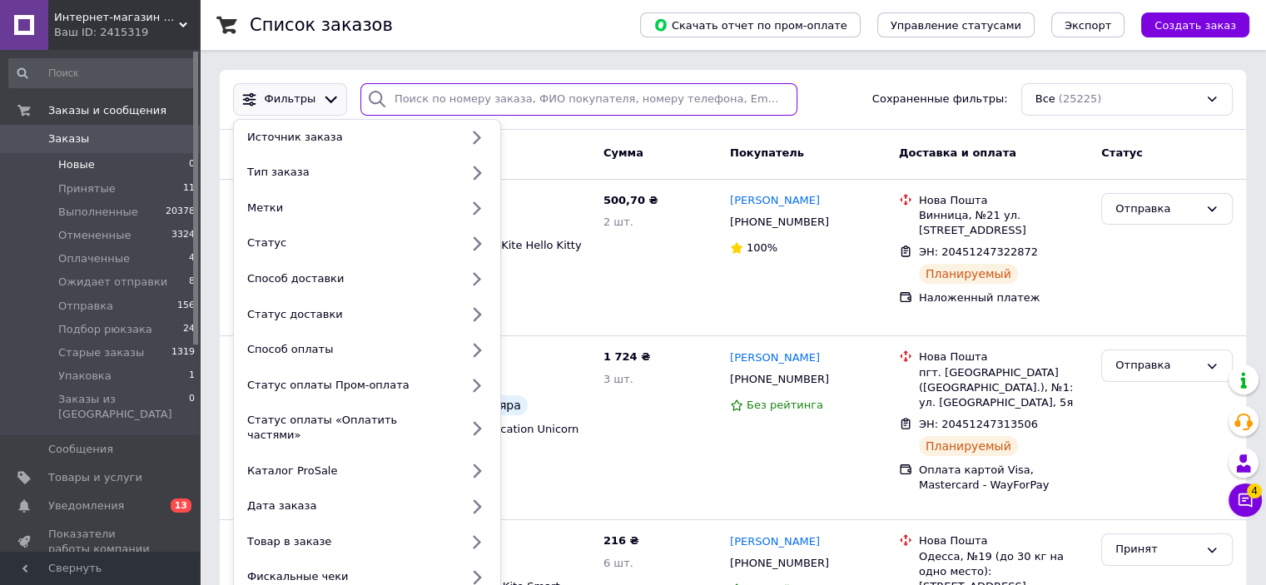
click at [420, 106] on input "search" at bounding box center [578, 99] width 437 height 32
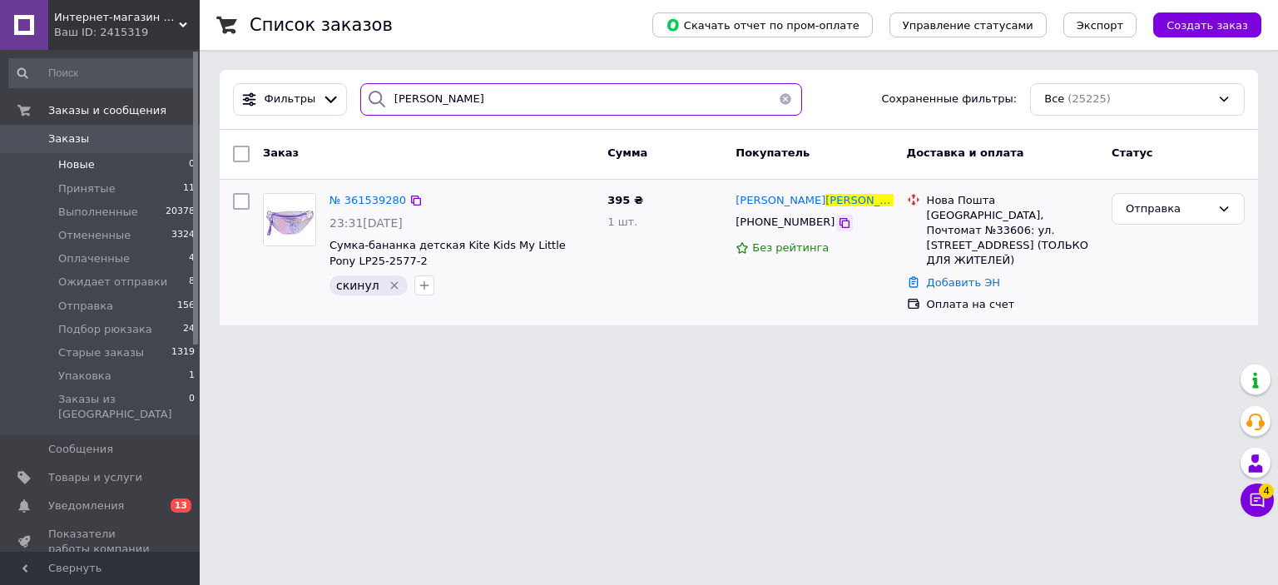
type input "[PERSON_NAME]"
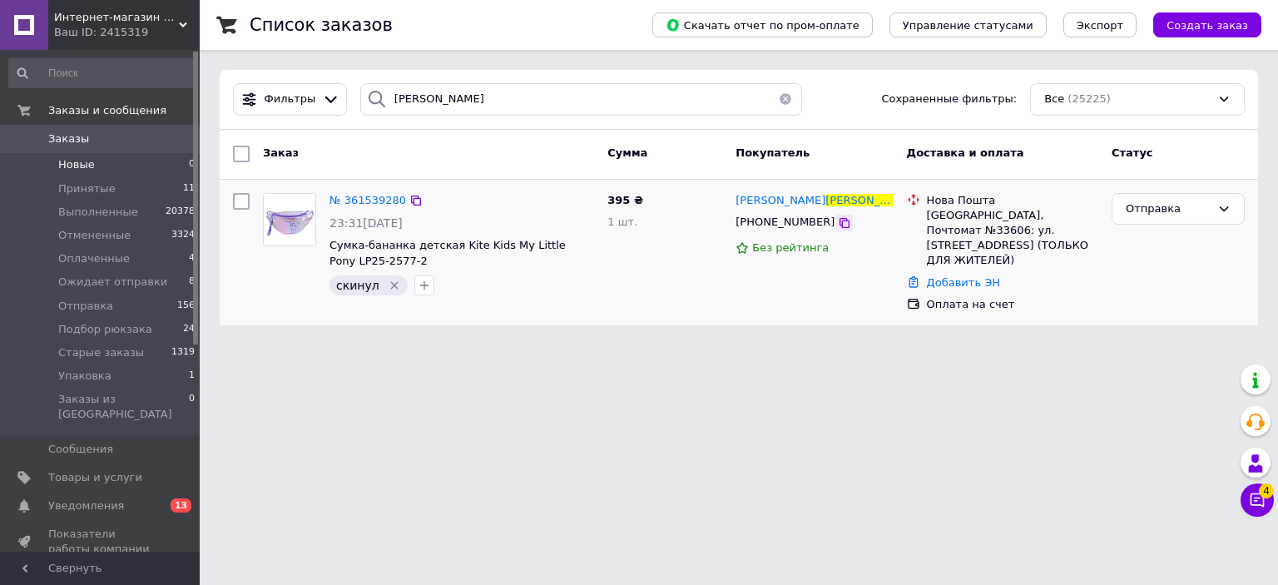
click at [836, 227] on div at bounding box center [844, 223] width 17 height 17
click at [838, 226] on icon at bounding box center [844, 222] width 13 height 13
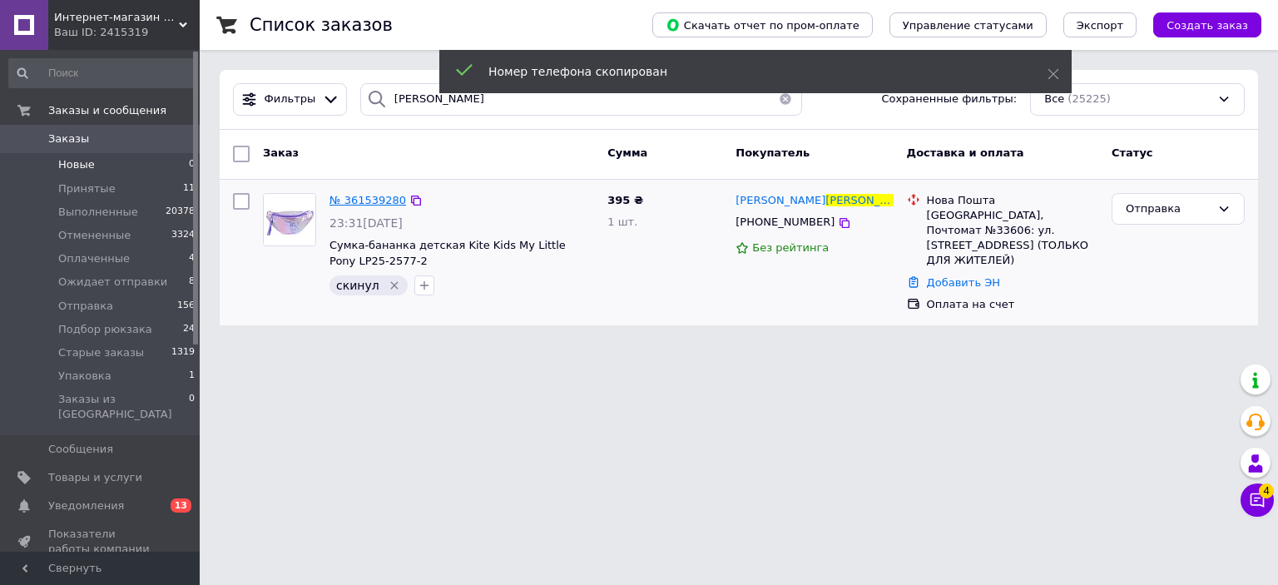
click at [379, 199] on span "№ 361539280" at bounding box center [368, 200] width 77 height 12
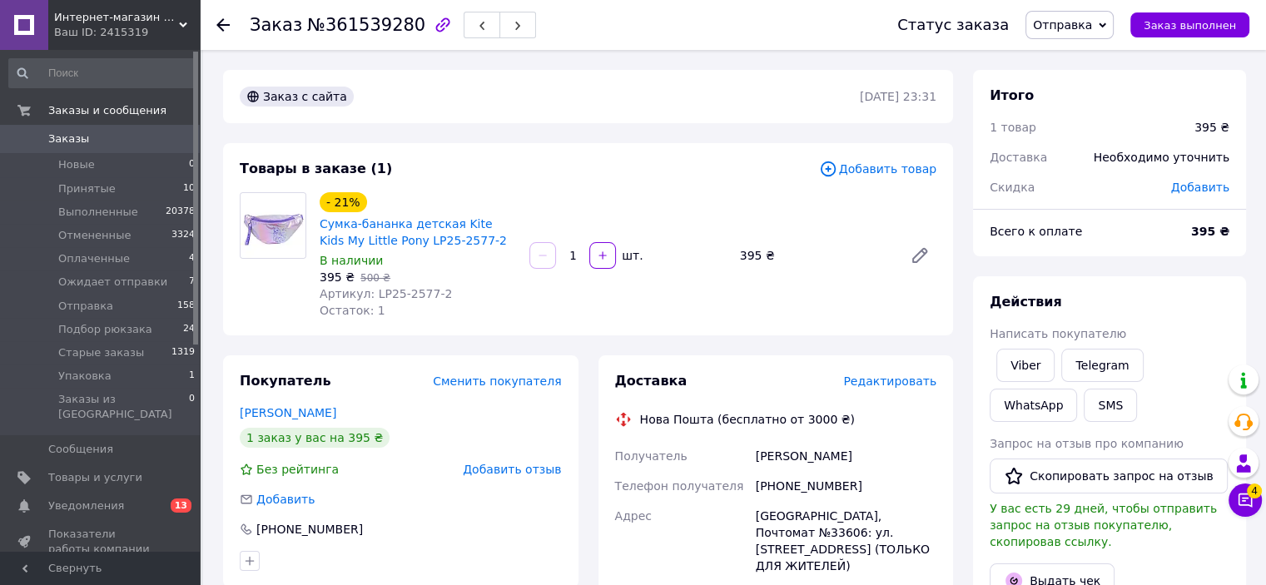
click at [779, 457] on div "[PERSON_NAME]" at bounding box center [845, 456] width 187 height 30
click at [877, 507] on div "[GEOGRAPHIC_DATA], Почтомат №33606: ул. [STREET_ADDRESS] (ТОЛЬКО ДЛЯ ЖИТЕЛЕЙ)" at bounding box center [845, 541] width 187 height 80
click at [879, 510] on div "[GEOGRAPHIC_DATA], Почтомат №33606: ул. [STREET_ADDRESS] (ТОЛЬКО ДЛЯ ЖИТЕЛЕЙ)" at bounding box center [845, 541] width 187 height 80
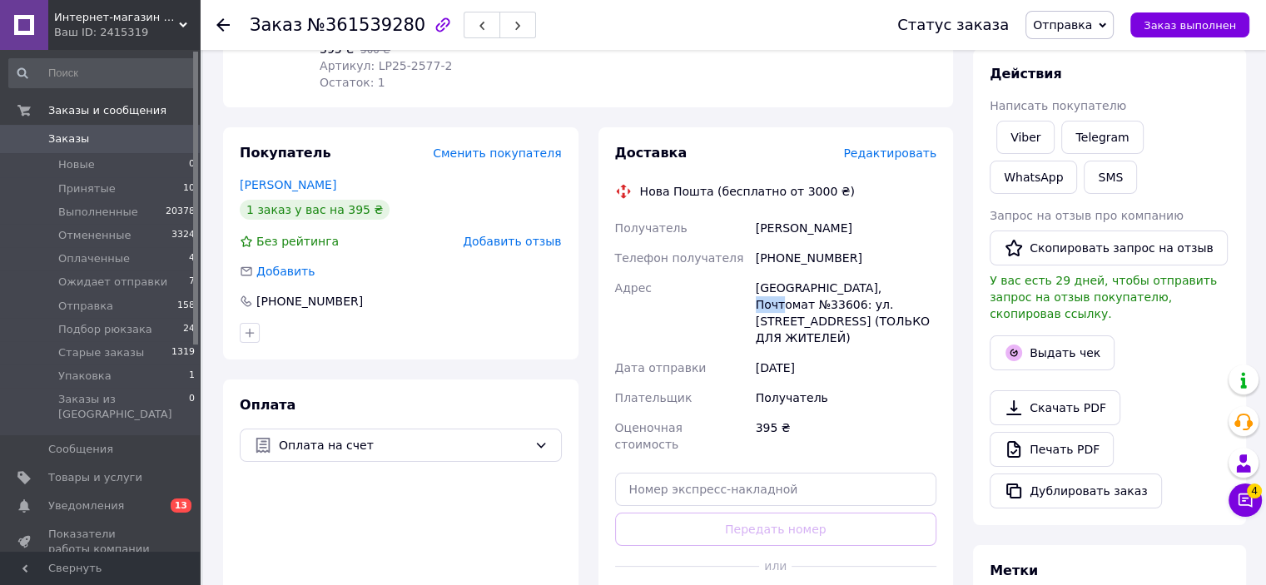
scroll to position [333, 0]
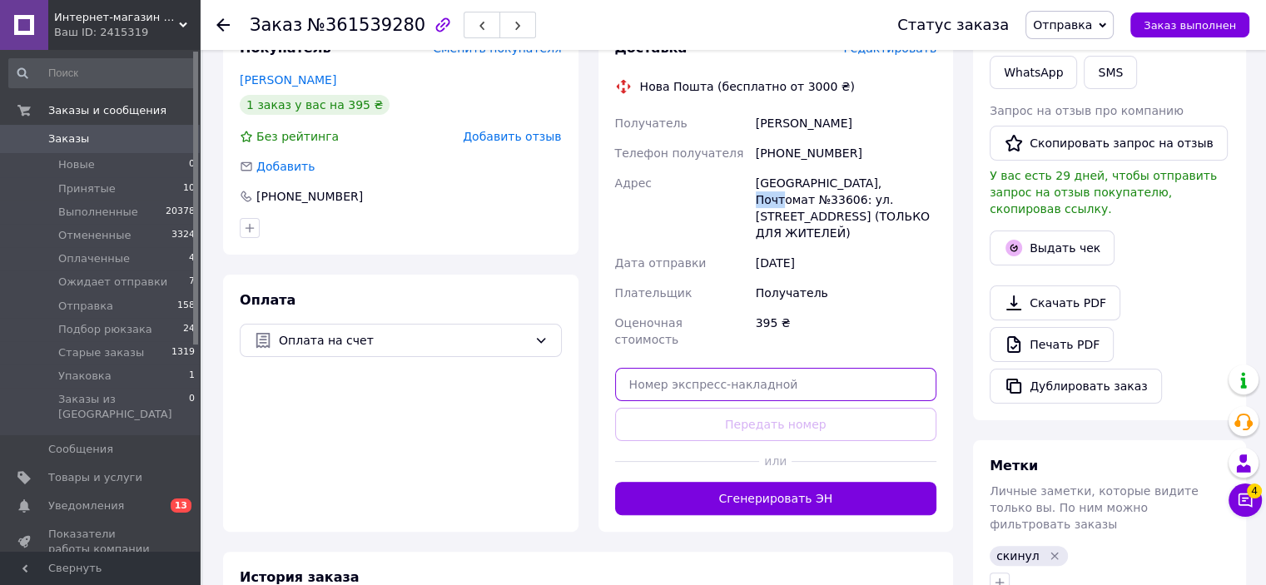
click at [788, 380] on input "text" at bounding box center [776, 384] width 322 height 33
paste input "20451247348858"
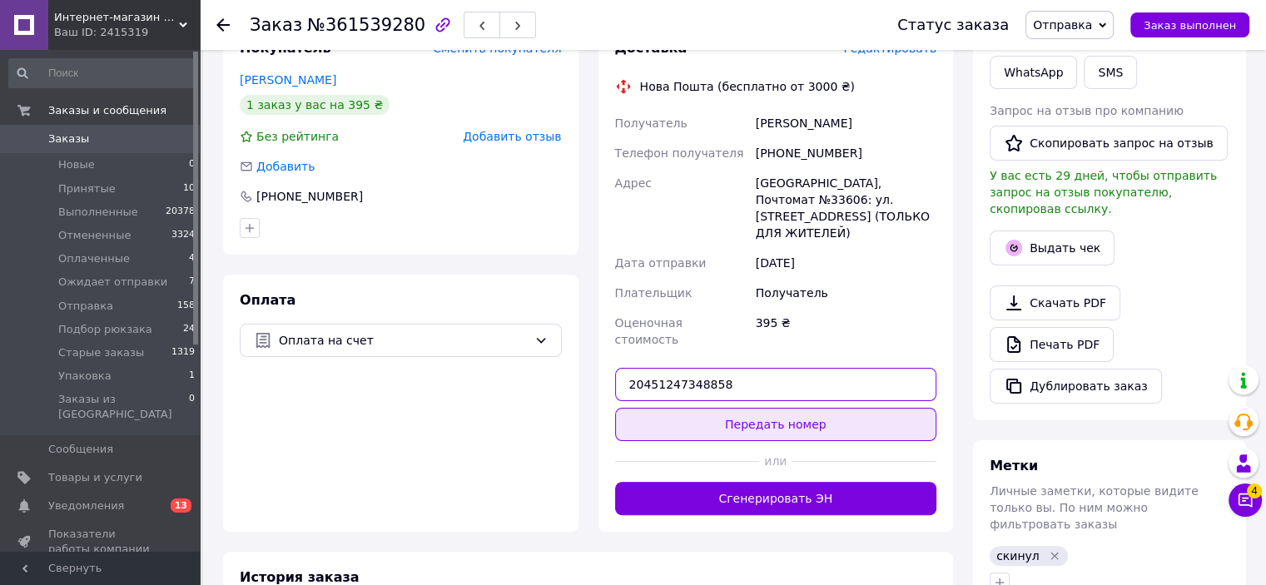
type input "20451247348858"
click at [798, 410] on button "Передать номер" at bounding box center [776, 424] width 322 height 33
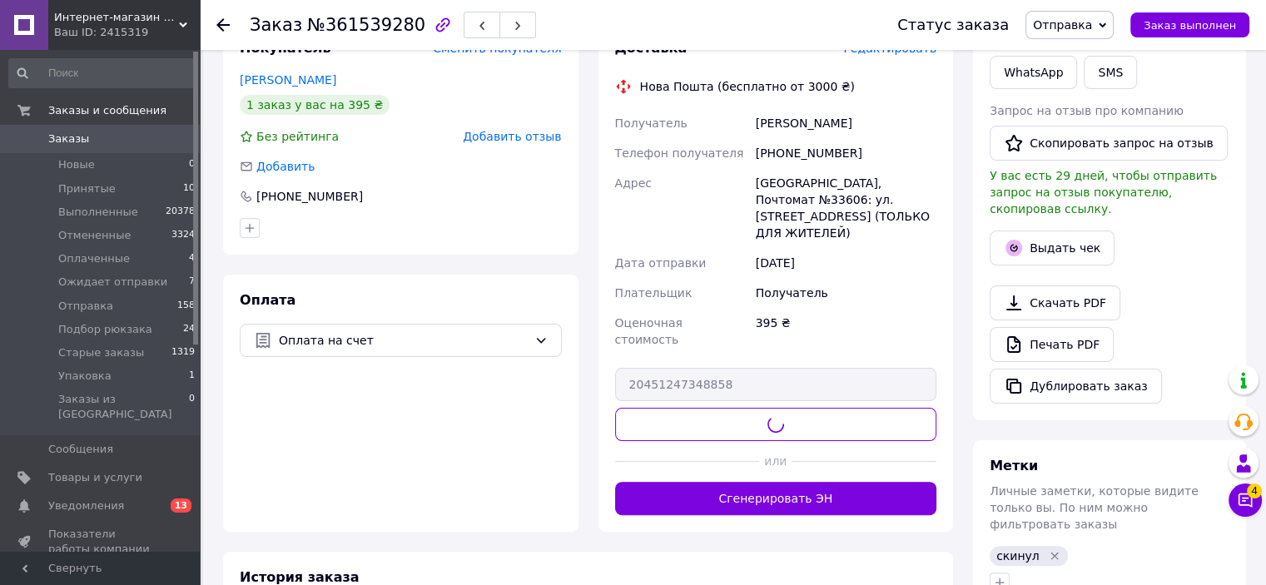
scroll to position [0, 0]
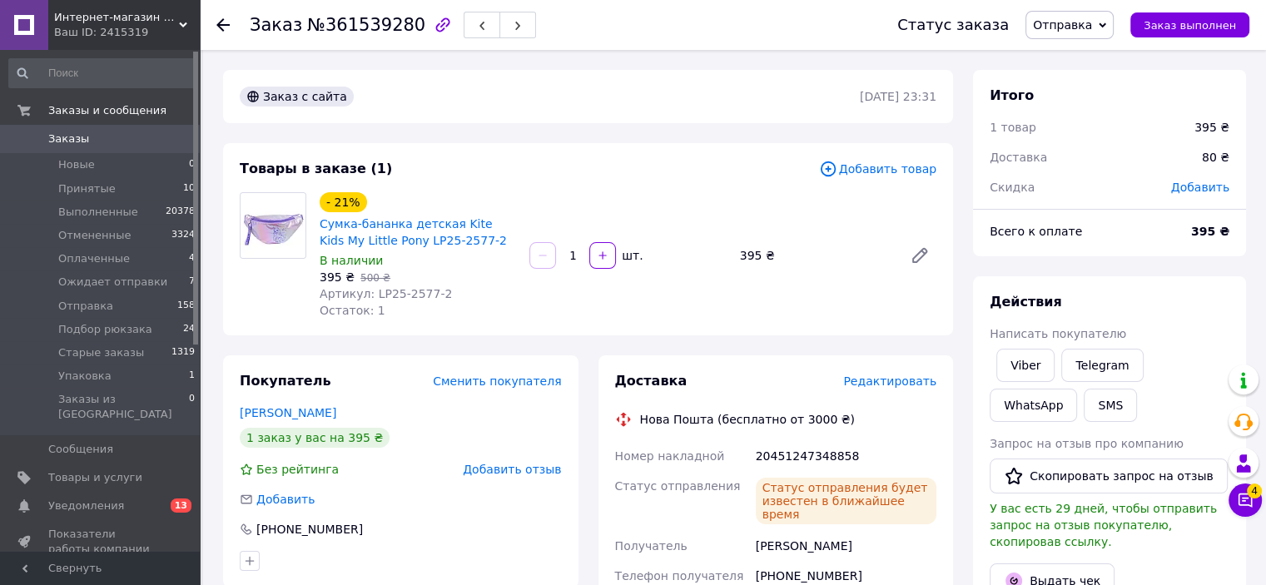
click at [177, 137] on span "0" at bounding box center [177, 139] width 46 height 15
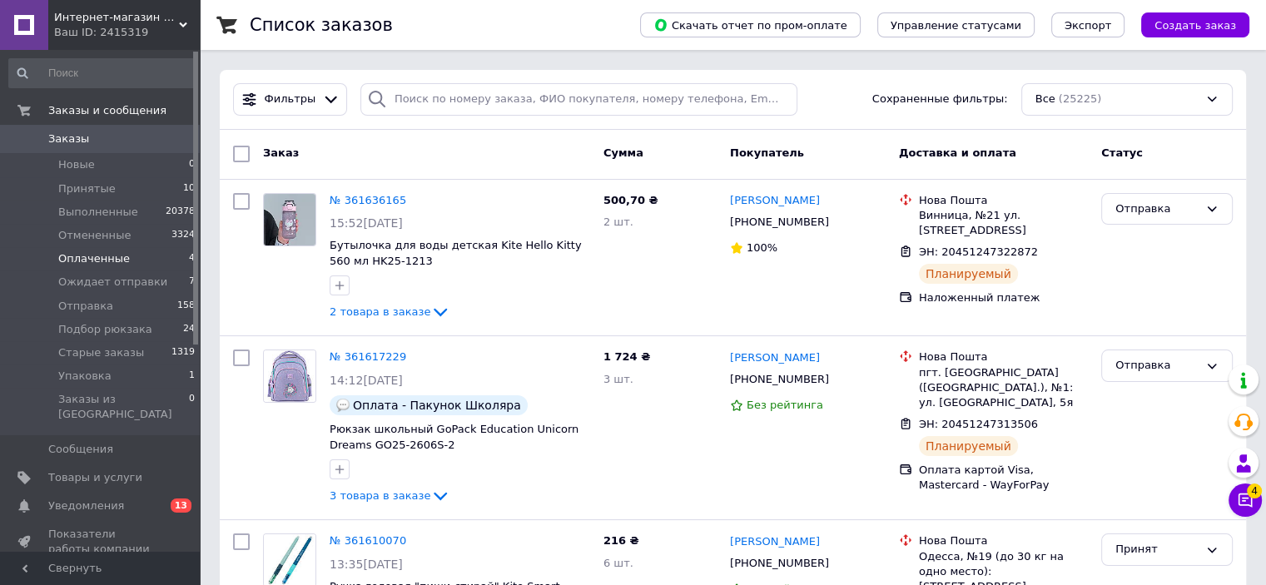
click at [98, 260] on span "Оплаченные" at bounding box center [94, 258] width 72 height 15
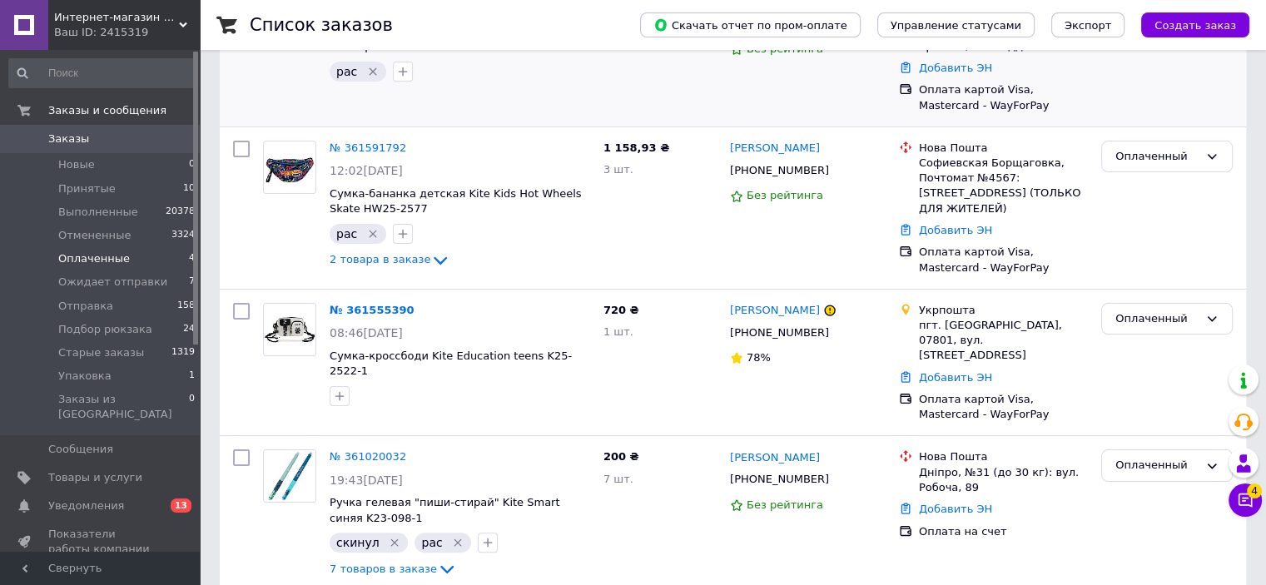
scroll to position [270, 0]
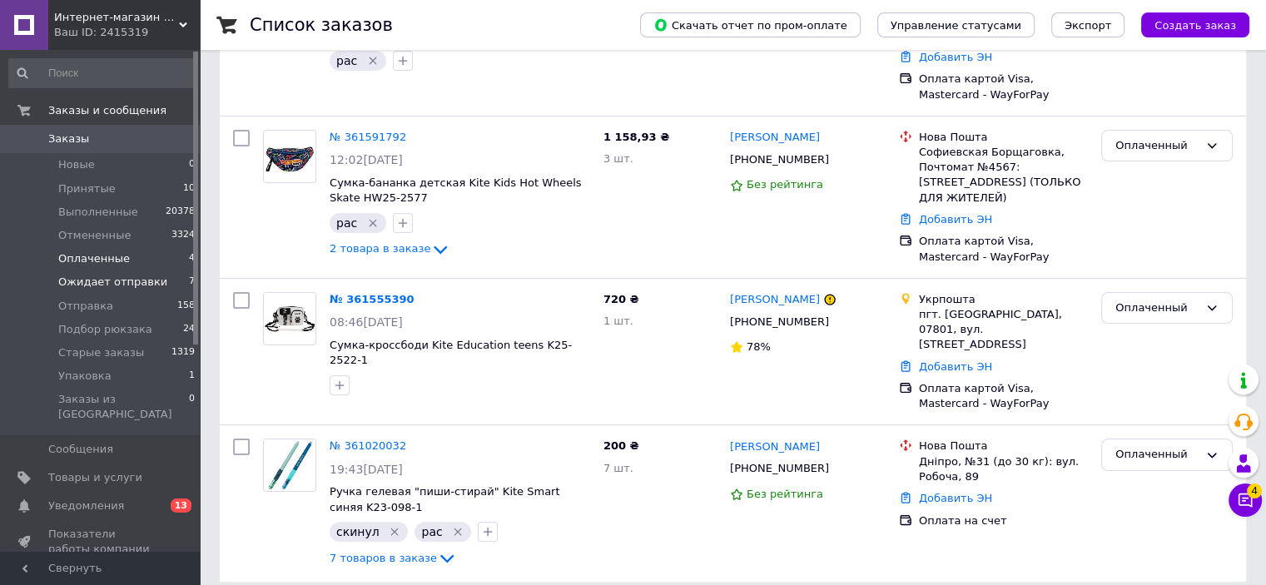
click at [125, 283] on span "Ожидает отправки" at bounding box center [112, 282] width 109 height 15
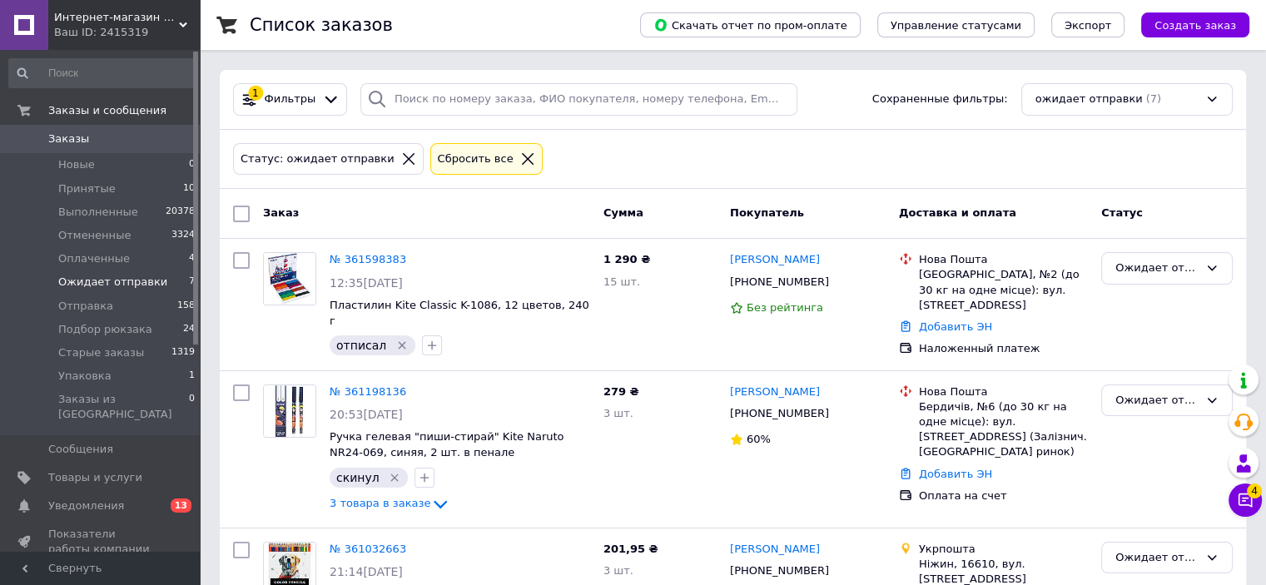
click at [520, 154] on icon at bounding box center [527, 158] width 15 height 15
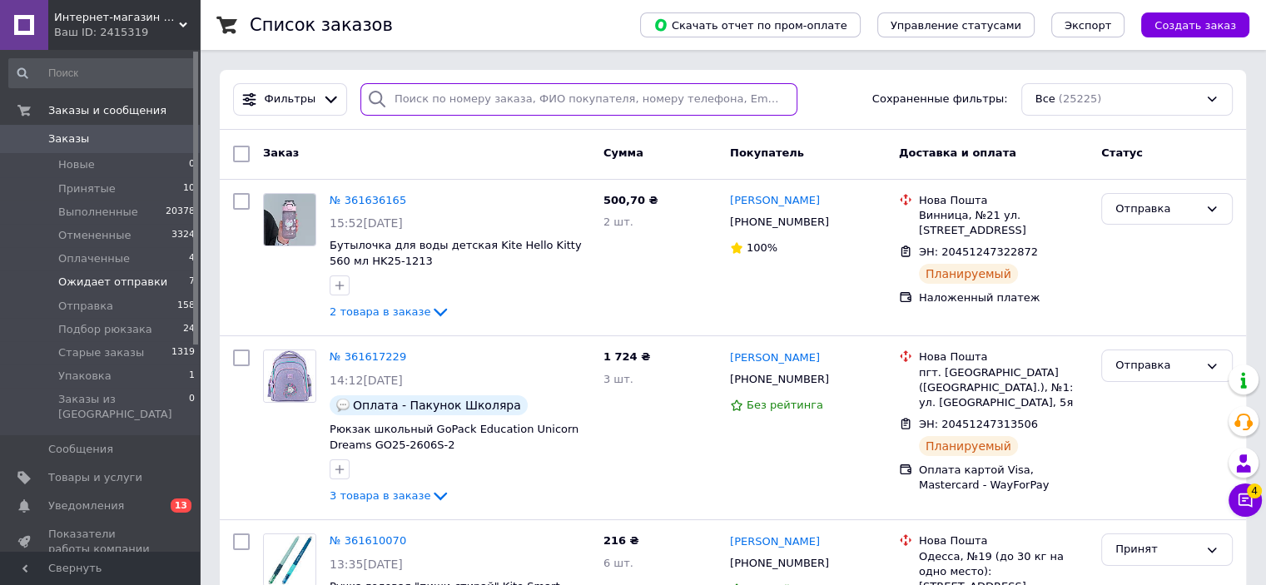
click at [469, 102] on input "search" at bounding box center [578, 99] width 437 height 32
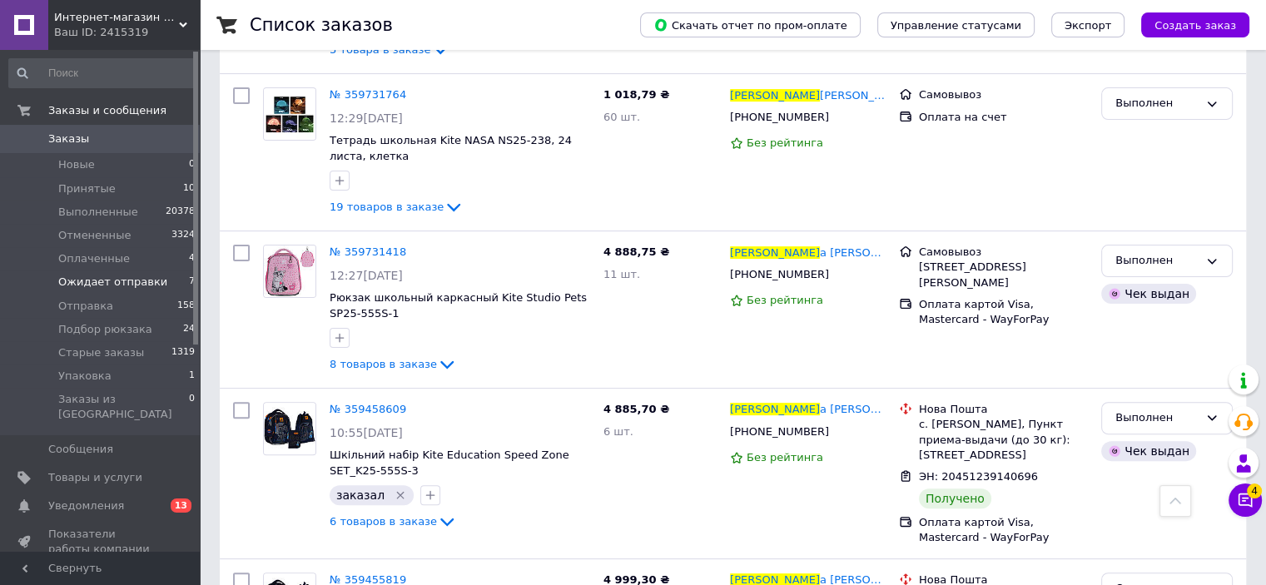
scroll to position [416, 0]
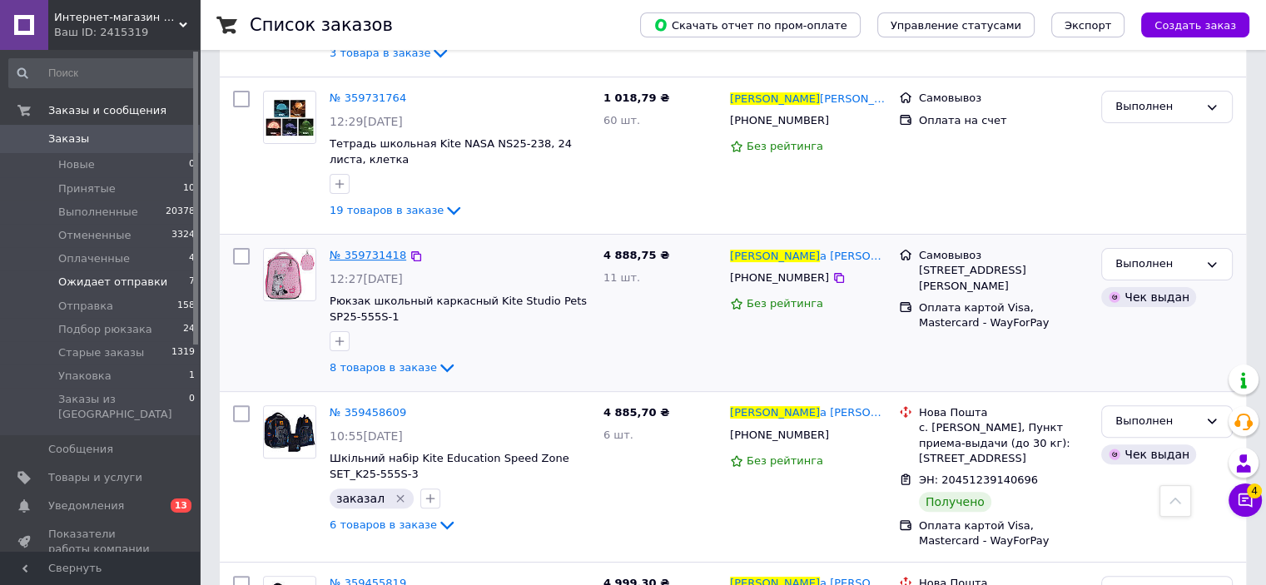
type input "[PERSON_NAME]"
click at [357, 254] on span "№ 359731418" at bounding box center [368, 255] width 77 height 12
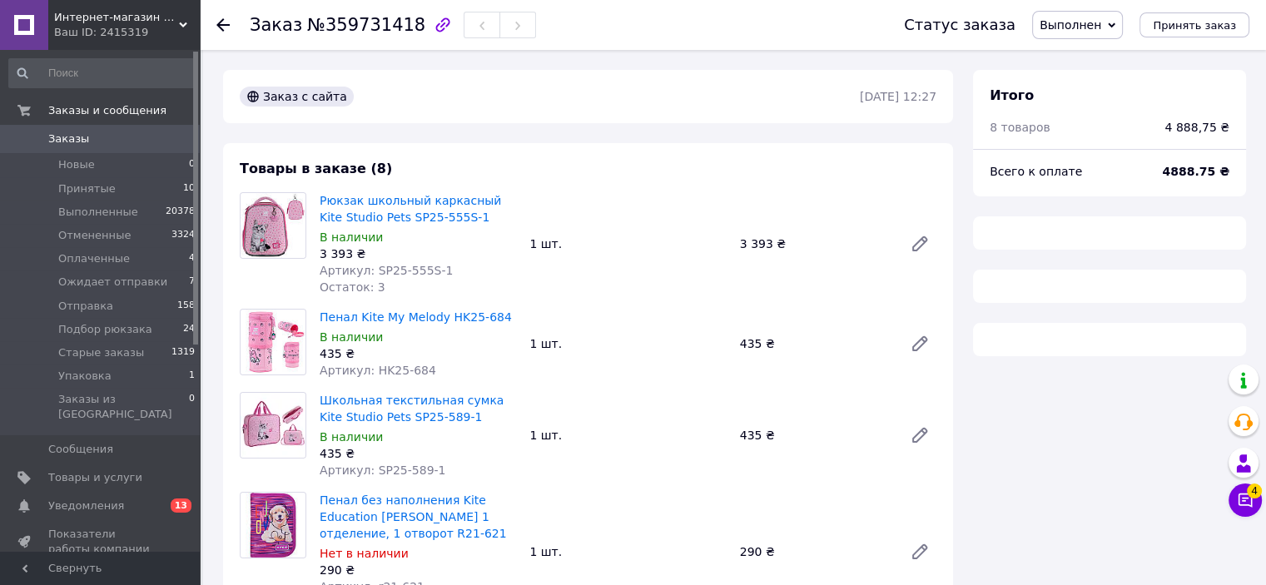
type input "4800"
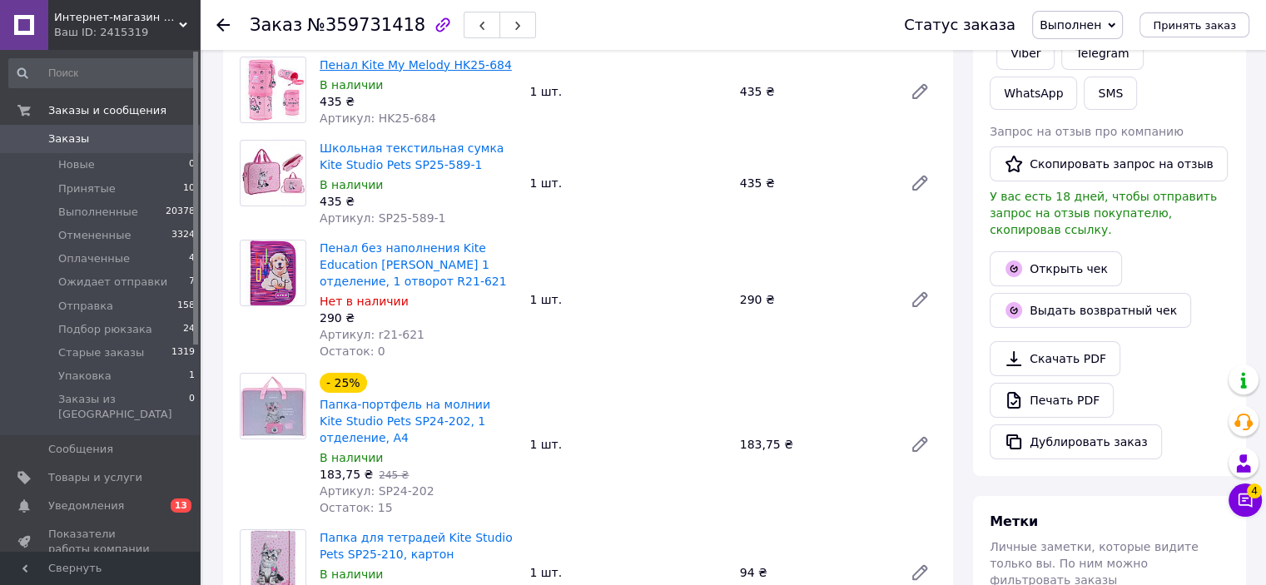
scroll to position [333, 0]
